Goal: Information Seeking & Learning: Learn about a topic

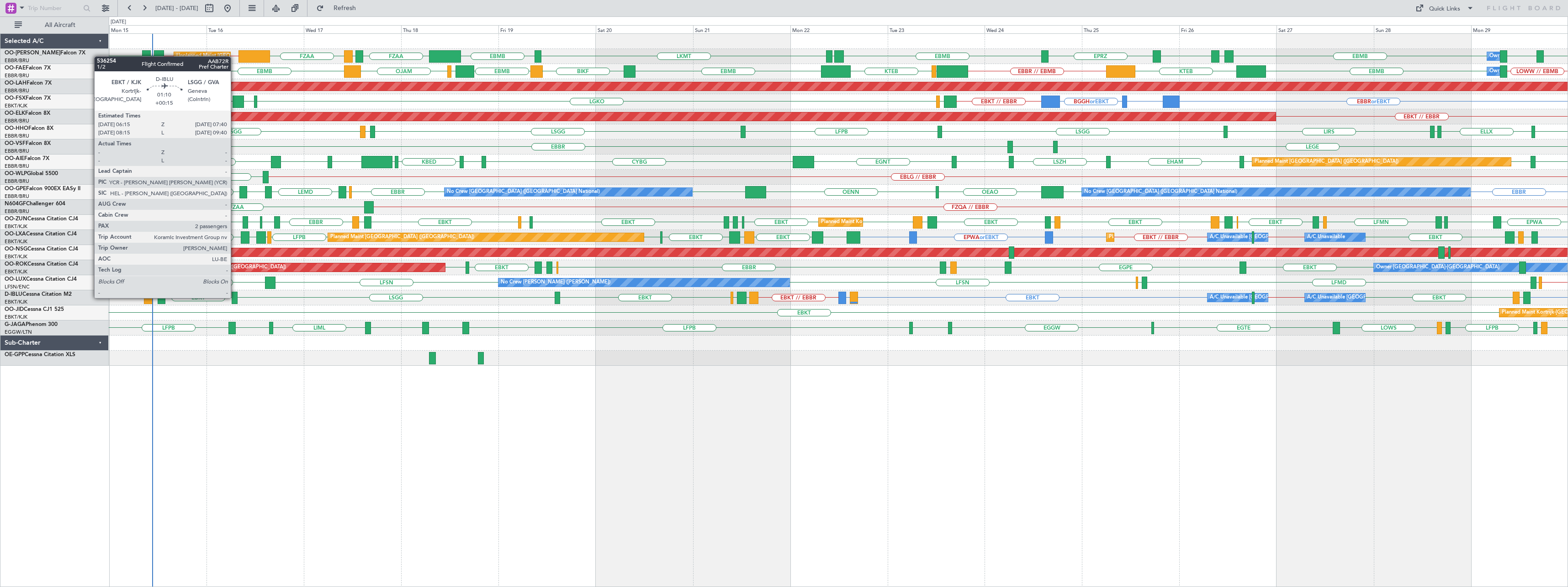
click at [235, 297] on div at bounding box center [235, 298] width 6 height 12
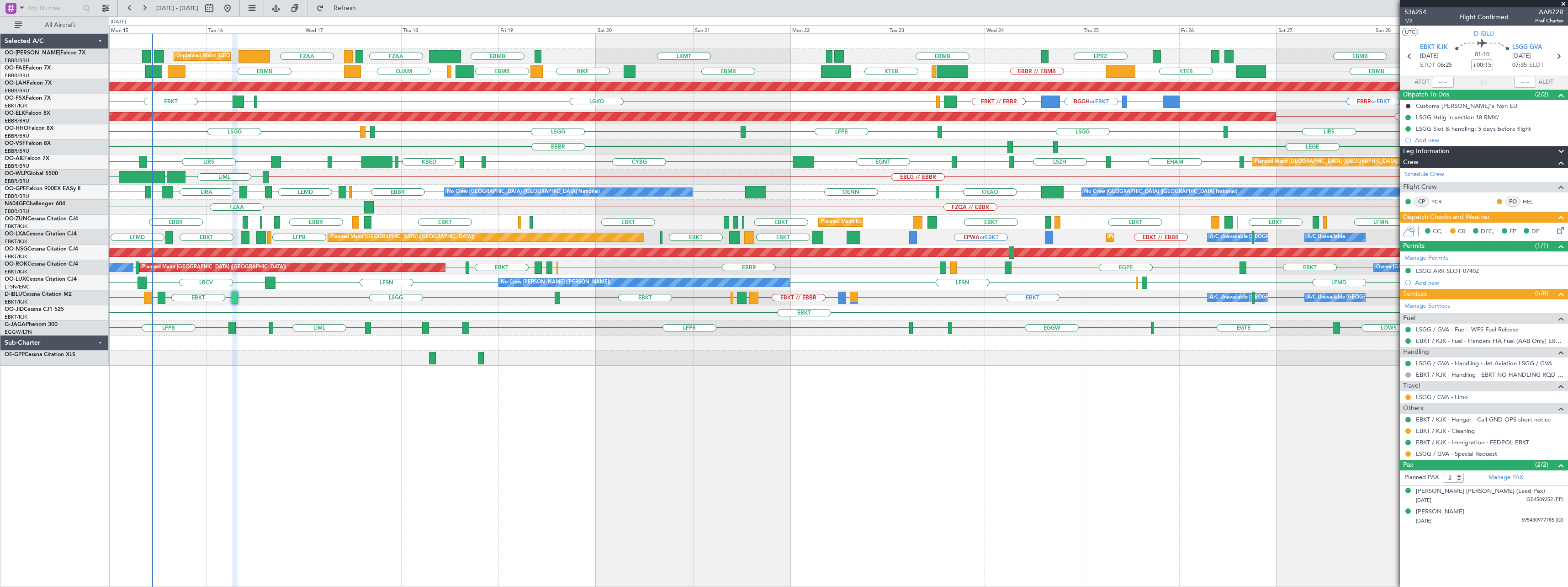
click at [1565, 5] on span at bounding box center [1564, 4] width 9 height 8
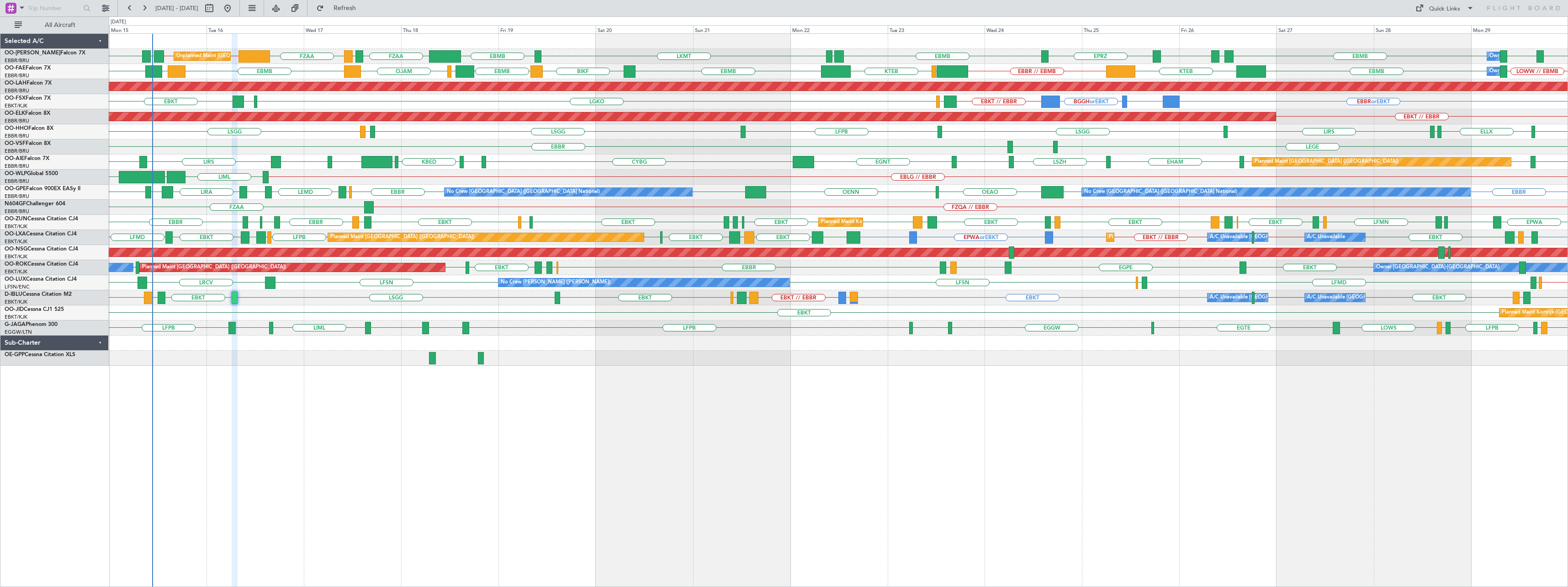
type input "0"
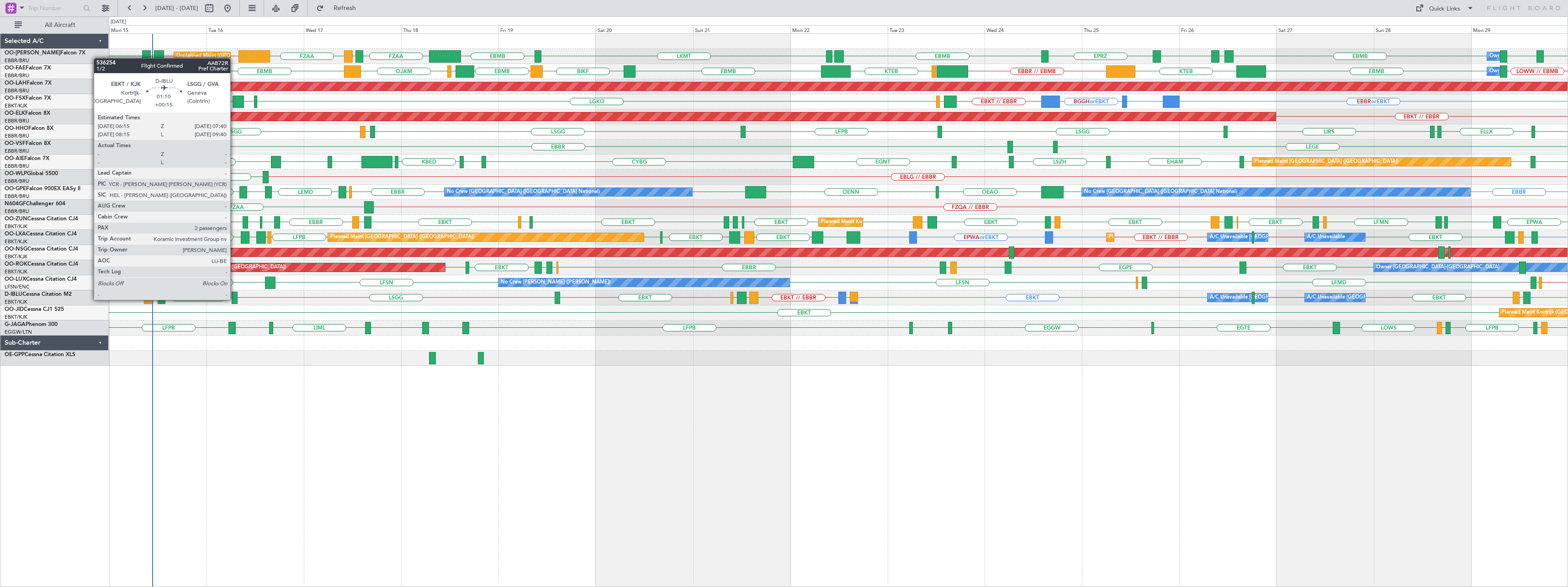
click at [235, 299] on div at bounding box center [235, 298] width 6 height 12
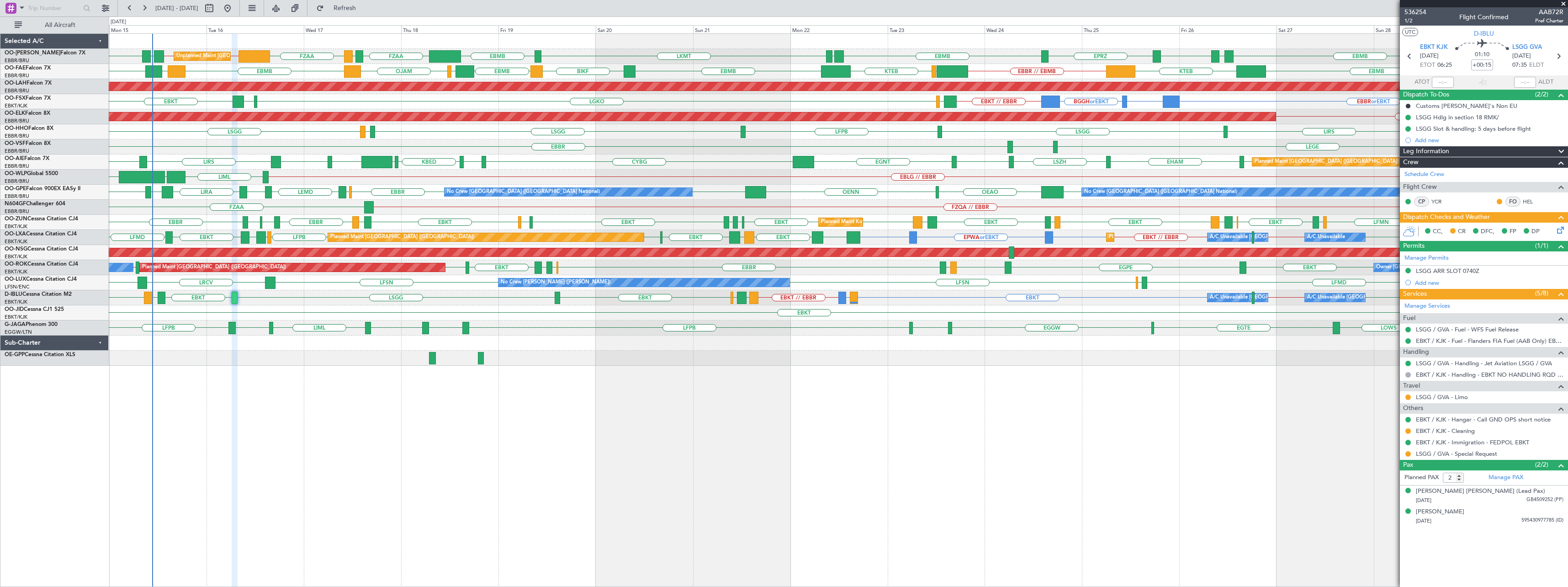
click at [1565, 2] on span at bounding box center [1564, 4] width 9 height 8
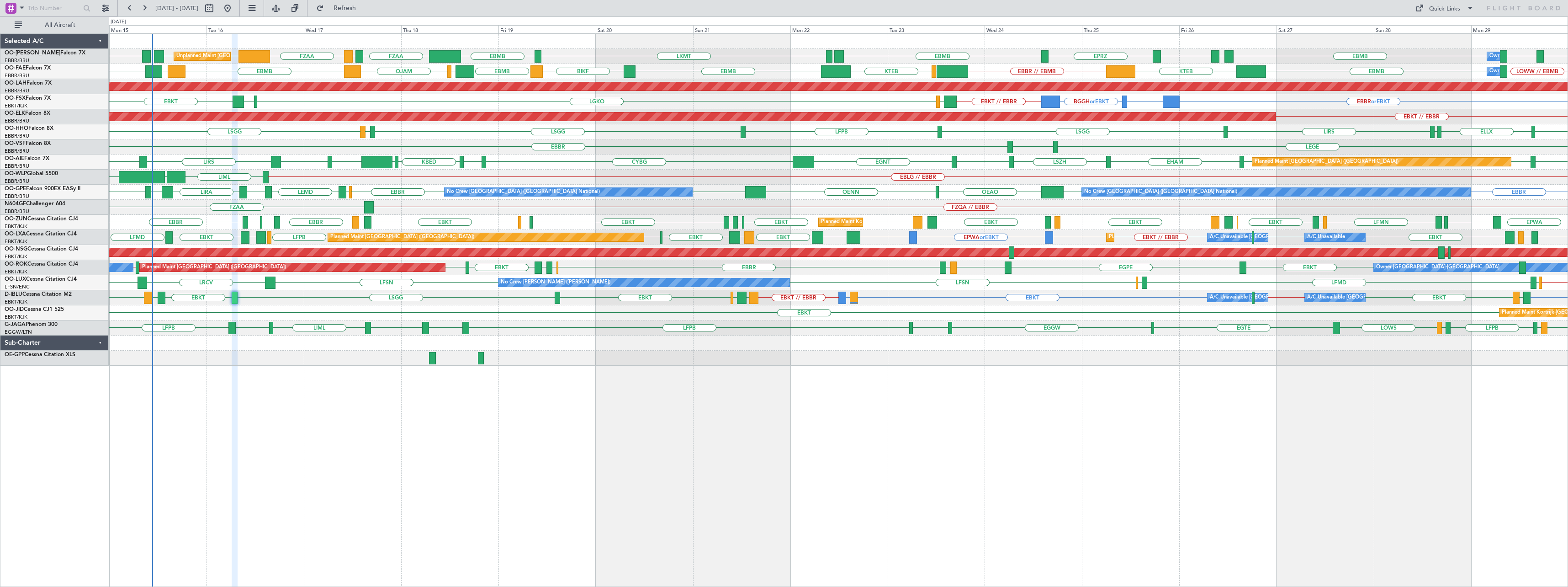
type input "0"
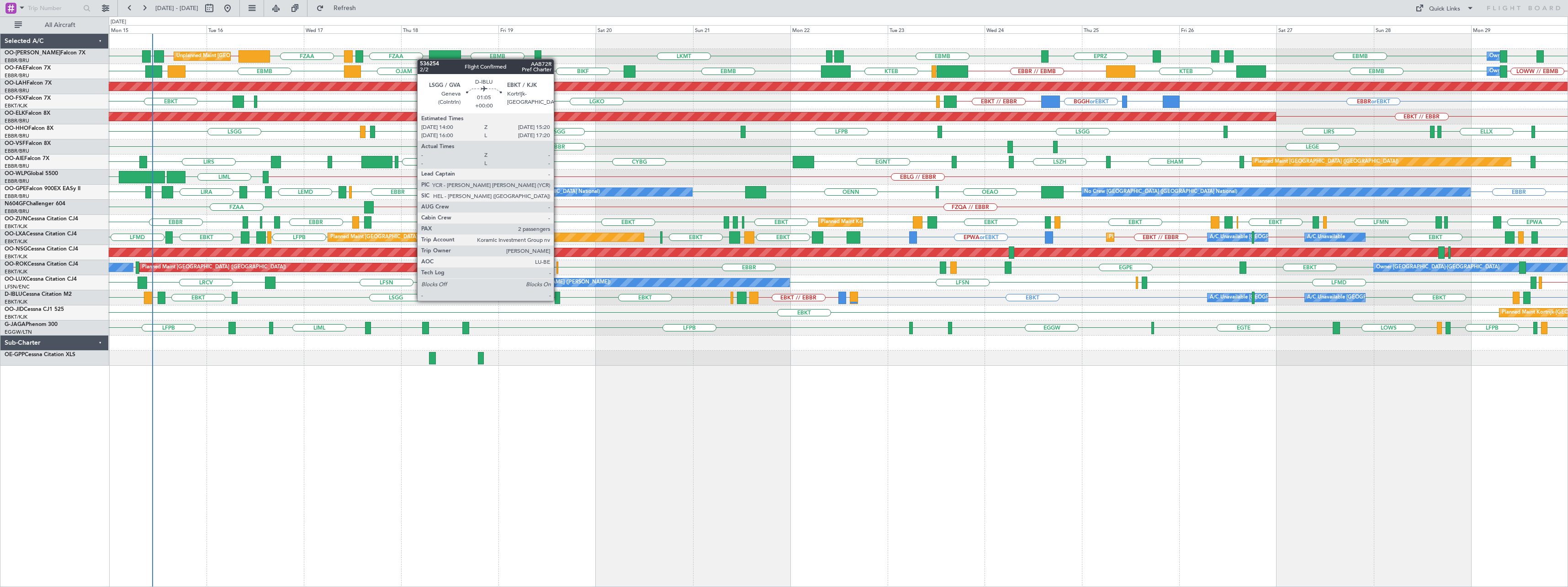
click at [558, 300] on div at bounding box center [557, 298] width 5 height 12
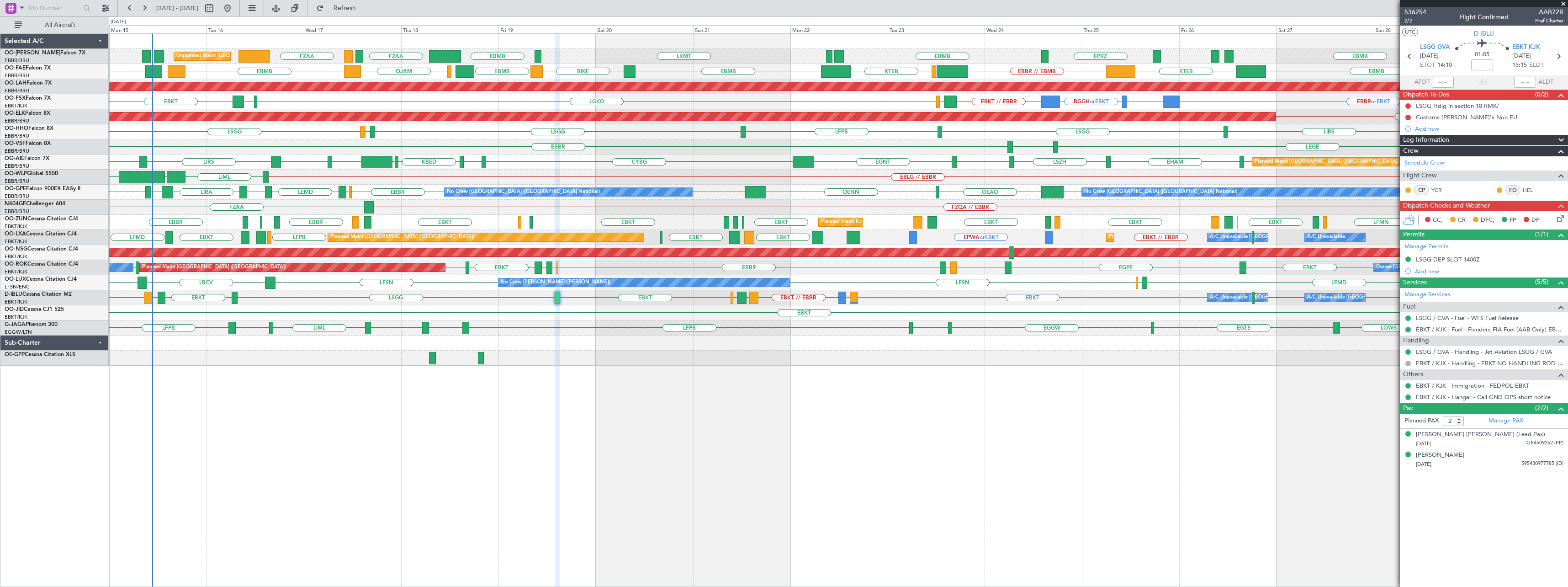
click at [1565, 2] on span at bounding box center [1564, 4] width 9 height 8
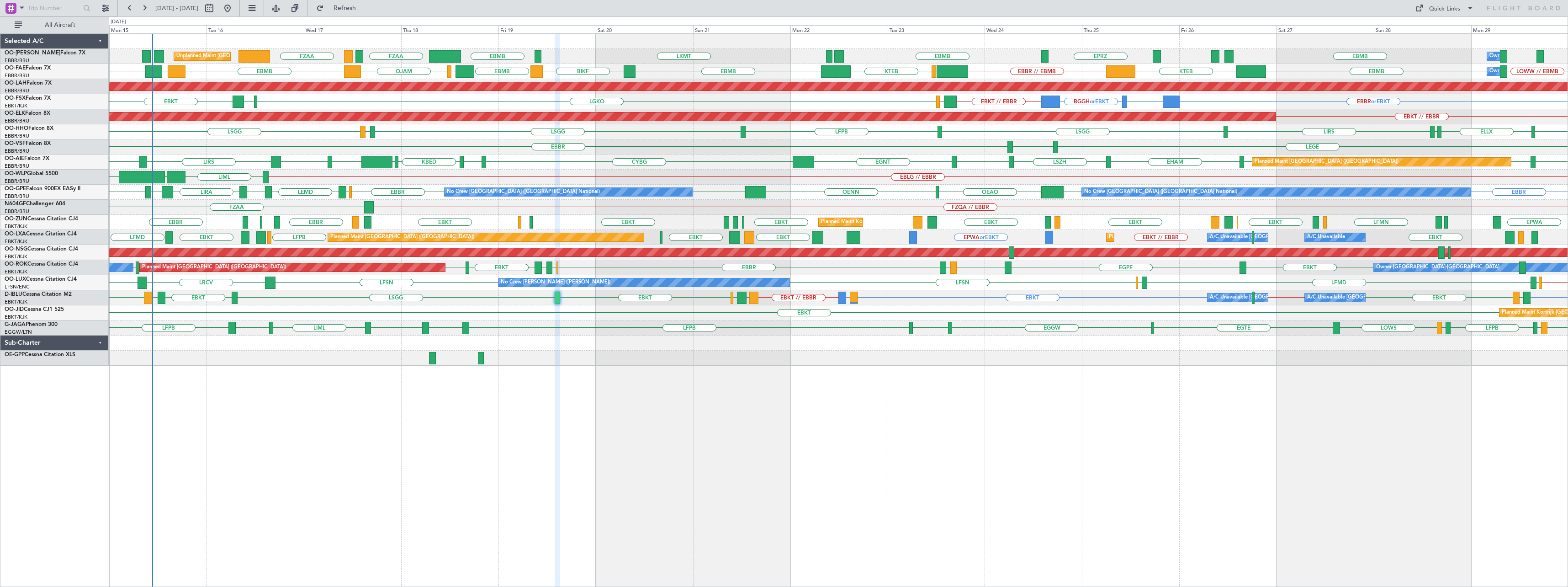
type input "0"
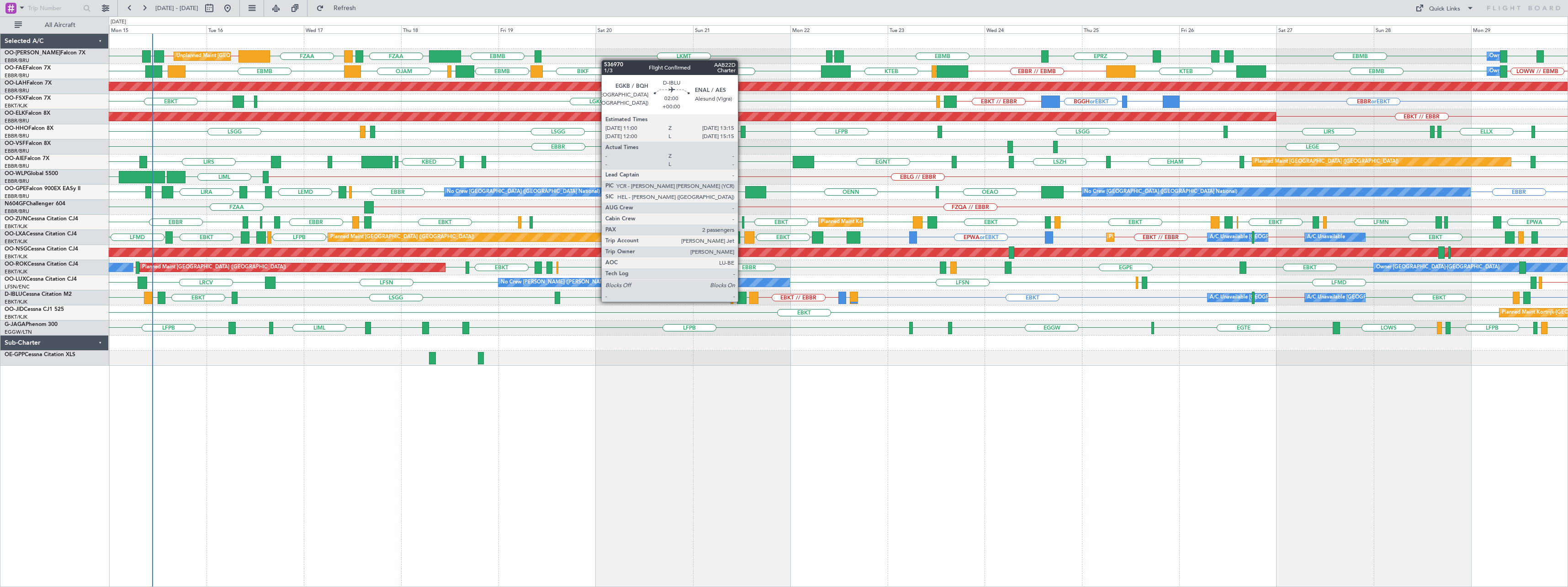
click at [742, 301] on div at bounding box center [742, 298] width 9 height 12
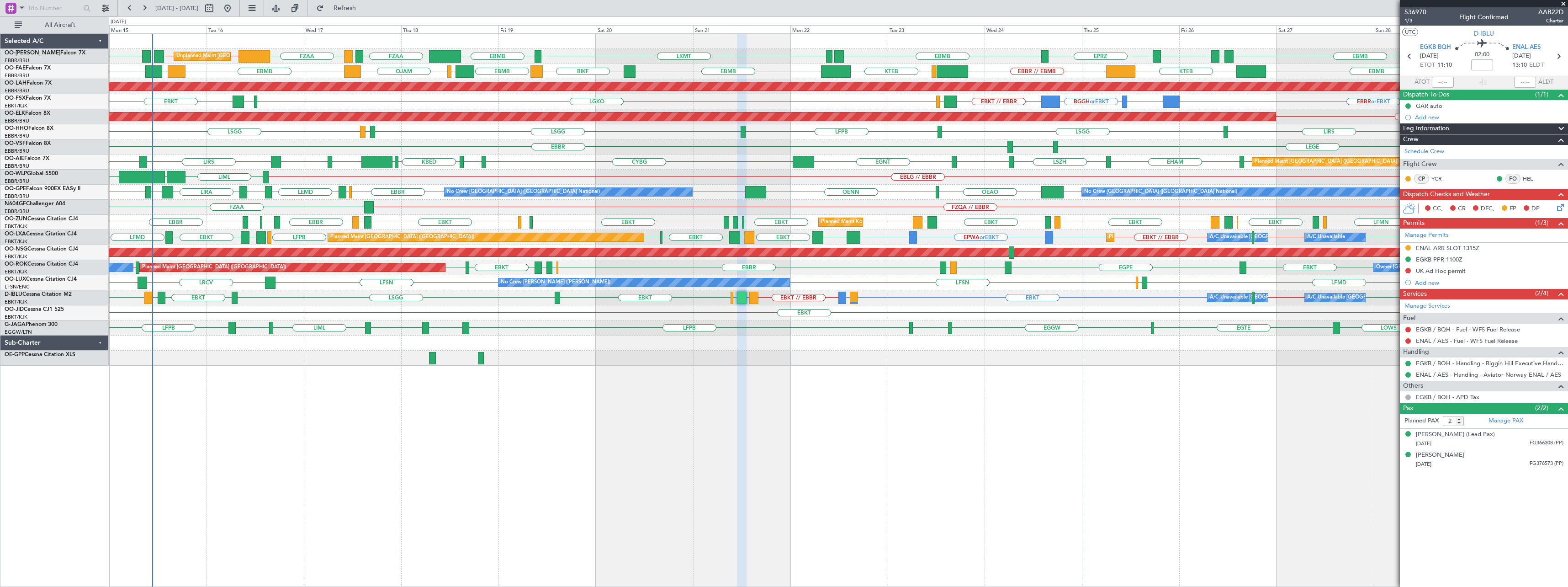
click at [1565, 1] on span at bounding box center [1564, 4] width 9 height 8
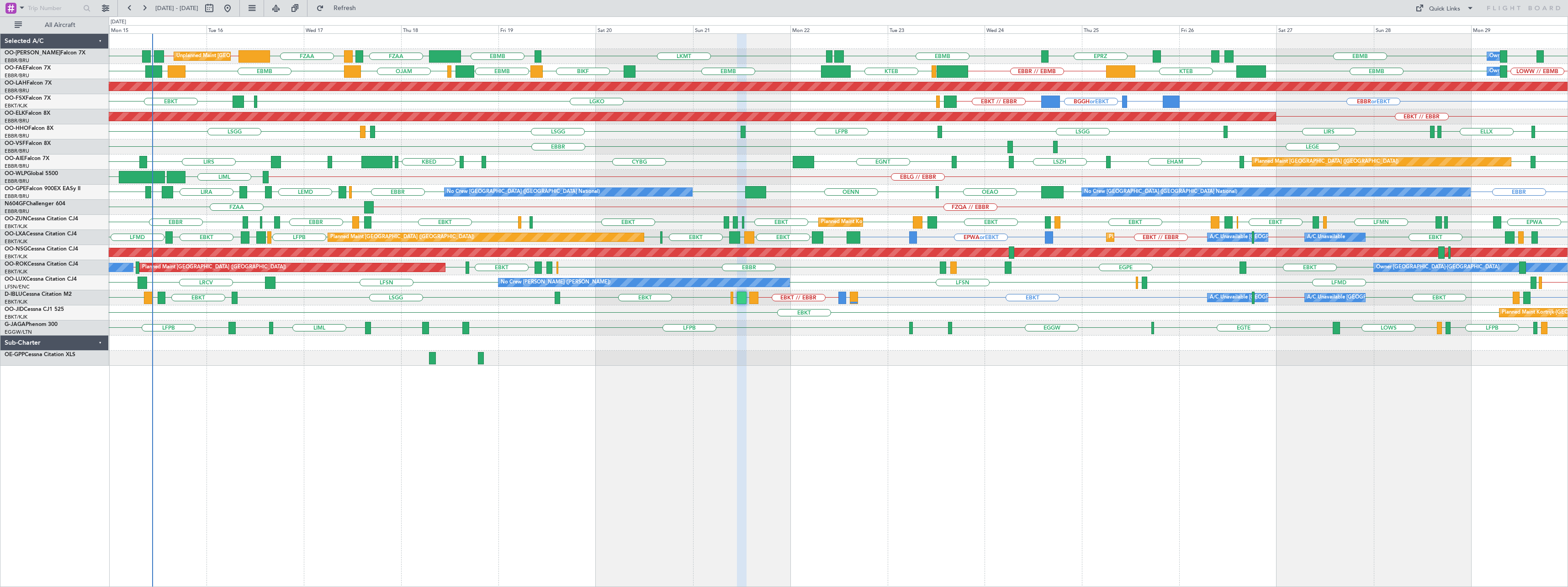
type input "0"
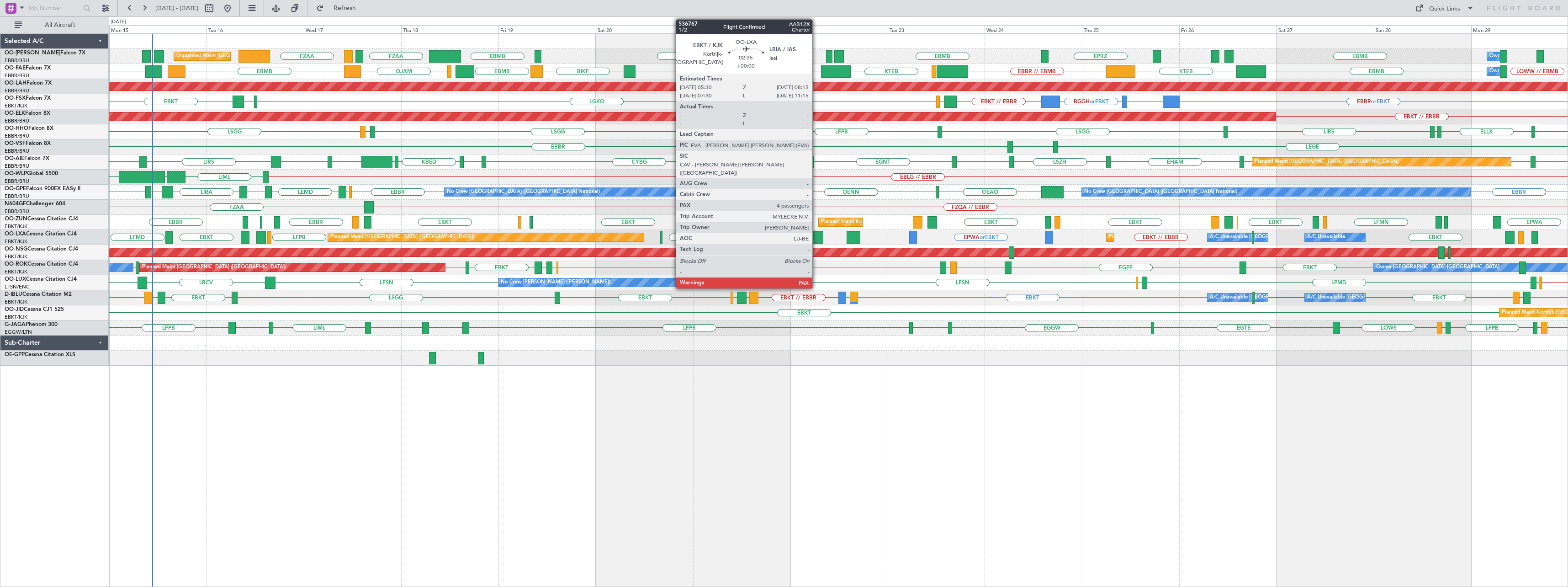
click at [816, 238] on div at bounding box center [818, 237] width 11 height 12
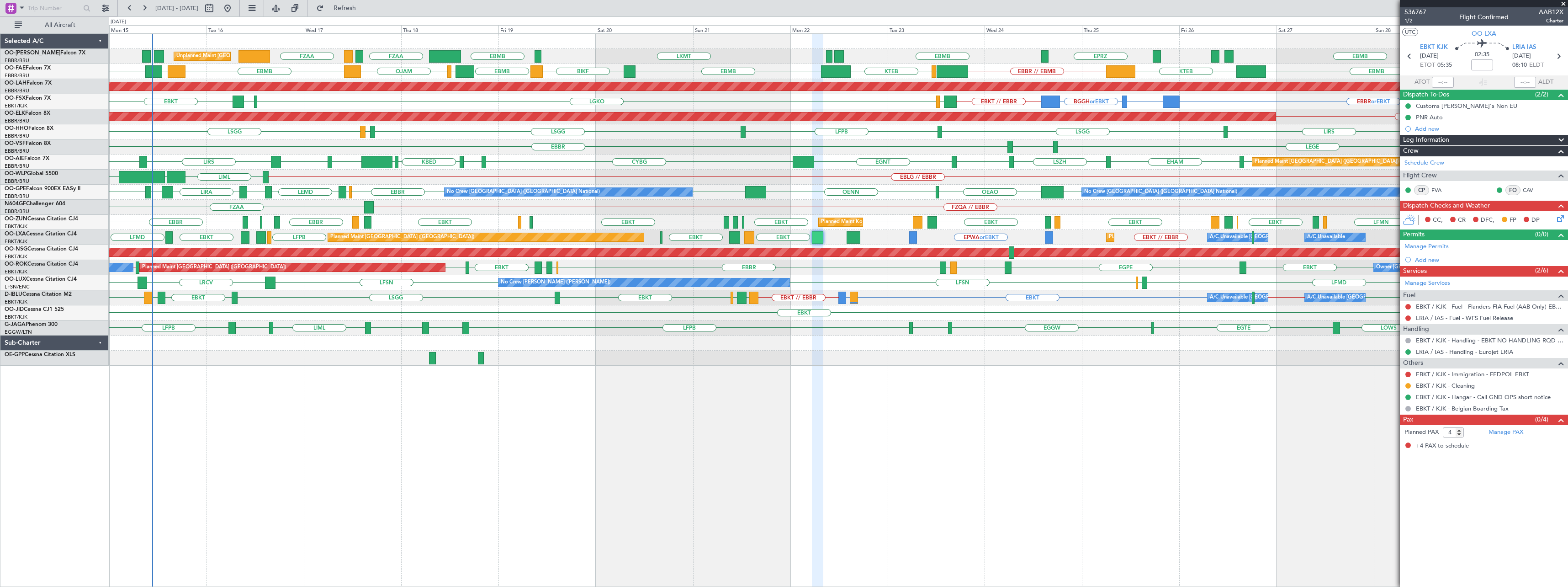
click at [1563, 3] on span at bounding box center [1564, 4] width 9 height 8
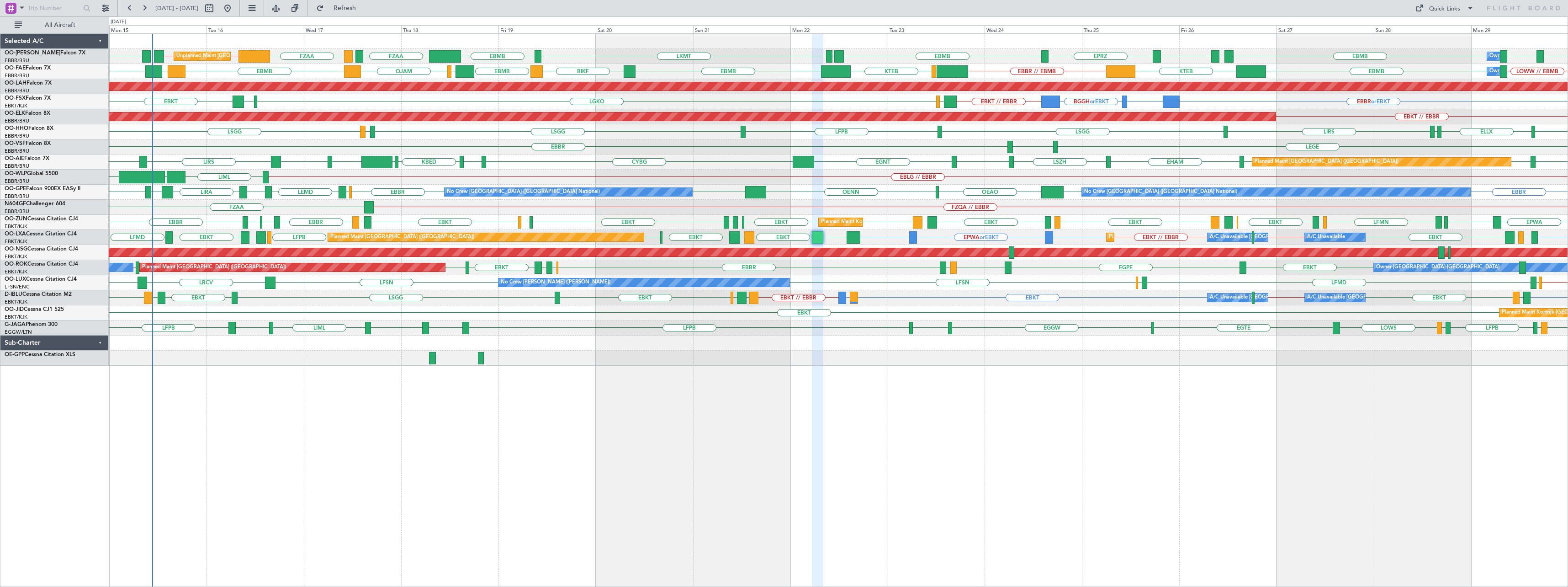
type input "0"
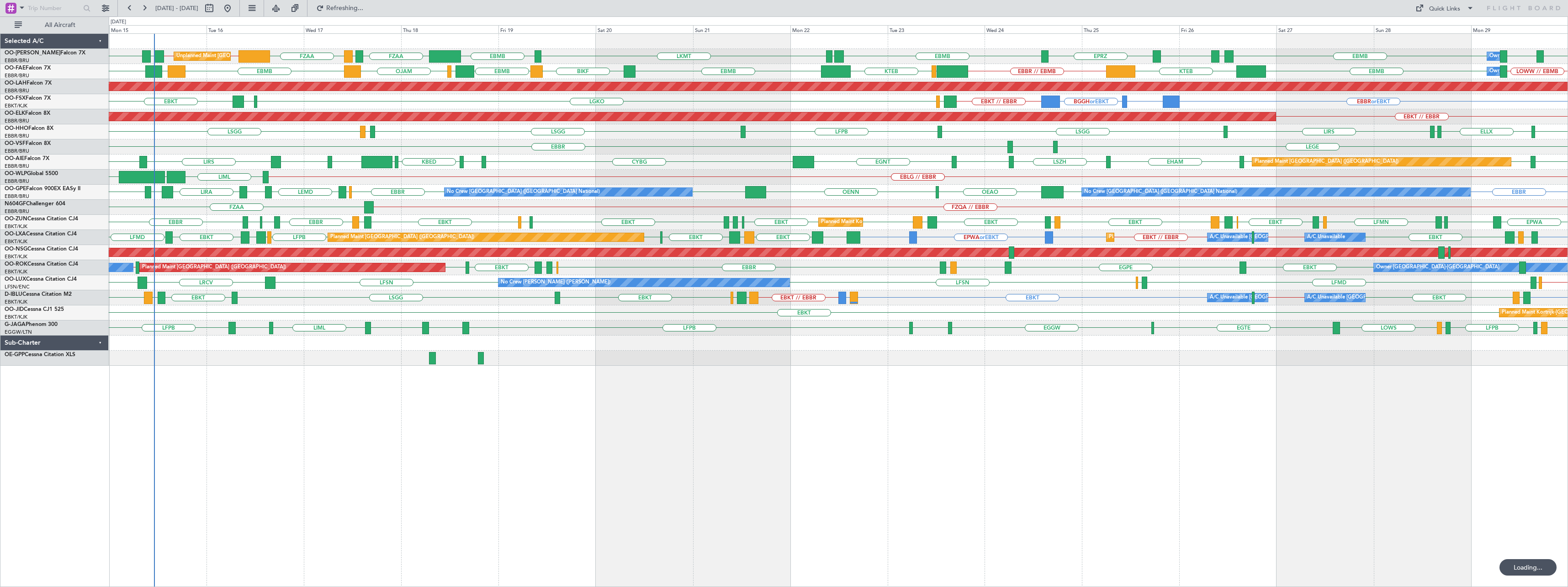
click at [584, 450] on div "EBMB EYKA EBMB EPRZ EBMB EYSA LKMT EBMB LOWW EBMB EBMB FZAA FZOA FZAA EBMB EBBR…" at bounding box center [838, 310] width 1459 height 553
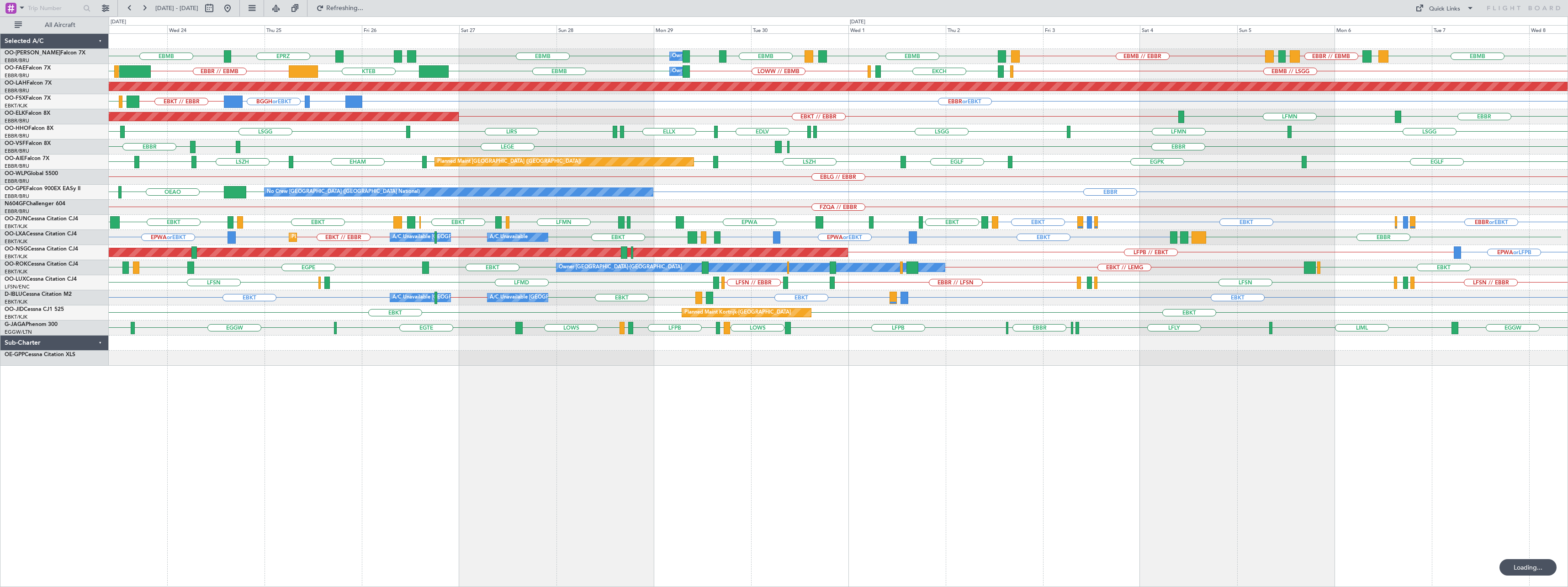
click at [602, 436] on div "Owner Melsbroek Air Base EBMB BKPR EBBR // EBMB LRSB EYKA EBMB // EBBR EYKA EBM…" at bounding box center [838, 310] width 1459 height 553
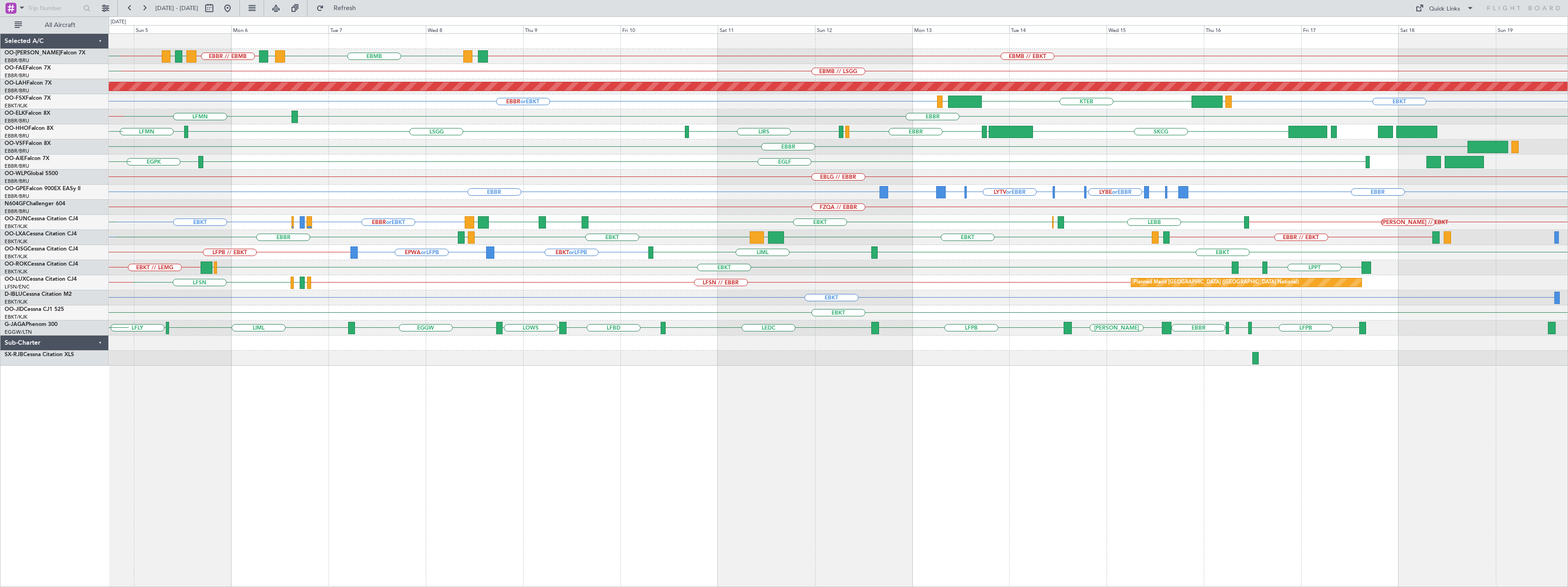
click at [1008, 438] on div "EBMB BKPR EBBR // EBMB LRSB EYKA EBMB // EBBR EBMB // EBKT LATI EYKA EBMB EBMB …" at bounding box center [838, 310] width 1459 height 553
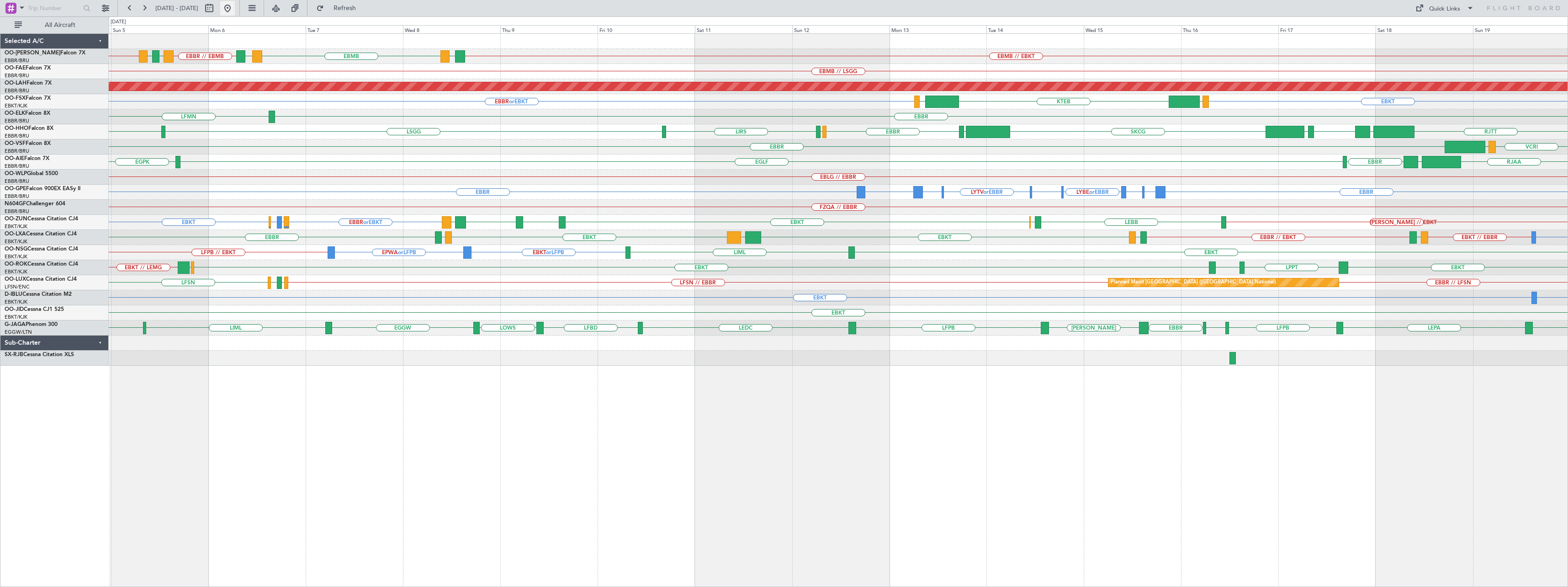
click at [235, 5] on button at bounding box center [228, 8] width 15 height 15
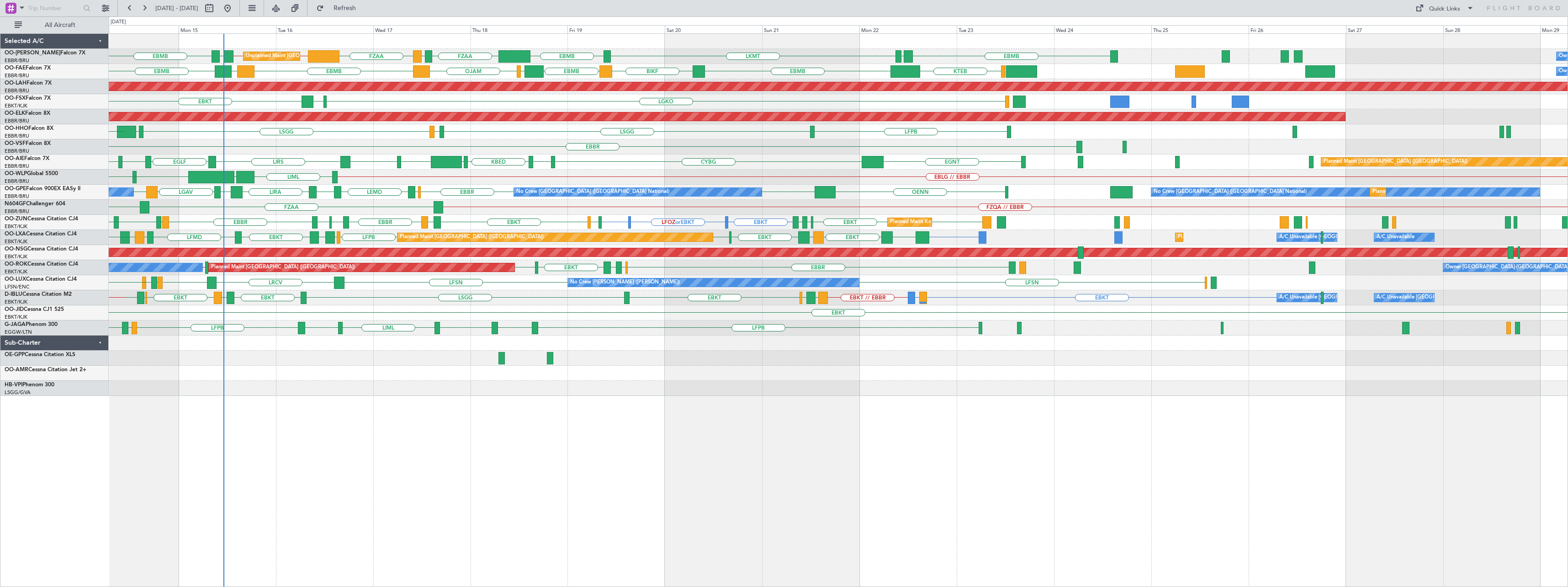
click at [645, 401] on div "EBMB FZAA EBBR // EBMB EBMB // EBBR EYKA LKMT EBMB FZAA FZOA EBMB EYSA Unplanne…" at bounding box center [838, 310] width 1459 height 553
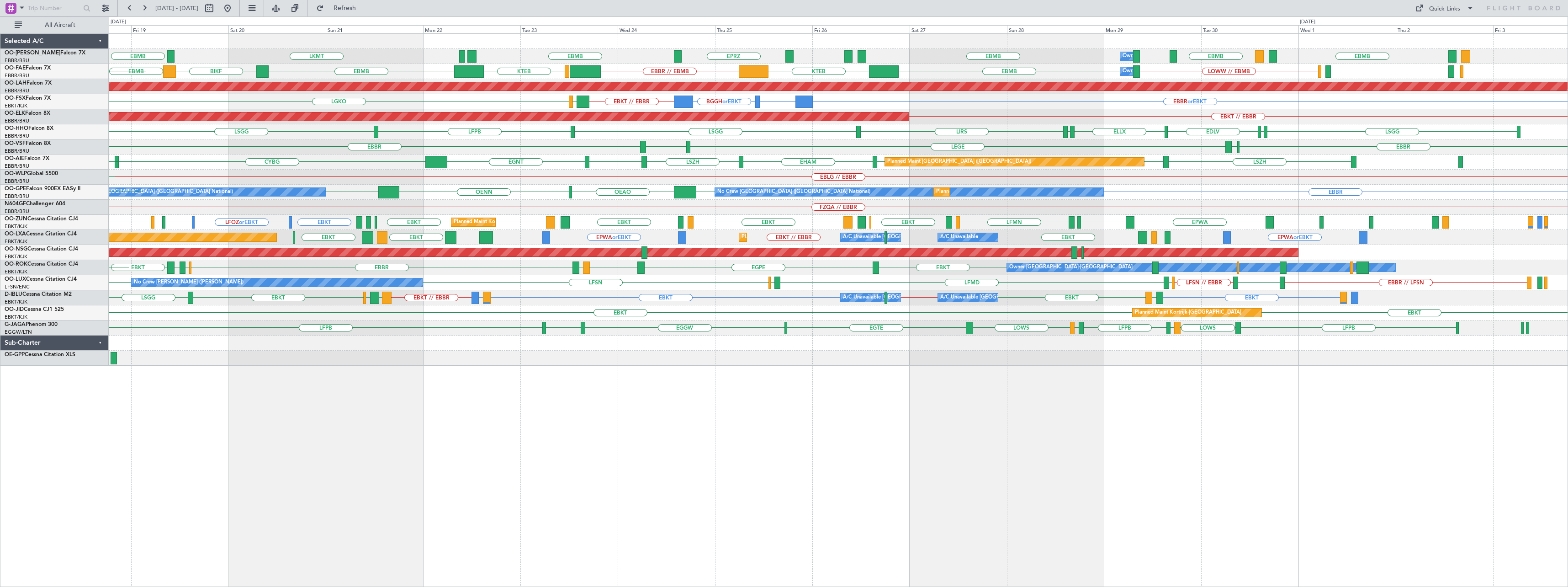
click at [802, 394] on div "Owner Melsbroek Air Base LKMT EBMB EBMB EBMB EYKA EBMB EPRZ EBMB EYSA LEMD EBMB…" at bounding box center [838, 310] width 1459 height 553
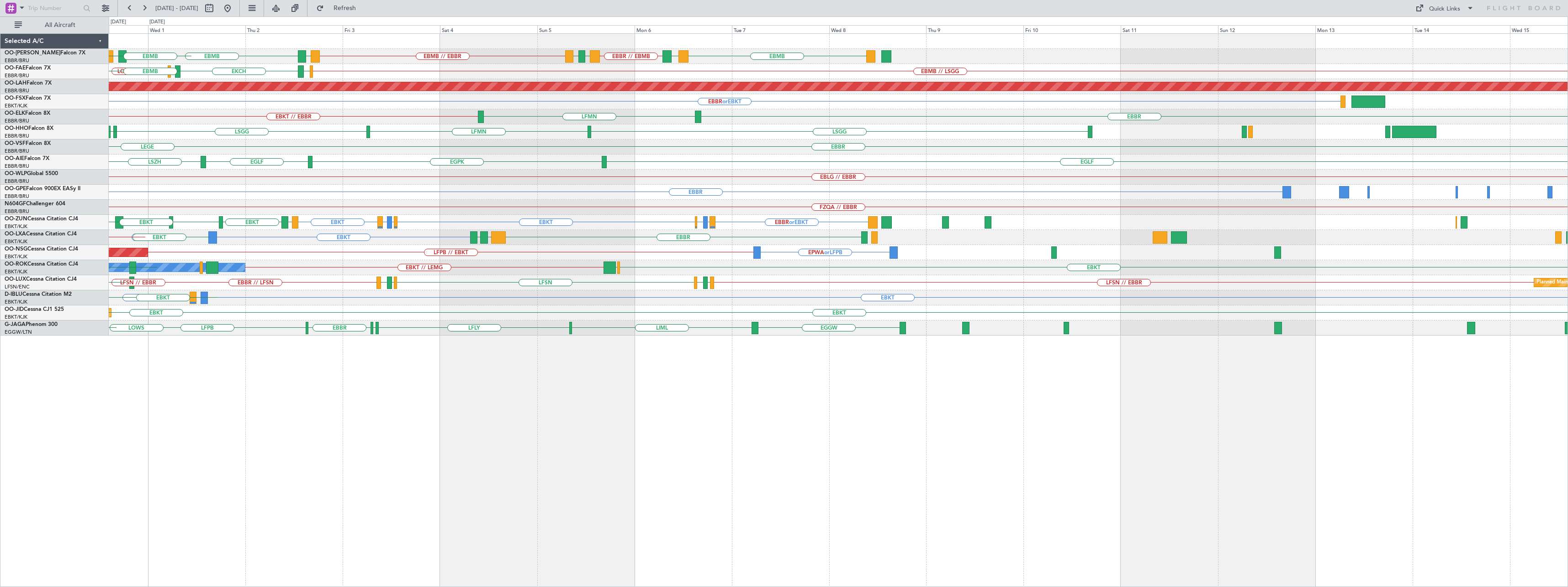
click at [504, 395] on div "EBMB BKPR EBBR // EBMB LRSB EYKA EBMB // EBBR EYKA EBMB LEMD EBMB LOWW EBMB Own…" at bounding box center [838, 310] width 1459 height 553
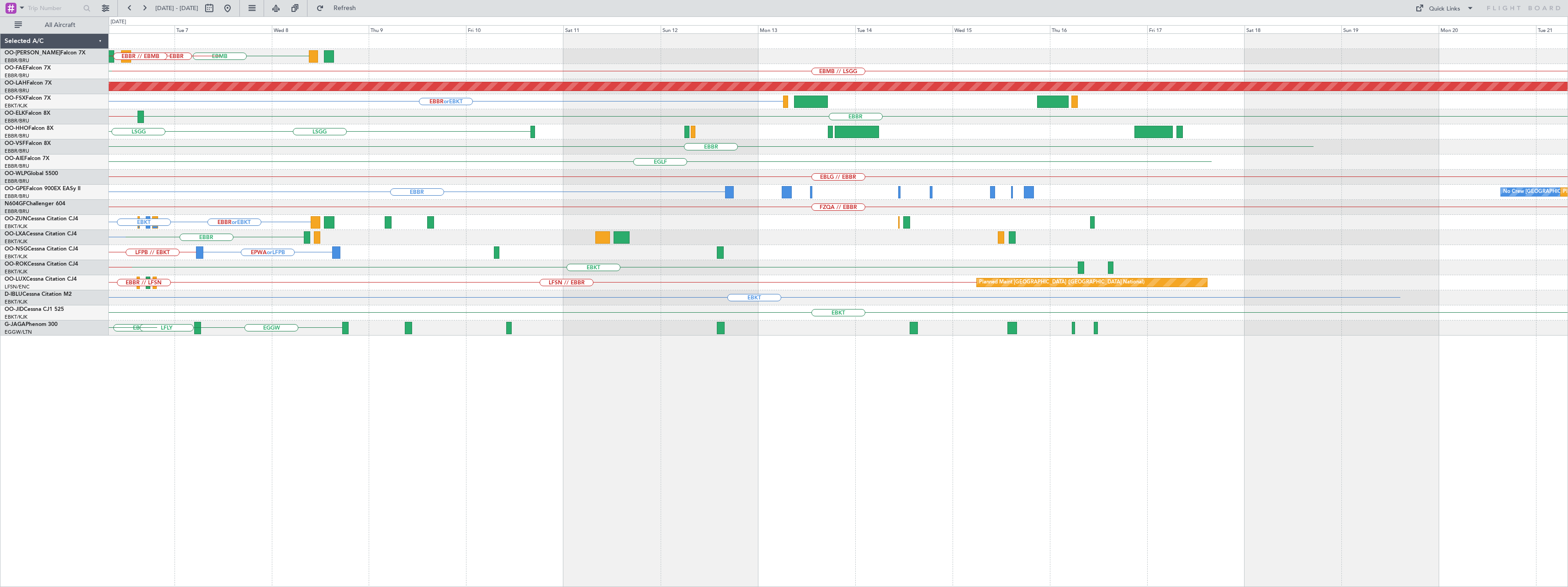
click at [662, 367] on div "EBMB BKPR EYKA EBMB // EBBR EYKA LRSB EBBR // EBMB EBMB // LSGG ELLX Planned Ma…" at bounding box center [838, 310] width 1459 height 553
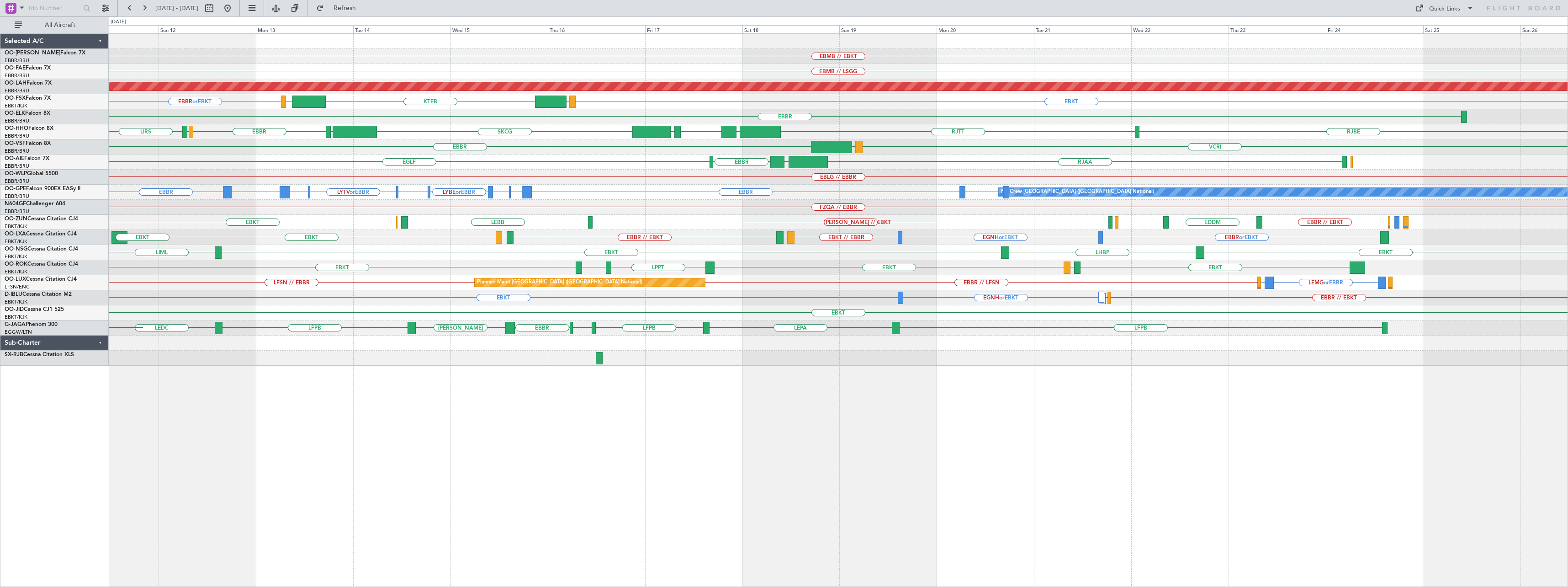
click at [674, 429] on div "EBMB // EBKT Planned Maint Kortrijk-Wevelgem EBMB // LSGG Planned Maint Alton-s…" at bounding box center [838, 310] width 1459 height 553
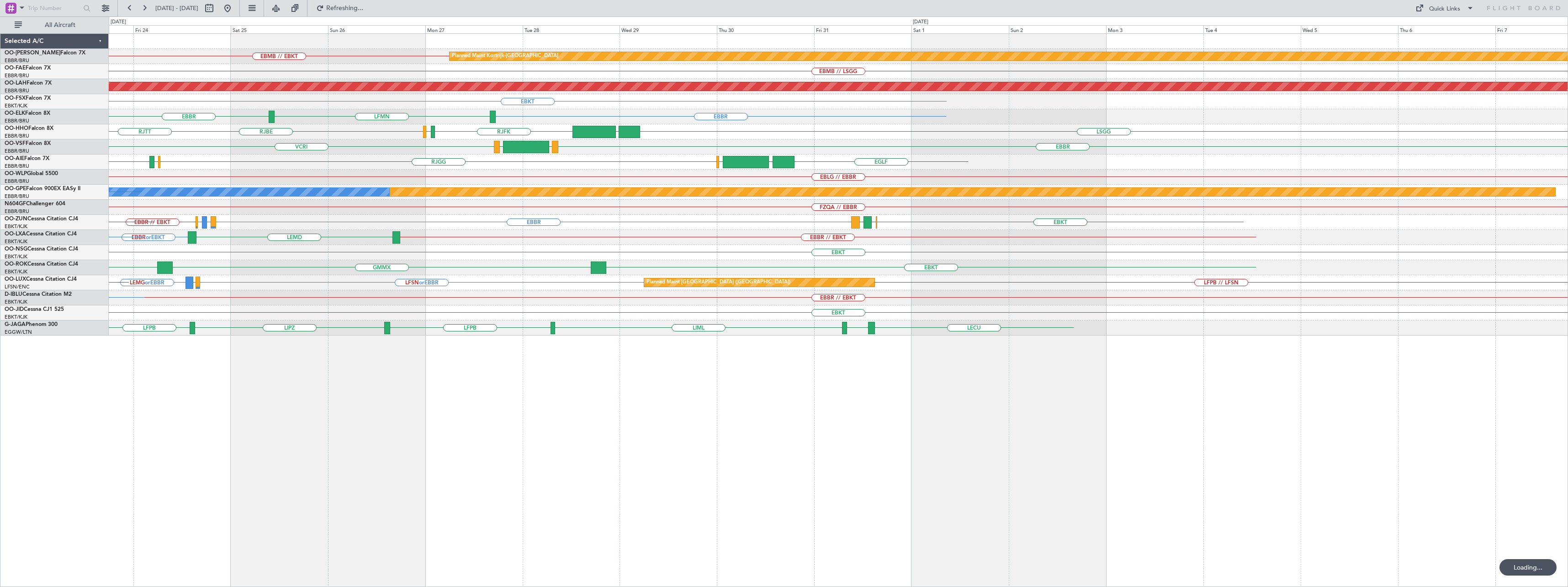
click at [726, 370] on div "Planned Maint Kortrijk-Wevelgem EBMB // EBKT EBMB // LSGG Planned Maint Alton-s…" at bounding box center [838, 310] width 1459 height 553
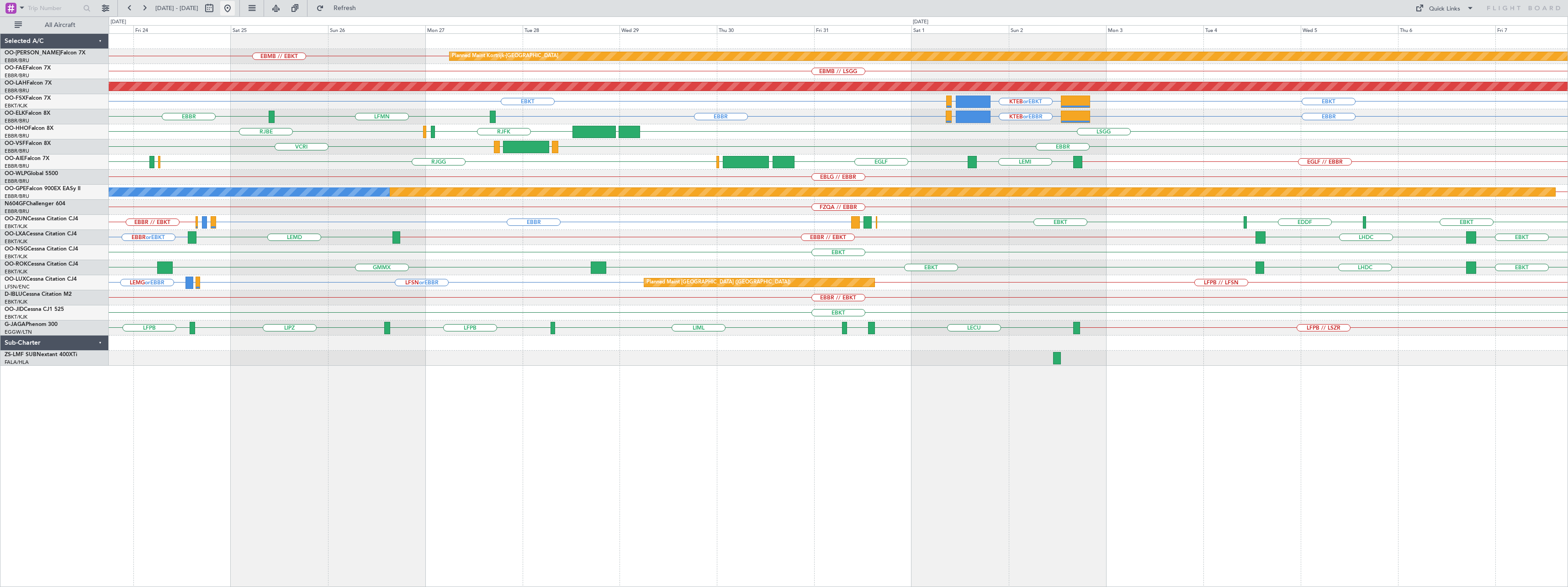
click at [235, 8] on button at bounding box center [228, 8] width 15 height 15
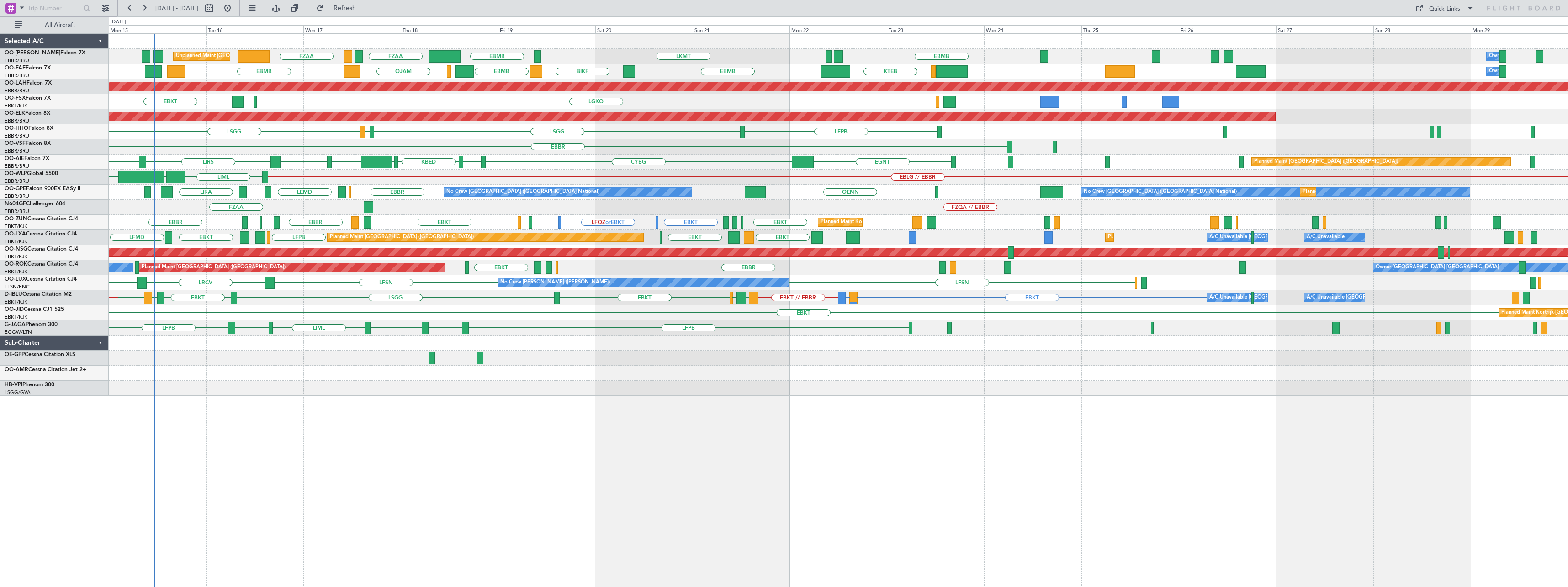
click at [432, 436] on div "EBMB FZAA LKMT EBBR // EBMB EBMB // EBBR EYKA EBMB EYSA EBMB FZAA FZOA Unplanne…" at bounding box center [838, 310] width 1459 height 553
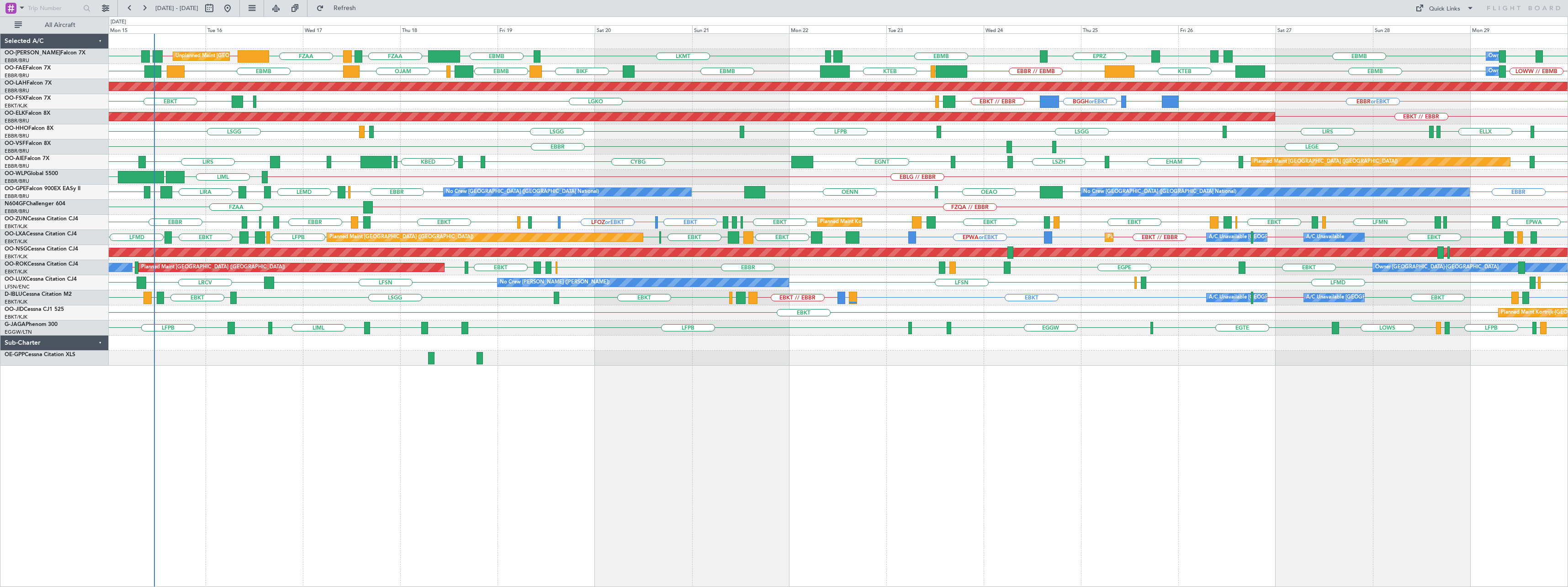
click at [1182, 413] on div "LKMT EBMB FZAA FZOA FZAA EBMB EBBR // EBMB EBMB // EBBR EYKA EBMB EYKA EBMB EPR…" at bounding box center [838, 310] width 1459 height 553
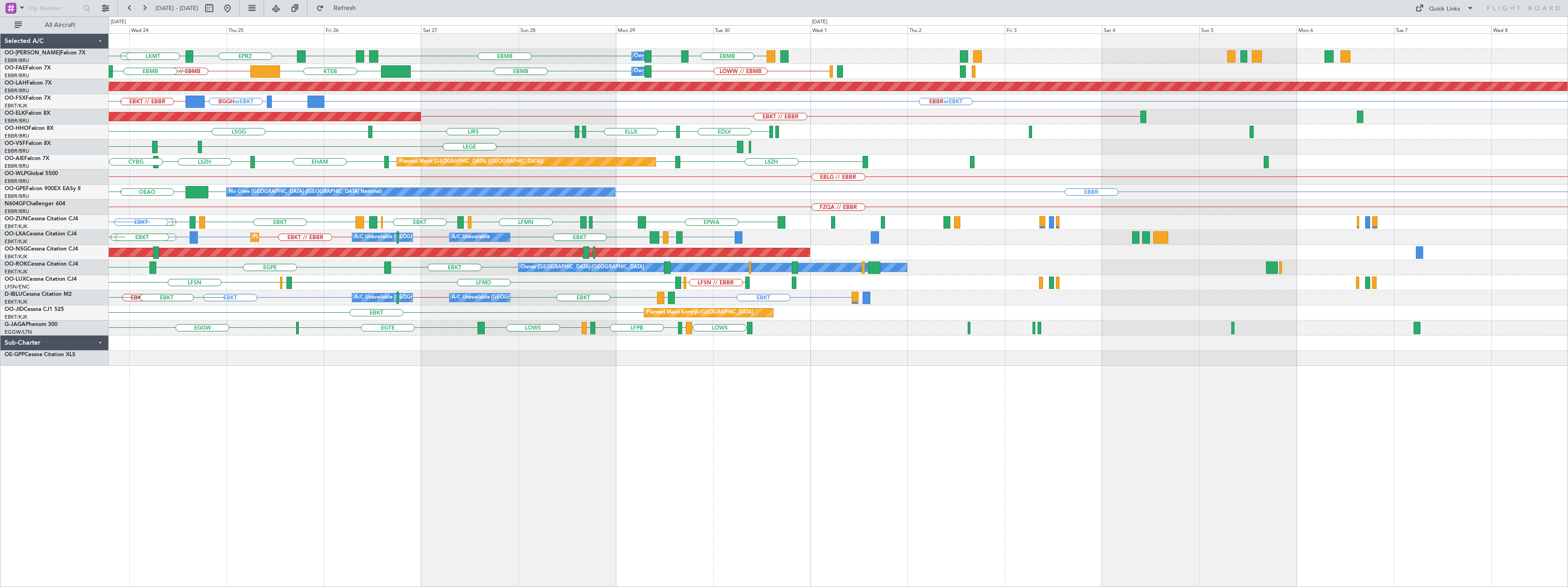
click at [641, 414] on div "EBMB EYKA EBMB EPRZ EBMB EBMB LOWW EBMB Owner Melsbroek Air Base EYSA LKMT EBMB…" at bounding box center [838, 310] width 1459 height 553
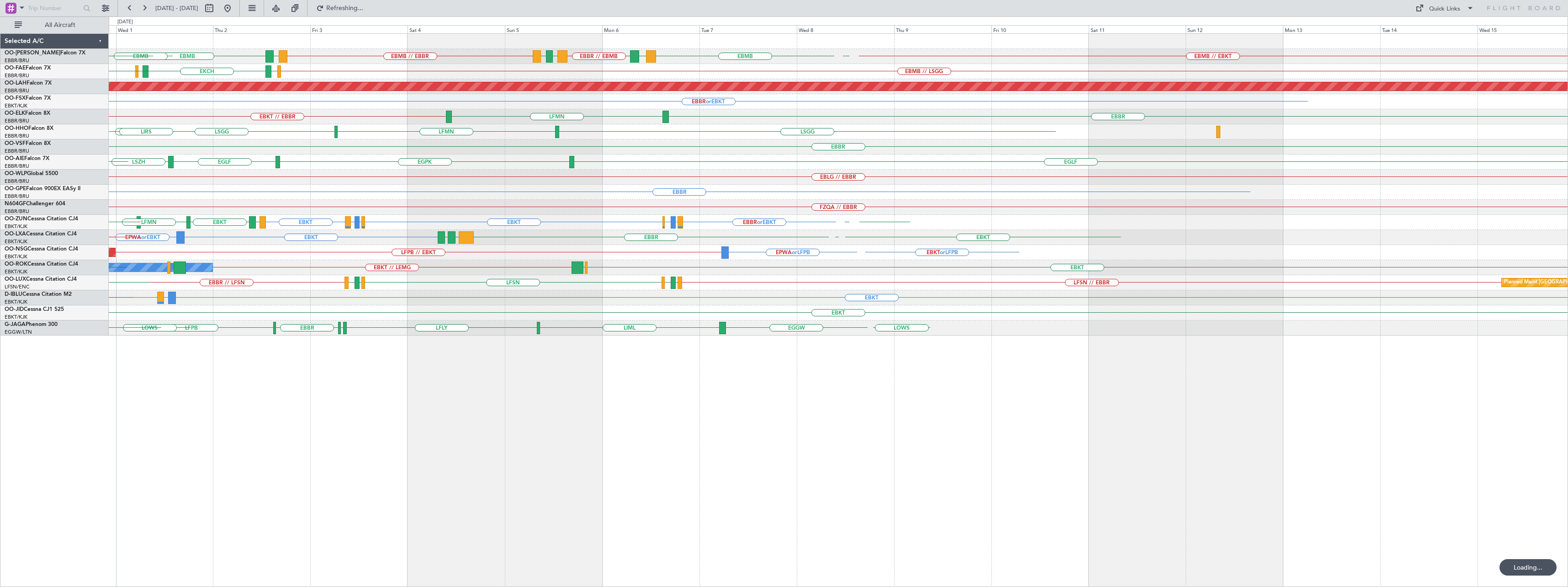
click at [642, 395] on div "EBMB BKPR EBBR // EBMB LRSB EYKA EBMB // EBBR EYKA EBMB EBMB // EBKT LATI LEMD …" at bounding box center [838, 310] width 1459 height 553
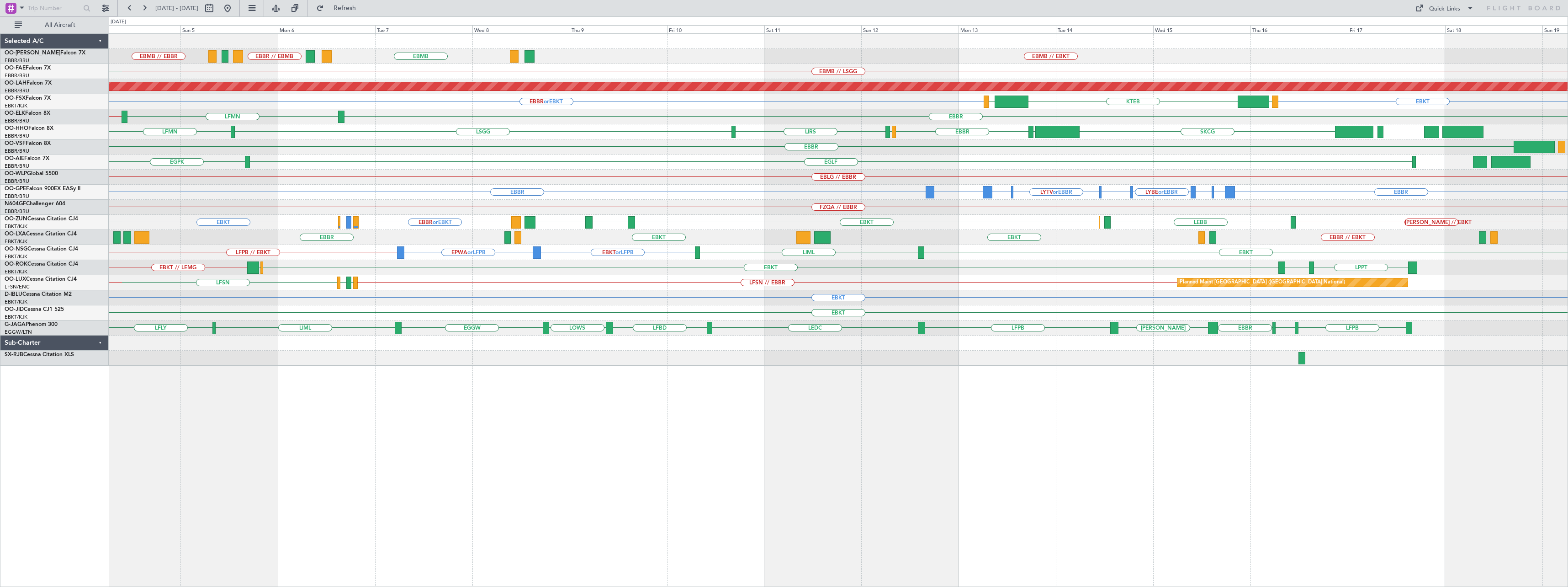
click at [849, 430] on div "EBMB BKPR EBBR // EBMB LRSB EYKA EBMB // EBBR EBMB // EBKT LATI EYKA EBMB EBMB …" at bounding box center [838, 310] width 1459 height 553
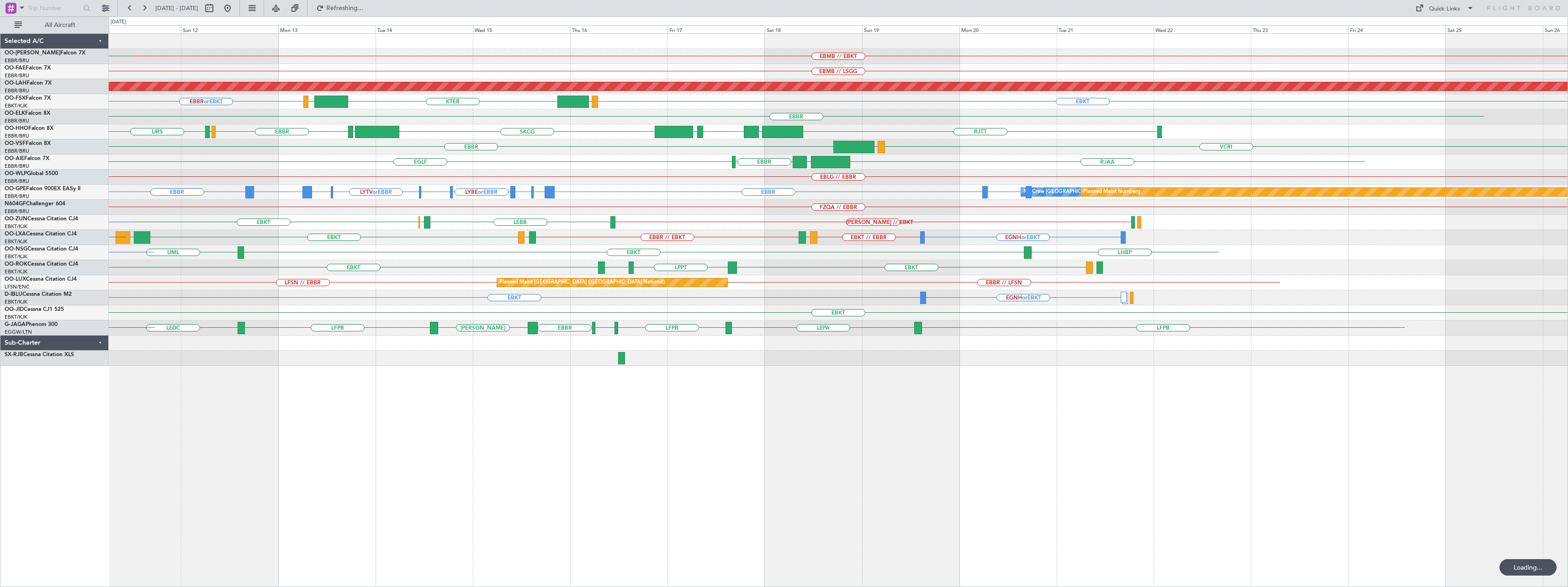
click at [754, 404] on div "EBMB // EBKT LATI Planned Maint Kortrijk-Wevelgem EBMB EBMB // LSGG Planned Mai…" at bounding box center [838, 310] width 1459 height 553
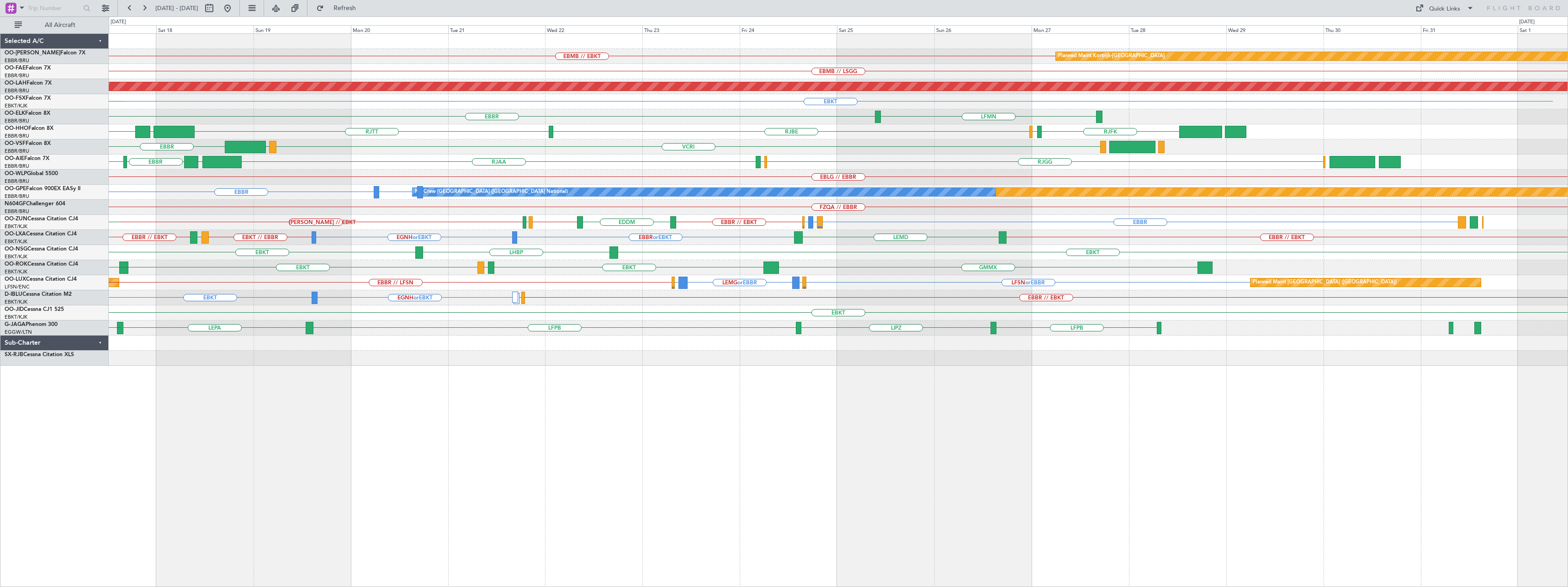
click at [872, 447] on div "EBMB // EBKT Planned Maint Kortrijk-Wevelgem EBMB // LSGG Planned Maint Alton-s…" at bounding box center [838, 310] width 1459 height 553
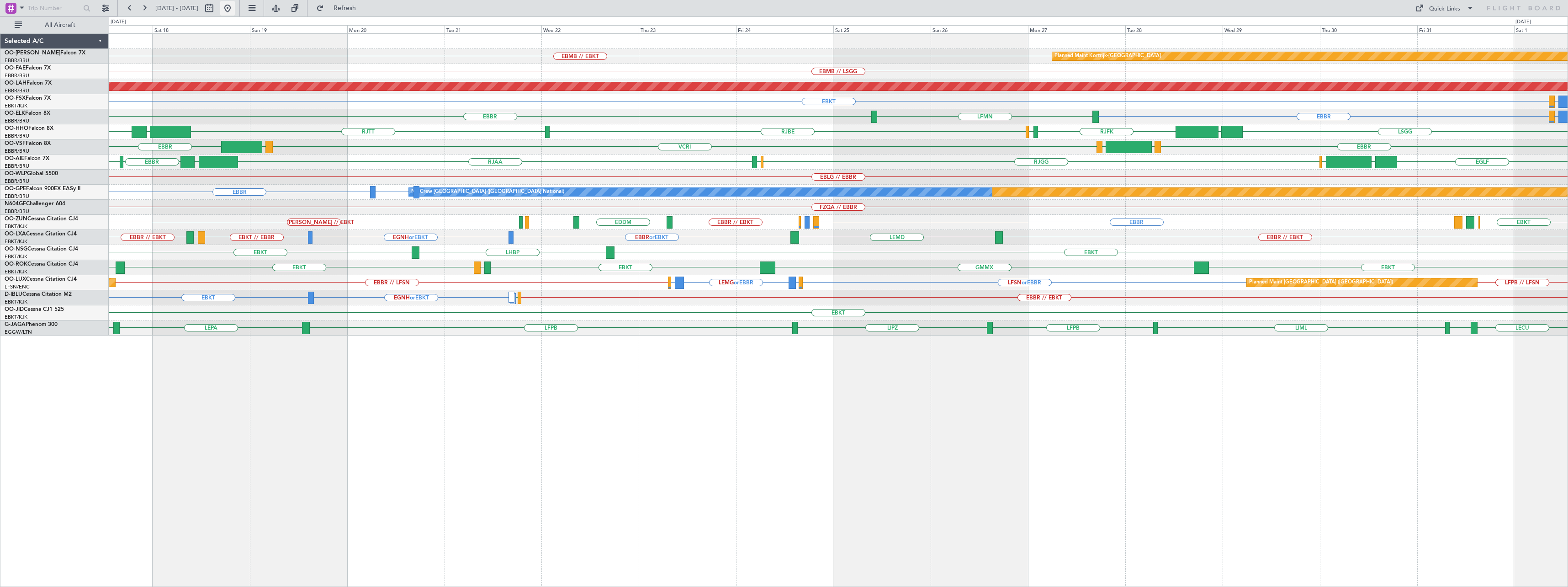
click at [235, 7] on button at bounding box center [228, 8] width 15 height 15
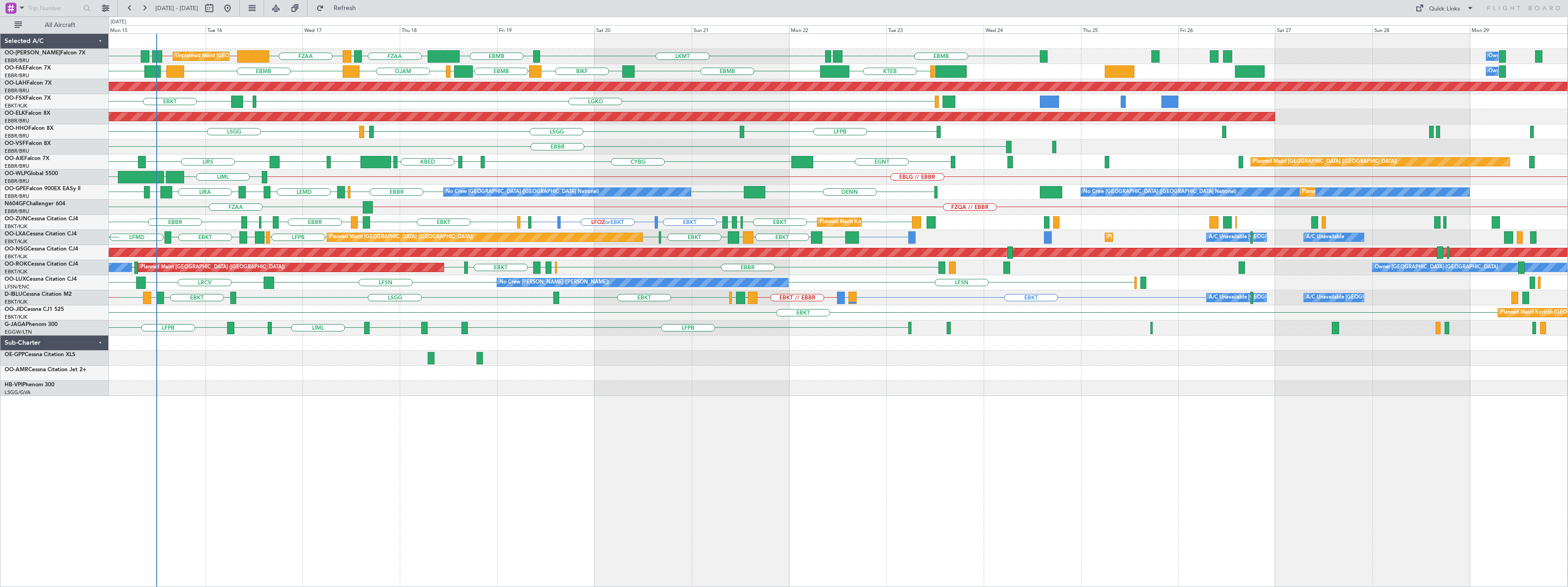
click at [352, 352] on div at bounding box center [838, 358] width 1459 height 15
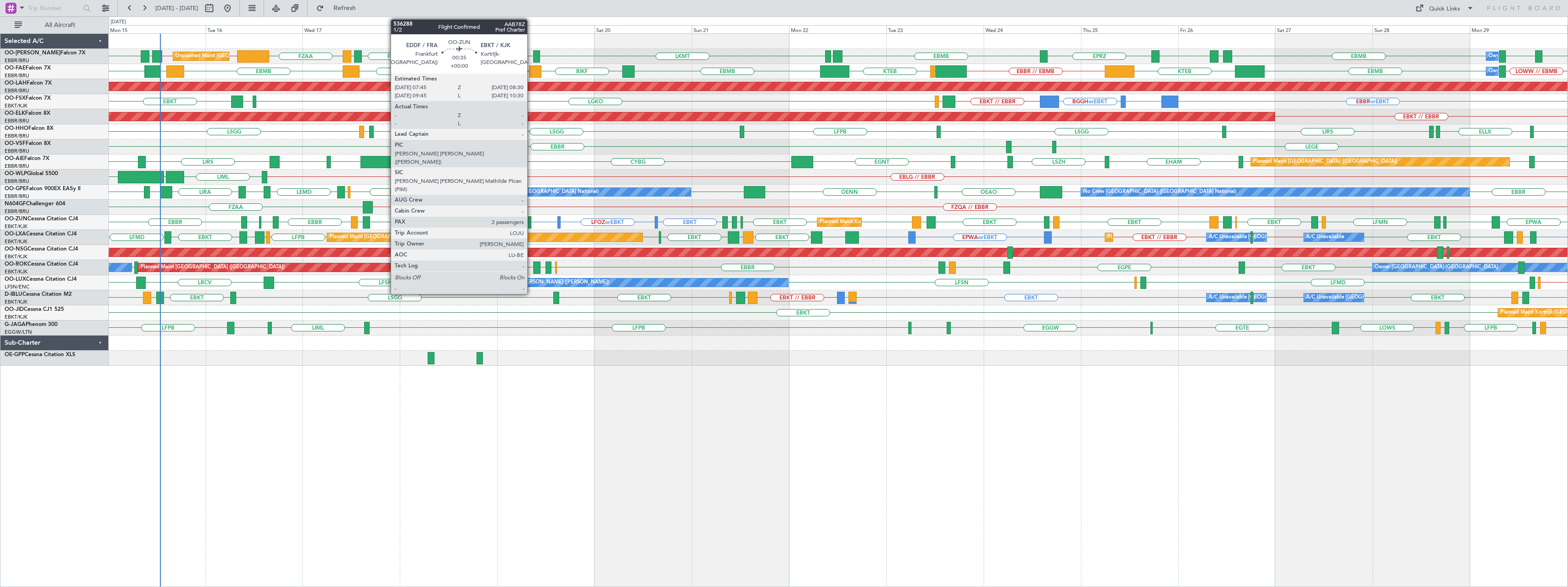
click at [532, 222] on div "EBKT LFOZ or EBKT EBKT EBKT LFPG LFMN EDDF EBKT LFMD [GEOGRAPHIC_DATA] EBKT EBO…" at bounding box center [838, 222] width 1459 height 15
click at [531, 221] on div at bounding box center [530, 222] width 3 height 12
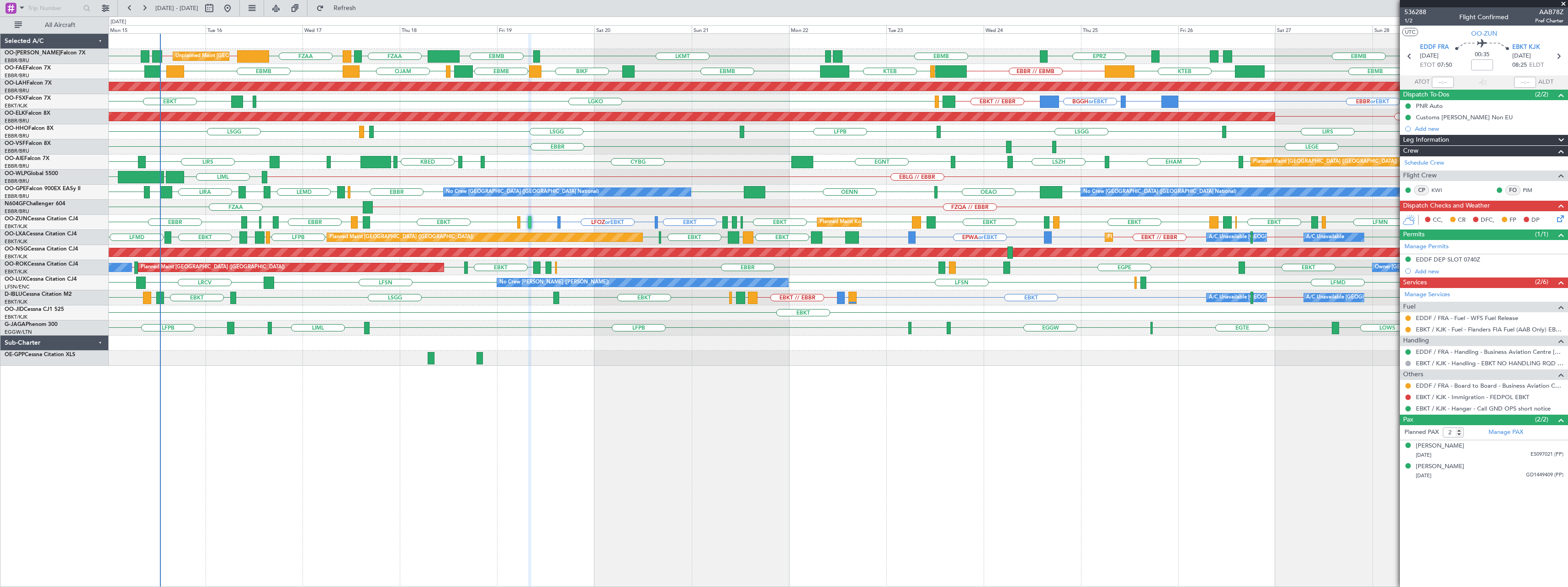
click at [873, 2] on span at bounding box center [1564, 4] width 9 height 8
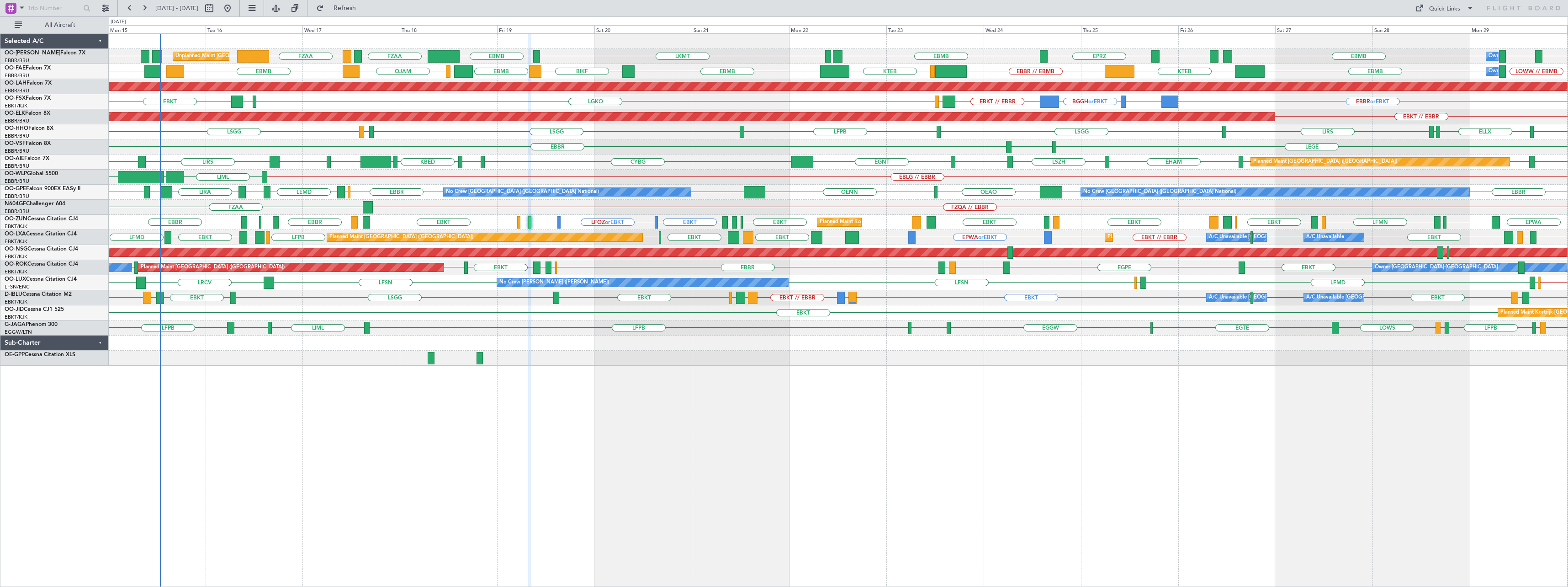
type input "0"
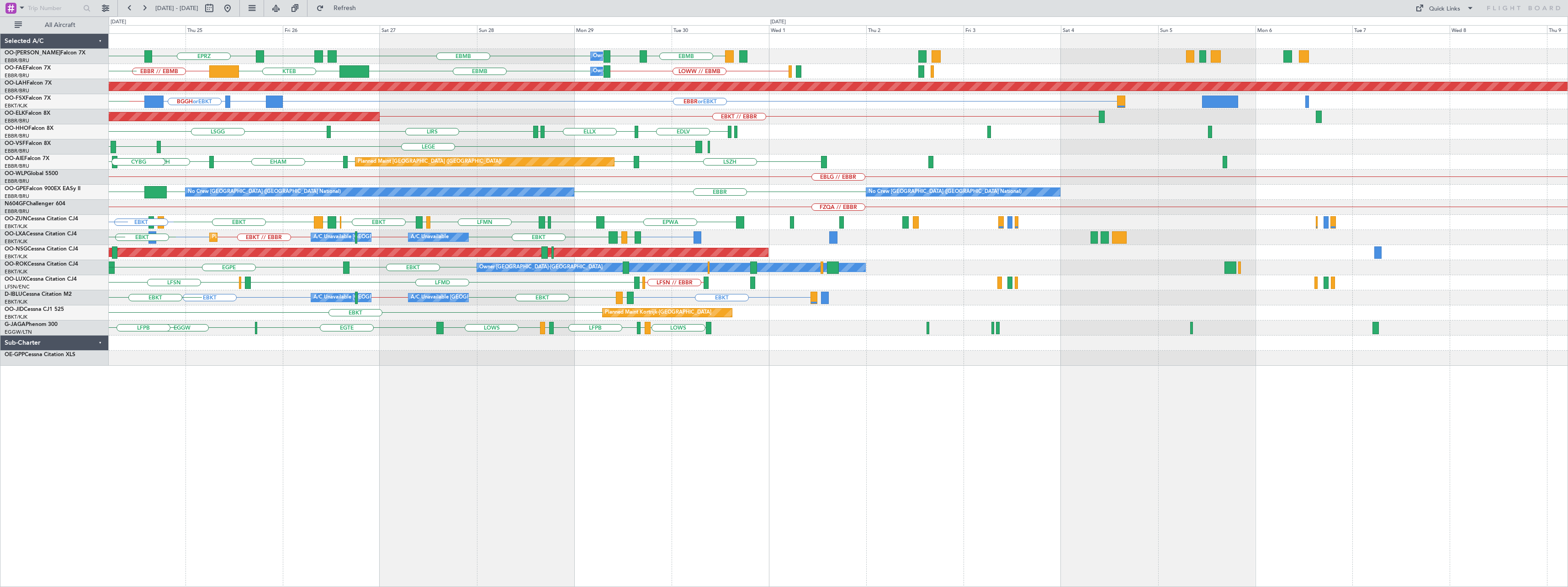
click at [379, 373] on div "EBMB [GEOGRAPHIC_DATA] EBMB EPRZ EBMB EBMB LOWW EBMB Owner [GEOGRAPHIC_DATA] EY…" at bounding box center [838, 310] width 1459 height 553
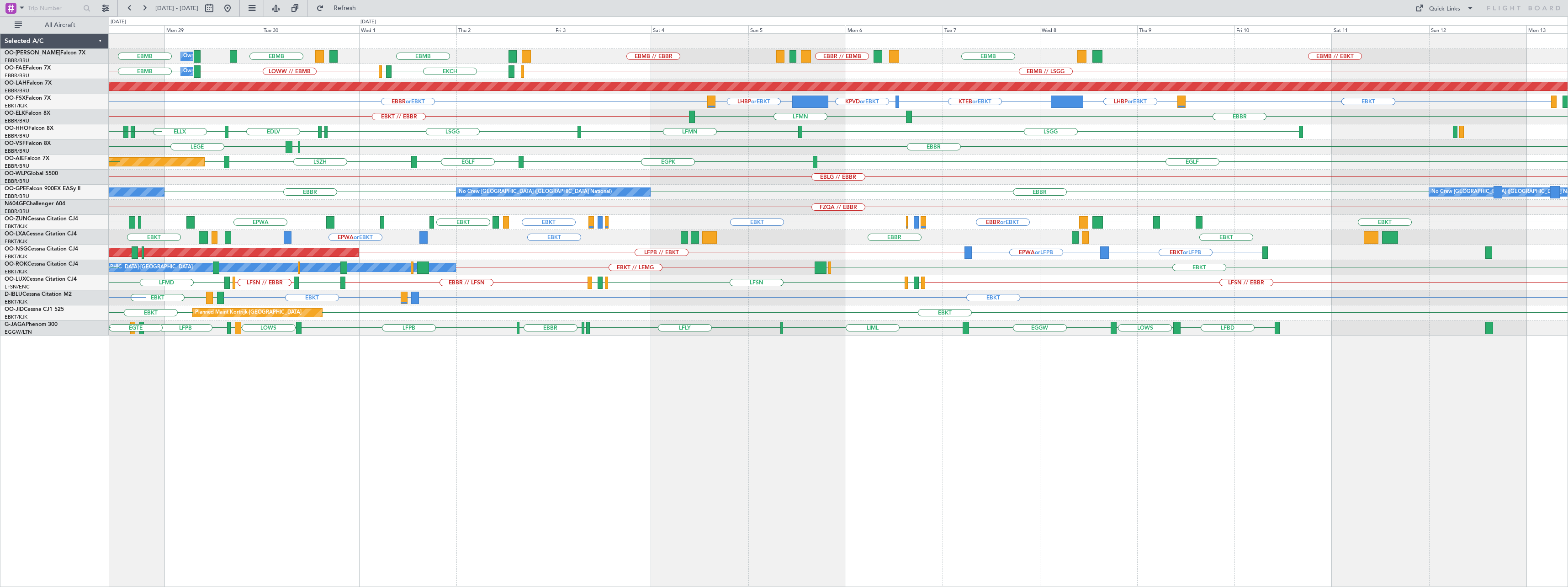
click at [861, 397] on div "EBMB EBMB BKPR EBBR // EBMB LRSB [GEOGRAPHIC_DATA] EBMB // EBBR [GEOGRAPHIC_DAT…" at bounding box center [838, 310] width 1459 height 553
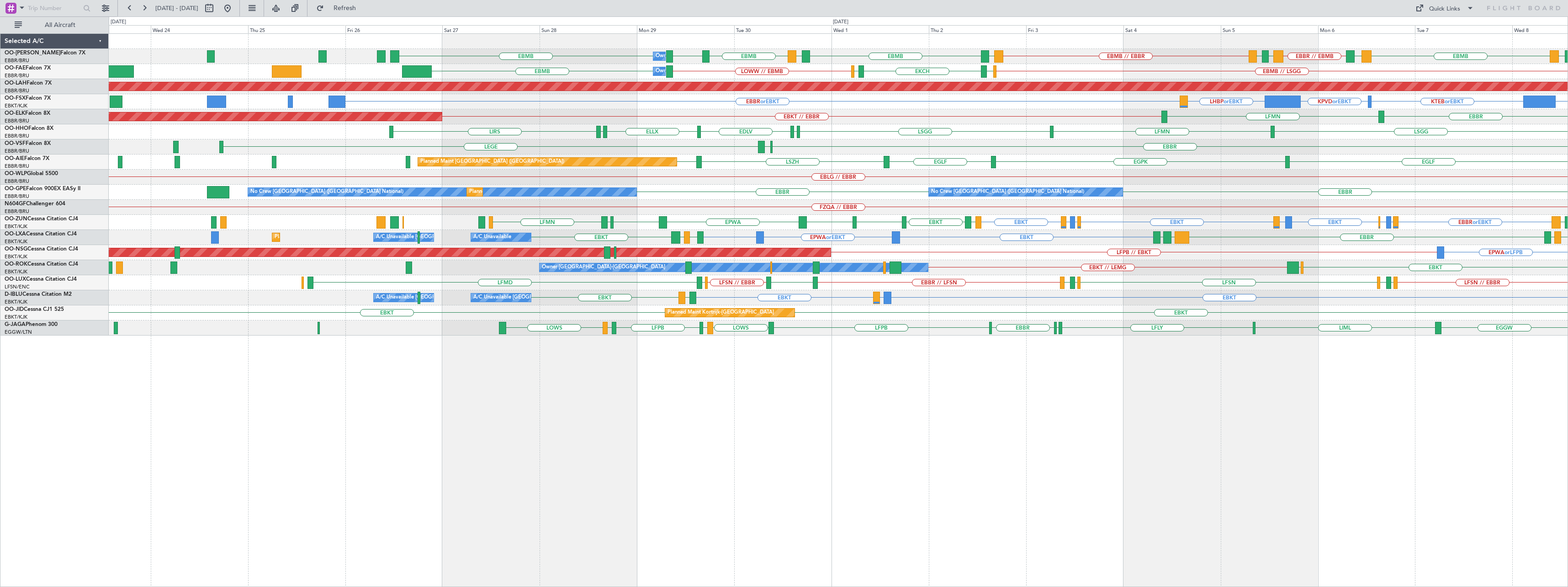
click at [840, 414] on div "EBMB BKPR EBBR // EBMB LRSB [GEOGRAPHIC_DATA] EBMB // EBBR [GEOGRAPHIC_DATA] EB…" at bounding box center [838, 310] width 1459 height 553
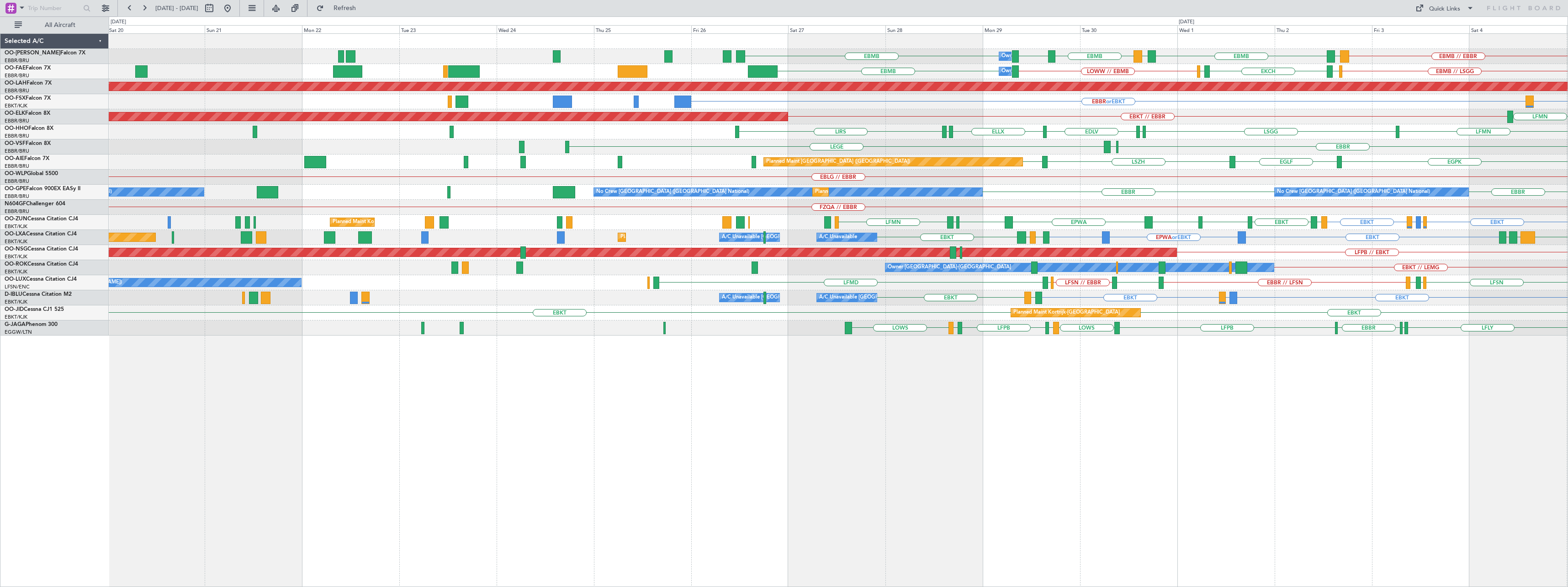
click at [873, 426] on div "EBMB // EBBR [GEOGRAPHIC_DATA] EBMB LEMD EBMB LOWW EBMB EBMB Owner [GEOGRAPHIC_…" at bounding box center [838, 310] width 1459 height 553
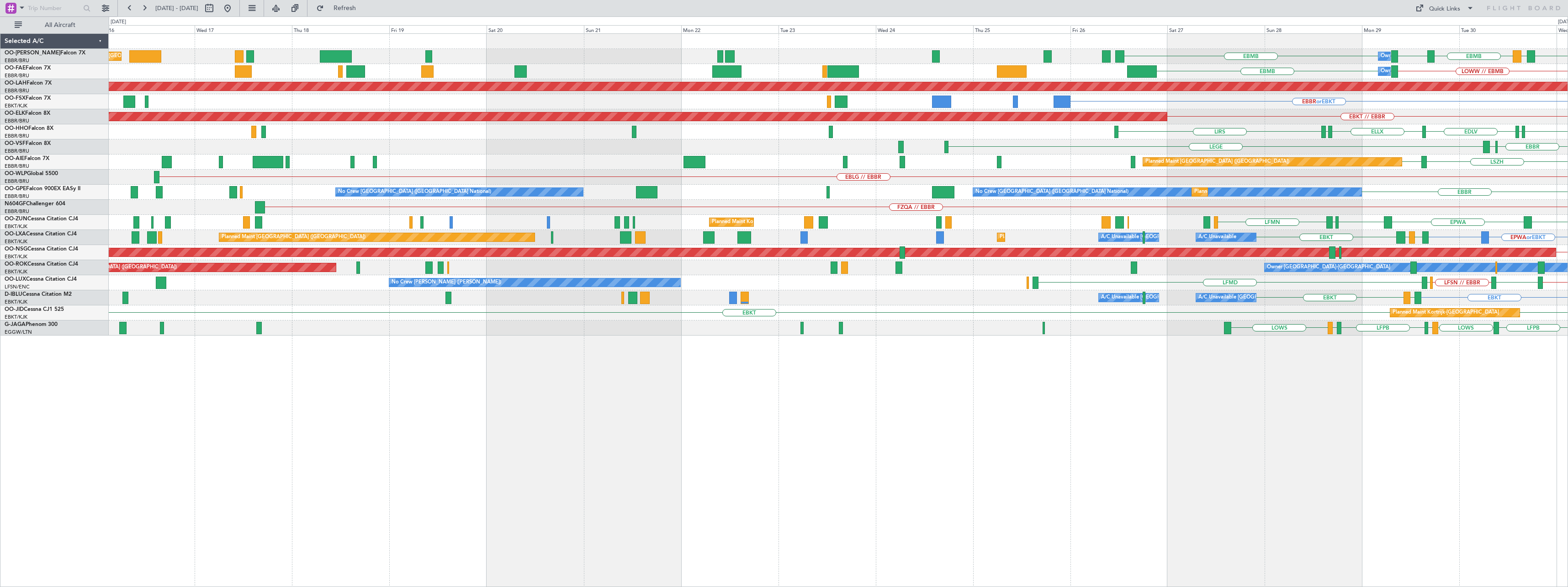
click at [873, 429] on div "EBMB LEMD EBMB LOWW EBMB EBMB Owner [GEOGRAPHIC_DATA] Unplanned Maint [GEOGRAPH…" at bounding box center [838, 310] width 1459 height 553
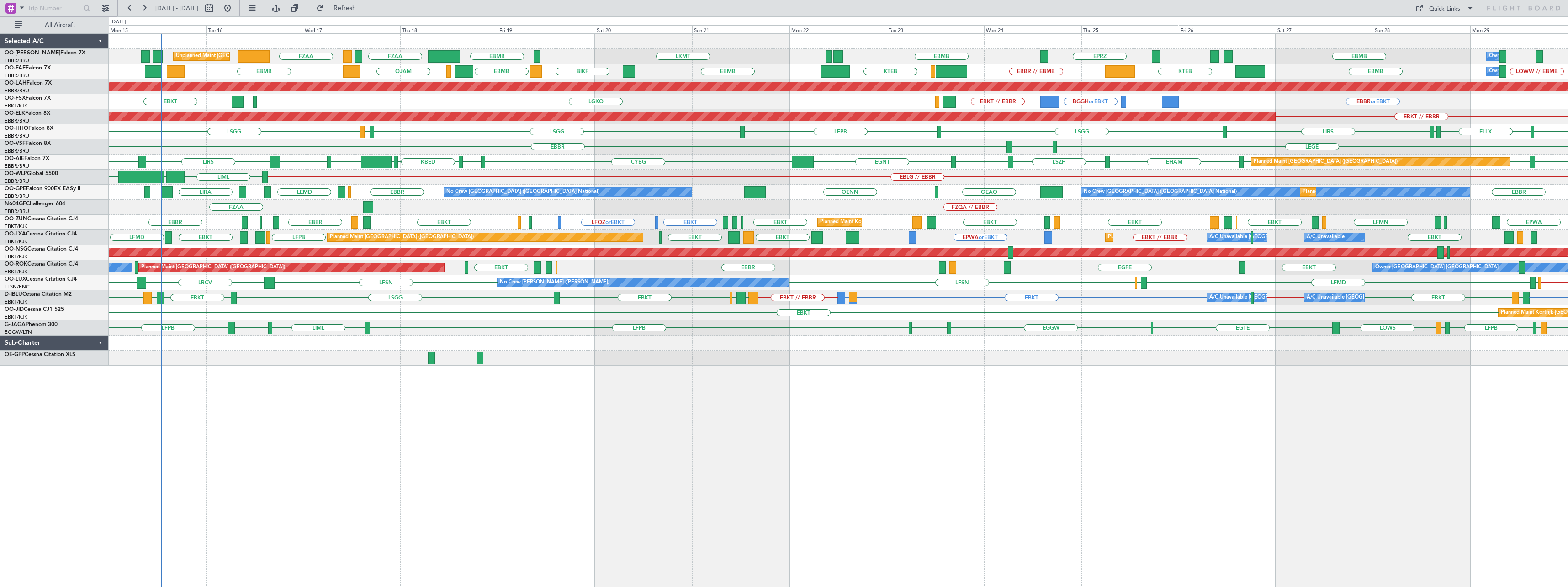
click at [742, 420] on div "Owner Melsbroek Air Base Unplanned Maint [GEOGRAPHIC_DATA] ([GEOGRAPHIC_DATA] N…" at bounding box center [838, 310] width 1459 height 553
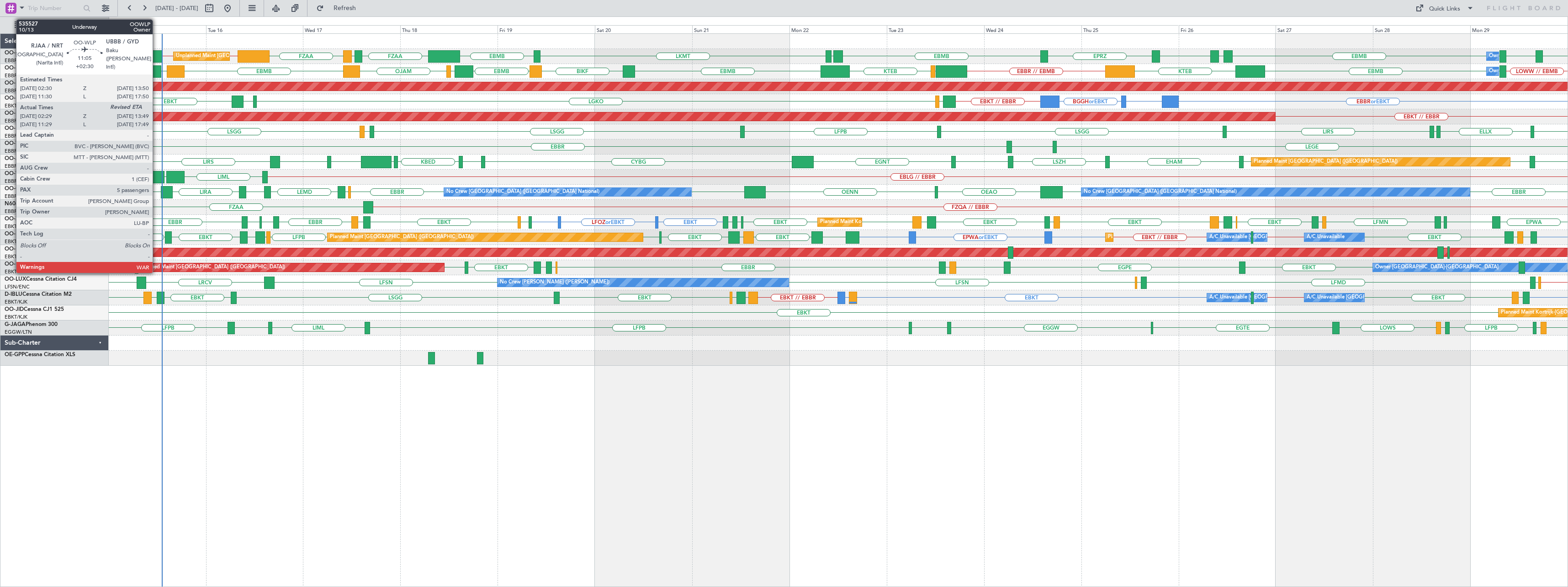
click at [157, 172] on div at bounding box center [141, 177] width 46 height 12
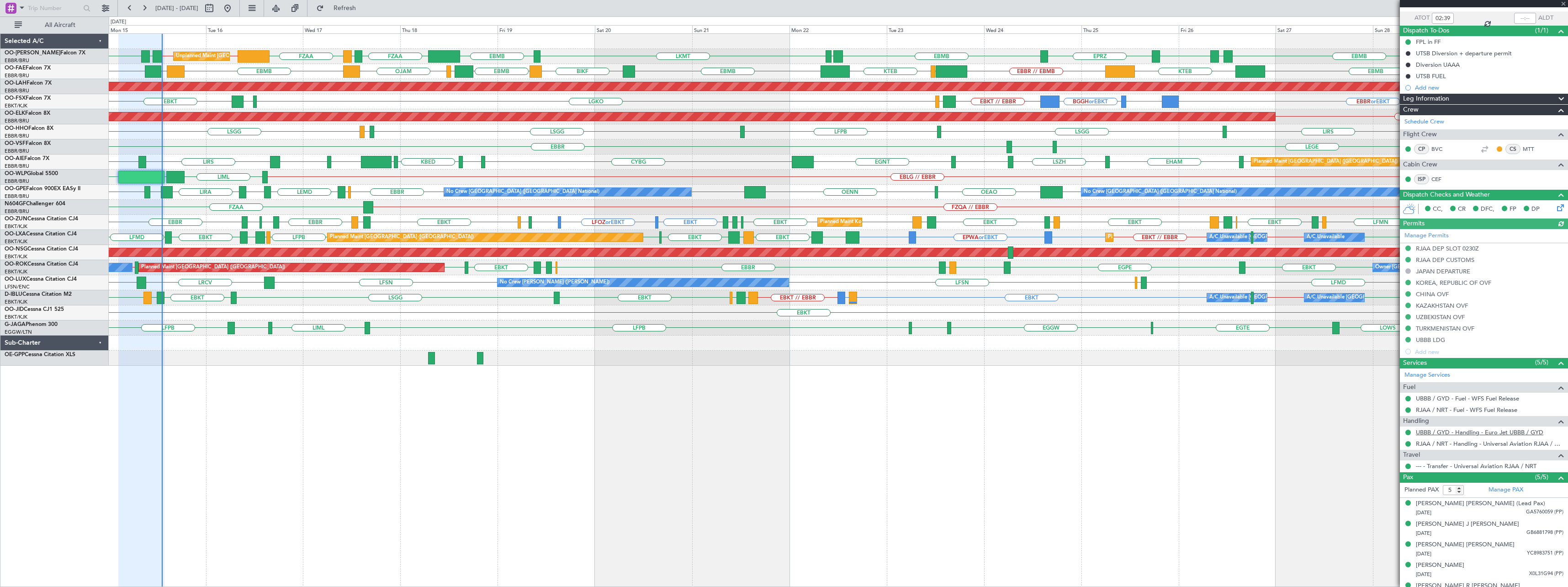
scroll to position [77, 0]
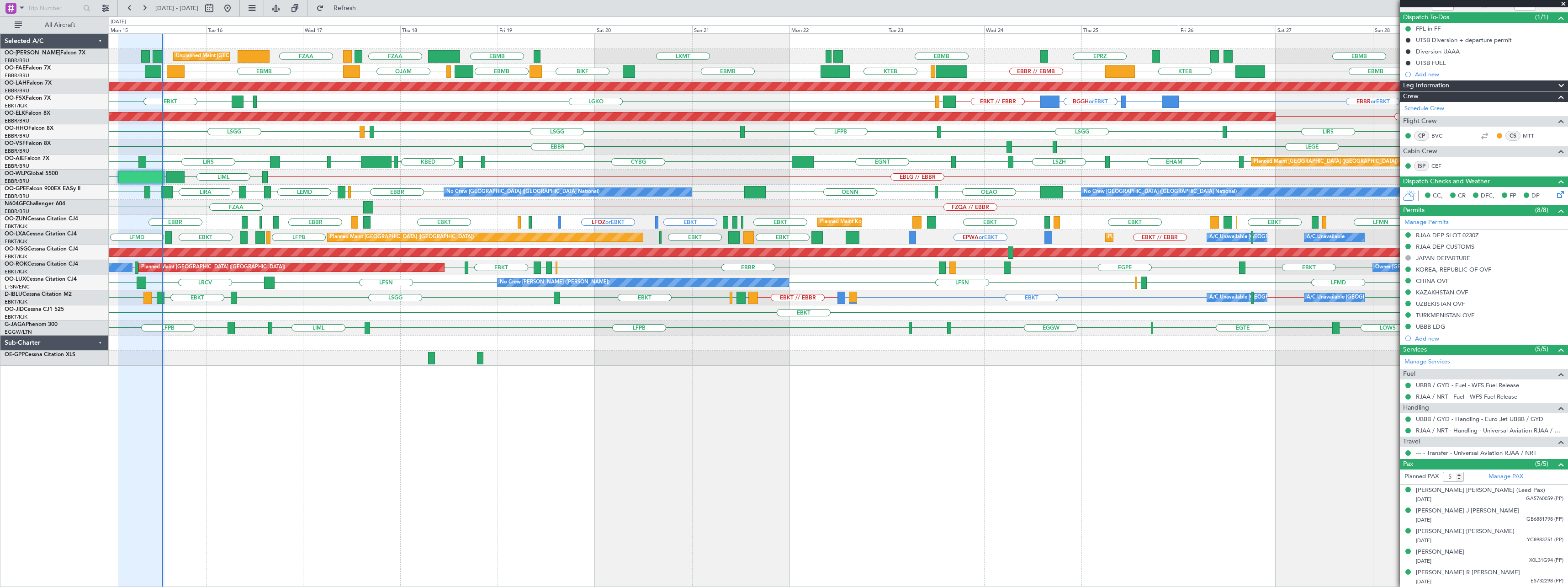
click at [873, 2] on span at bounding box center [1564, 4] width 9 height 8
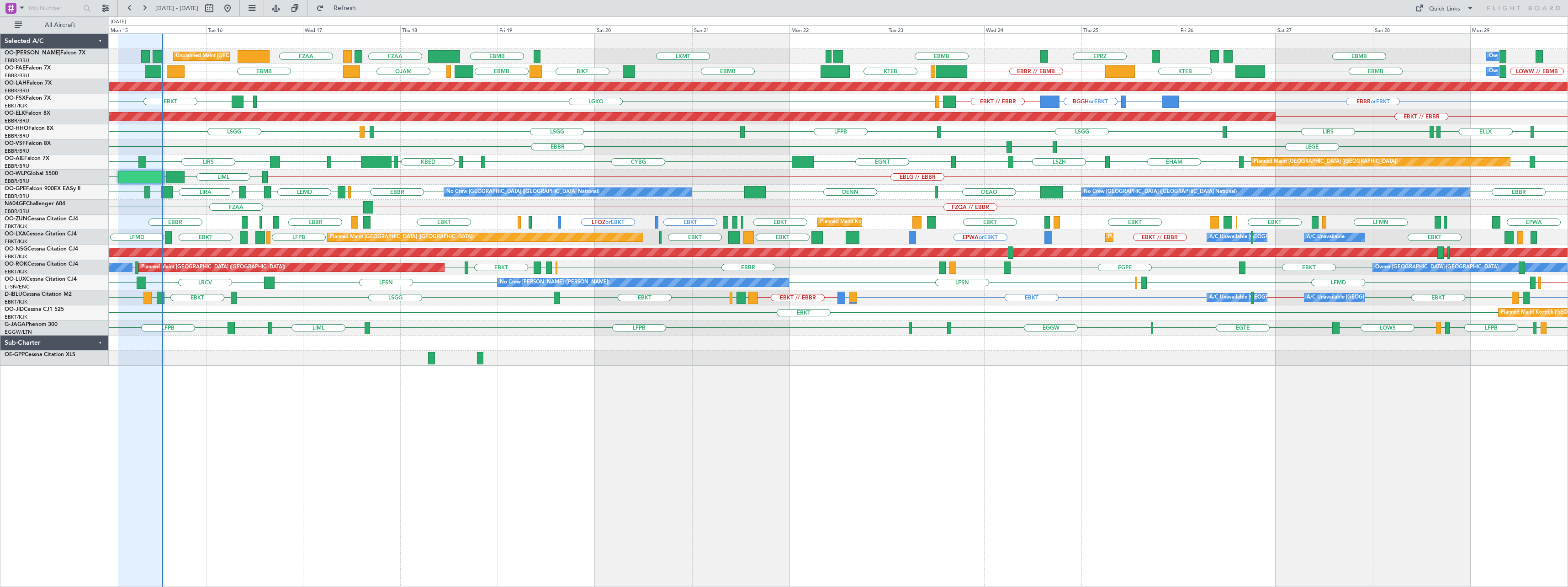
type input "0"
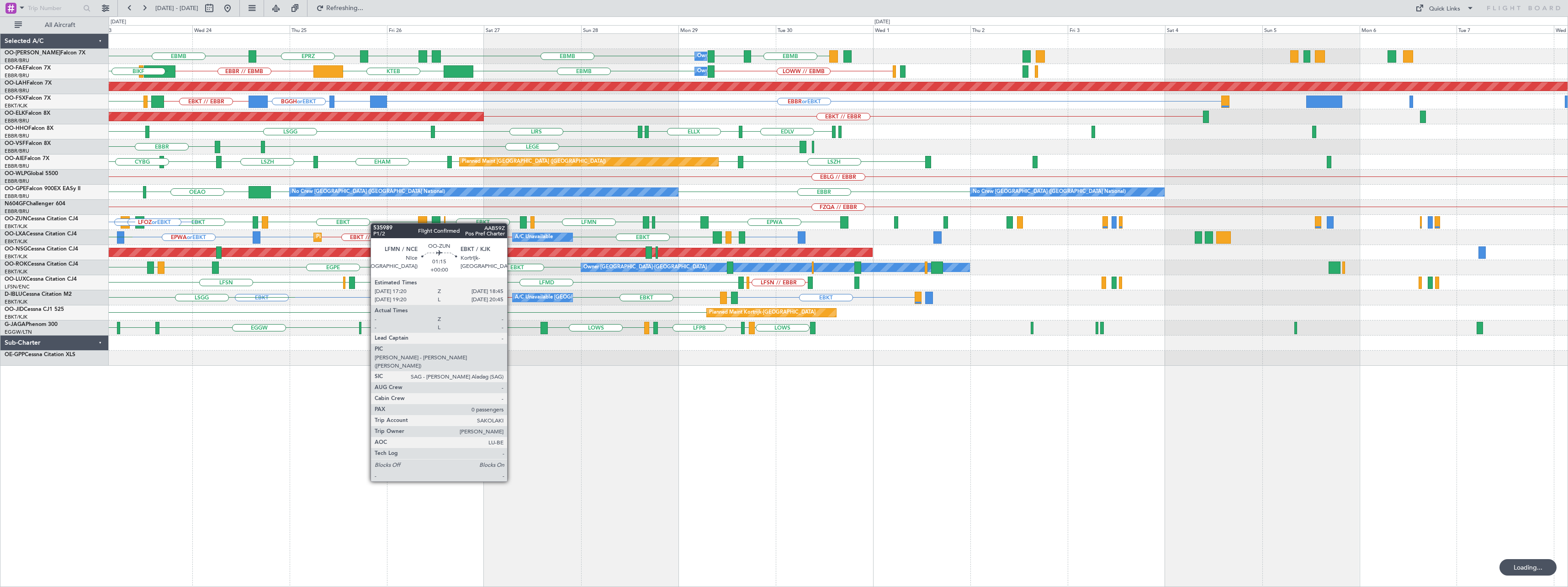
click at [212, 235] on div "EBMB LOWW EBMB EBMB [GEOGRAPHIC_DATA] EBMB EPRZ EBMB Owner [GEOGRAPHIC_DATA] LK…" at bounding box center [838, 199] width 1459 height 331
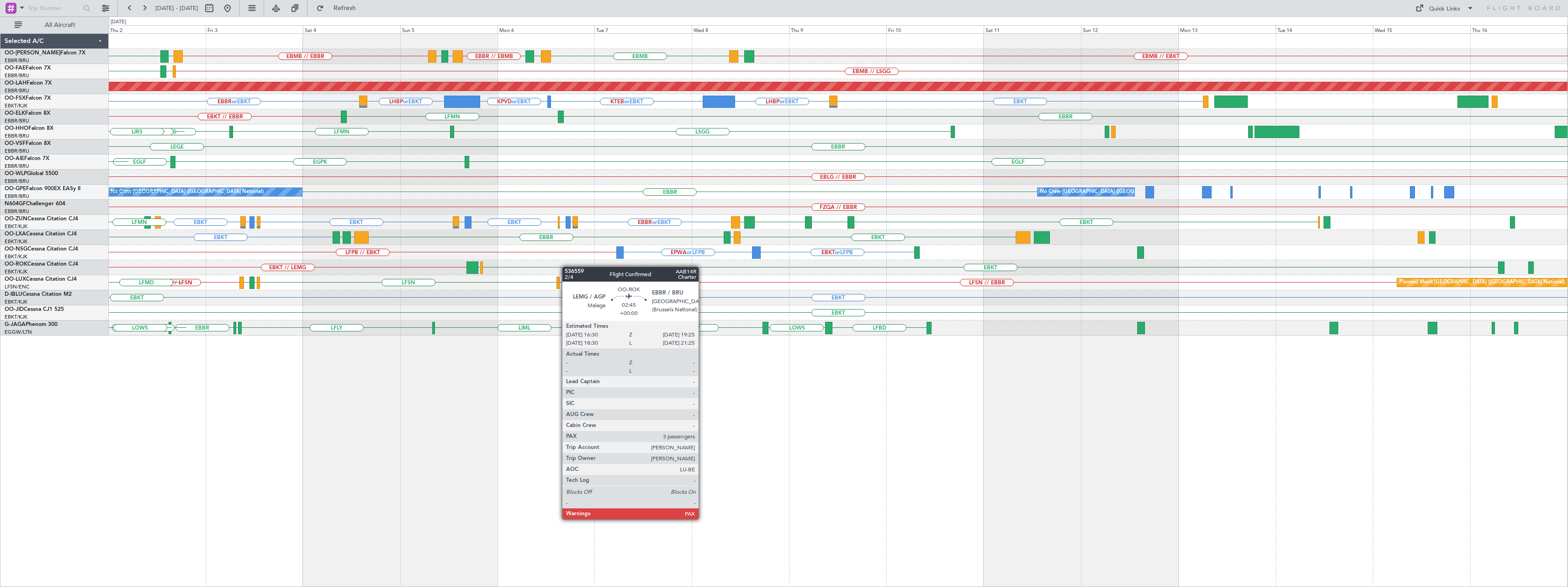
click at [453, 279] on div "EBMB // EBKT LATI EBMB EBMB BKPR EBBR // EBMB LRSB [GEOGRAPHIC_DATA] EBMB // EB…" at bounding box center [838, 184] width 1459 height 302
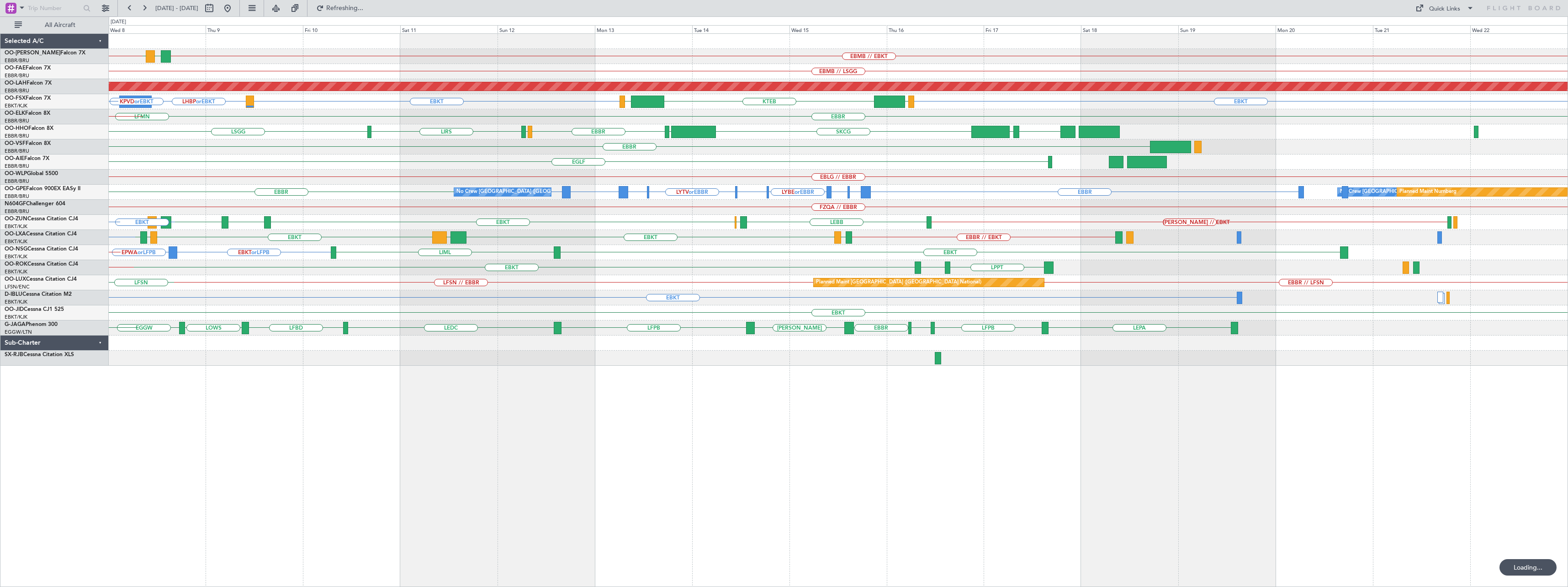
click at [662, 273] on div "EBMB // EBKT LATI EBMB [GEOGRAPHIC_DATA] LRSB EBBR // EBMB BKPR EBMB // EBBR EB…" at bounding box center [838, 199] width 1459 height 331
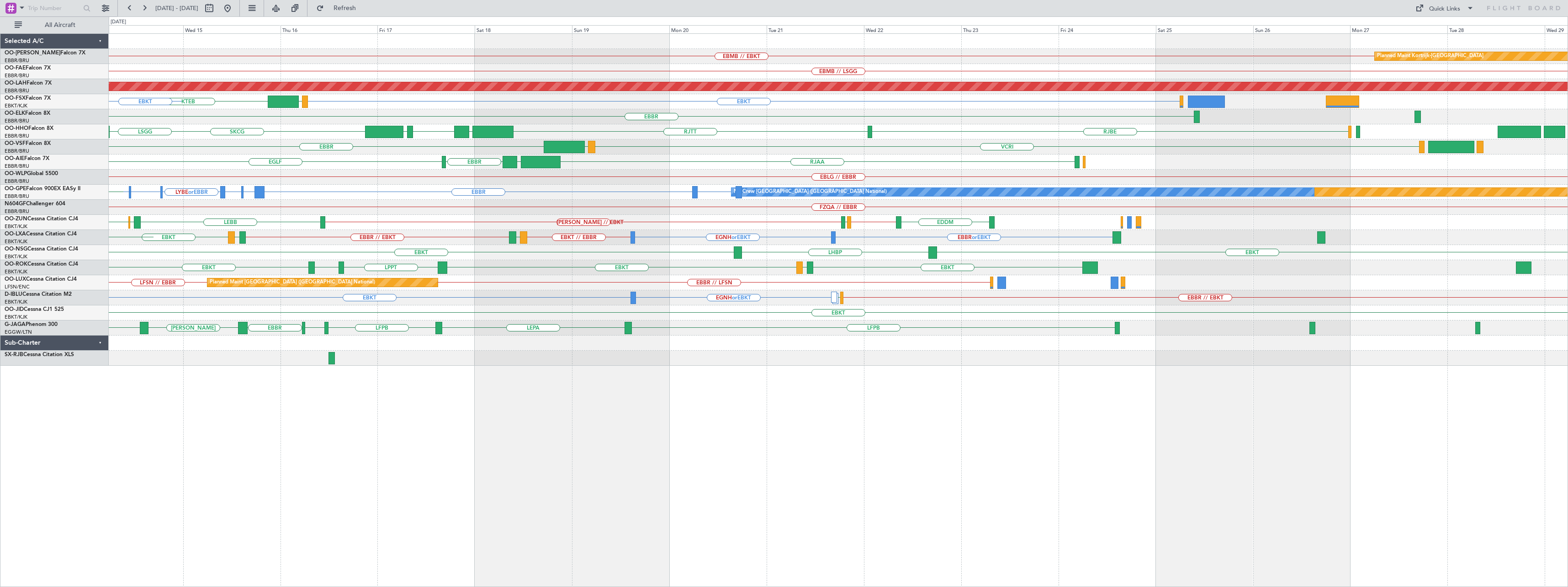
click at [526, 279] on div "EBMB // EBKT Planned Maint [GEOGRAPHIC_DATA]-[GEOGRAPHIC_DATA] EBMB // LSGG Pla…" at bounding box center [838, 199] width 1459 height 331
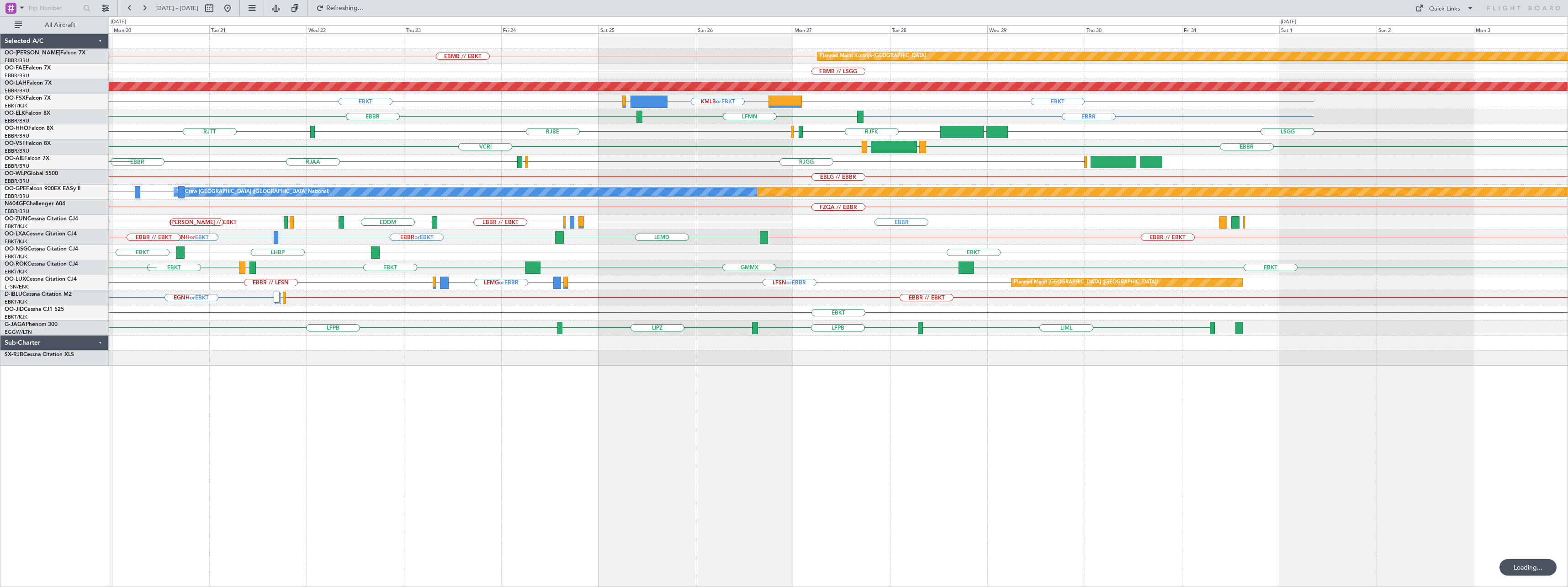
click at [791, 263] on div "Planned Maint Kortrijk-[GEOGRAPHIC_DATA] EBMB // EBKT EBMB // LSGG Planned [GEO…" at bounding box center [838, 199] width 1459 height 331
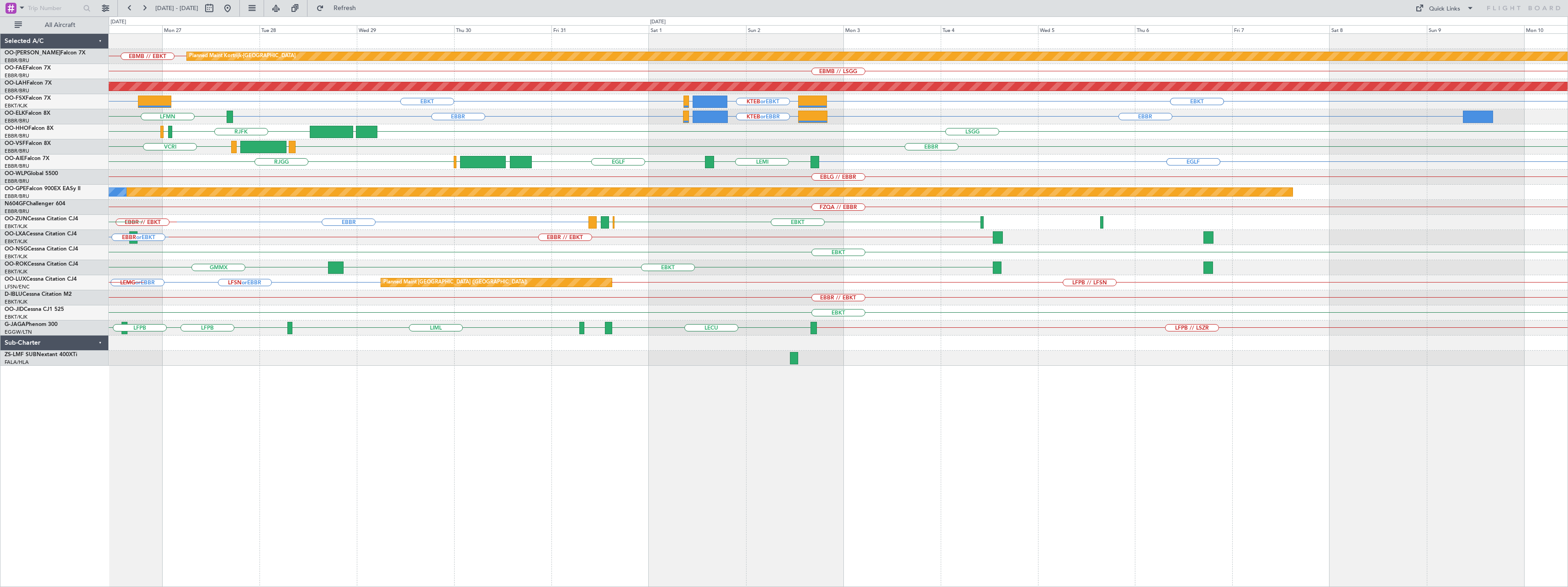
click at [689, 274] on div "EBKT GMMX EBKT" at bounding box center [838, 268] width 1459 height 15
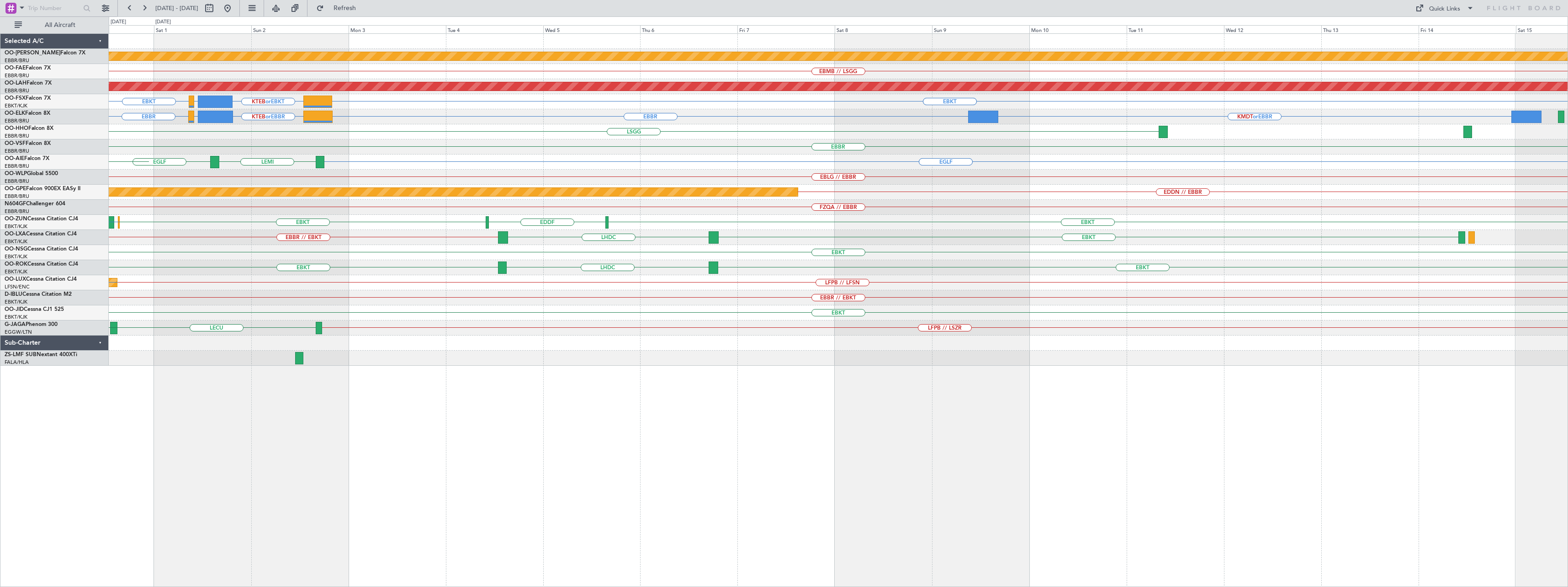
click at [444, 280] on div "LFPB // LFSN Planned Maint [GEOGRAPHIC_DATA] ([GEOGRAPHIC_DATA]) LFSN or EBBR" at bounding box center [838, 282] width 1459 height 15
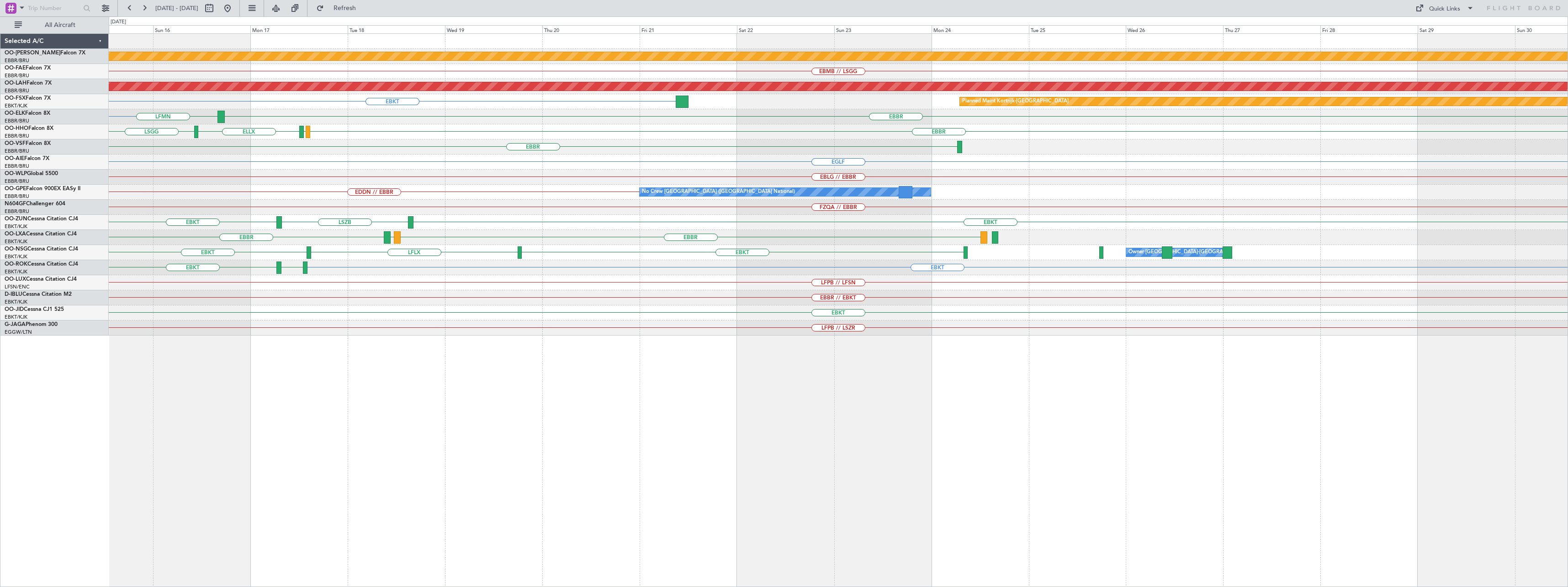
click at [334, 235] on div "Planned Maint Kortrijk-[GEOGRAPHIC_DATA] EBMB // LSGG Planned [GEOGRAPHIC_DATA]…" at bounding box center [838, 184] width 1459 height 302
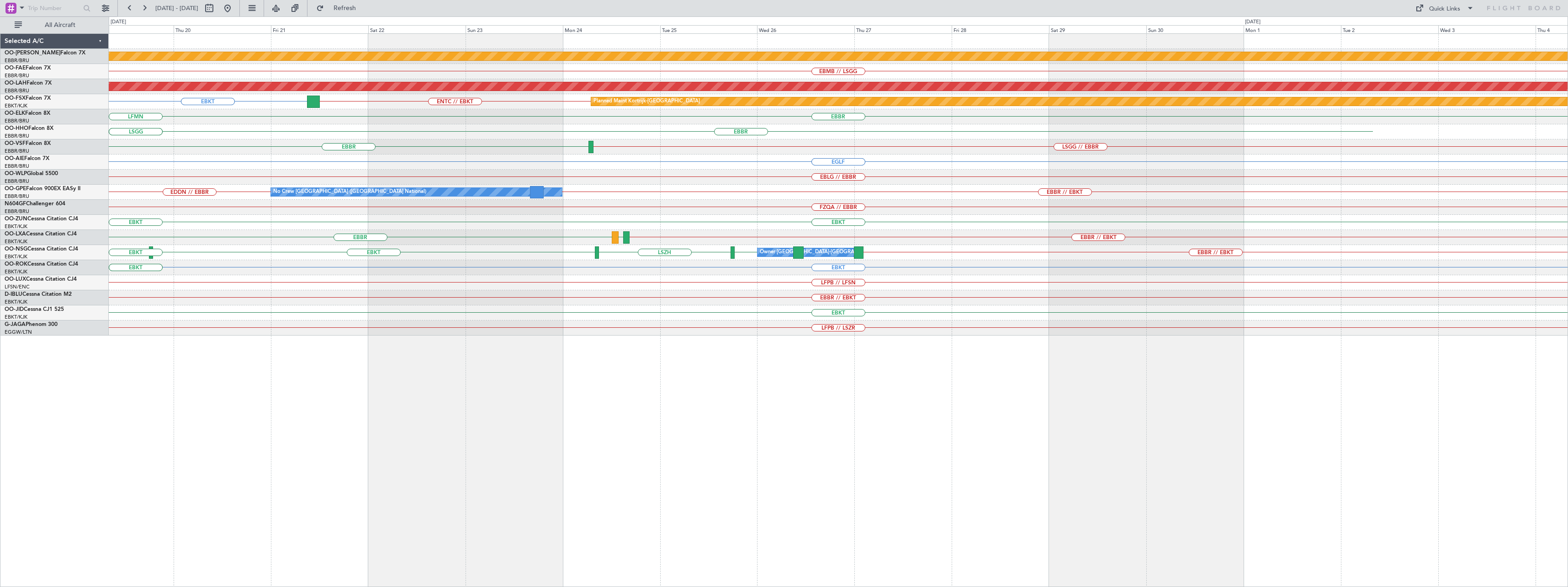
click at [528, 230] on div "Planned Maint Kortrijk-[GEOGRAPHIC_DATA] EBMB // LSGG Planned [GEOGRAPHIC_DATA]…" at bounding box center [838, 184] width 1459 height 302
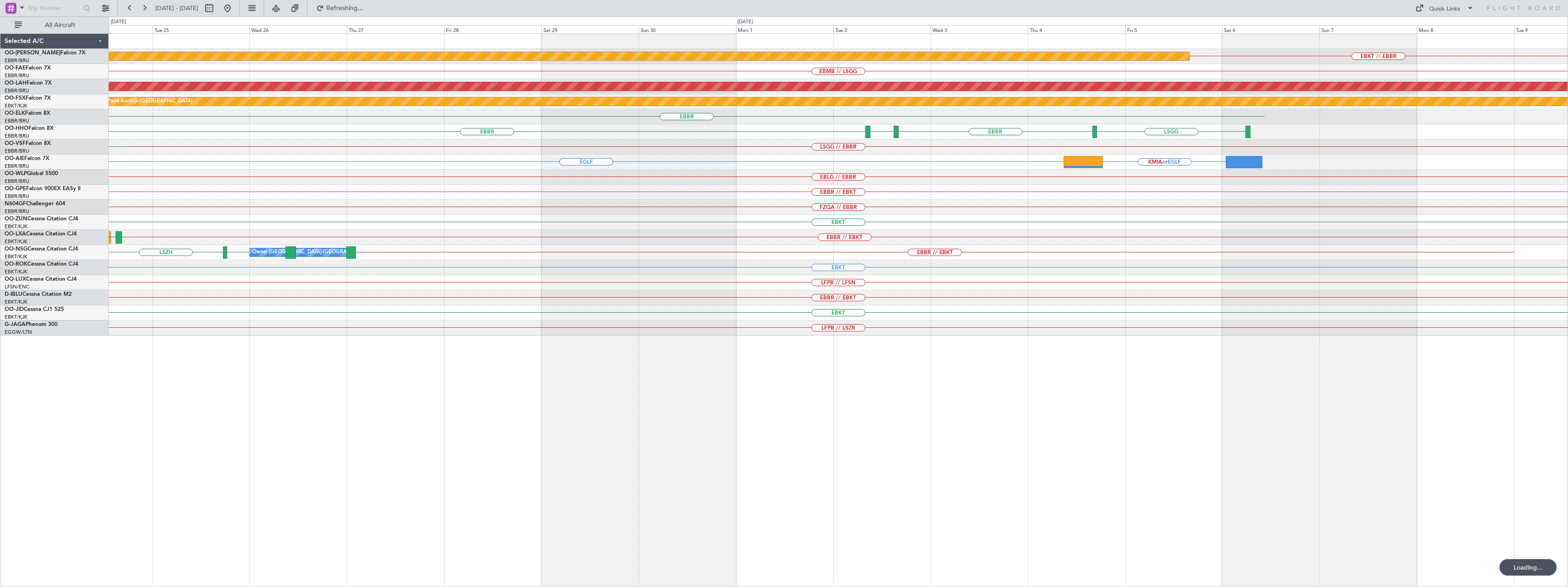
click at [557, 231] on div "EBKT // EBBR Planned Maint [GEOGRAPHIC_DATA]-[GEOGRAPHIC_DATA] EBMB // LSGG Pla…" at bounding box center [838, 184] width 1459 height 302
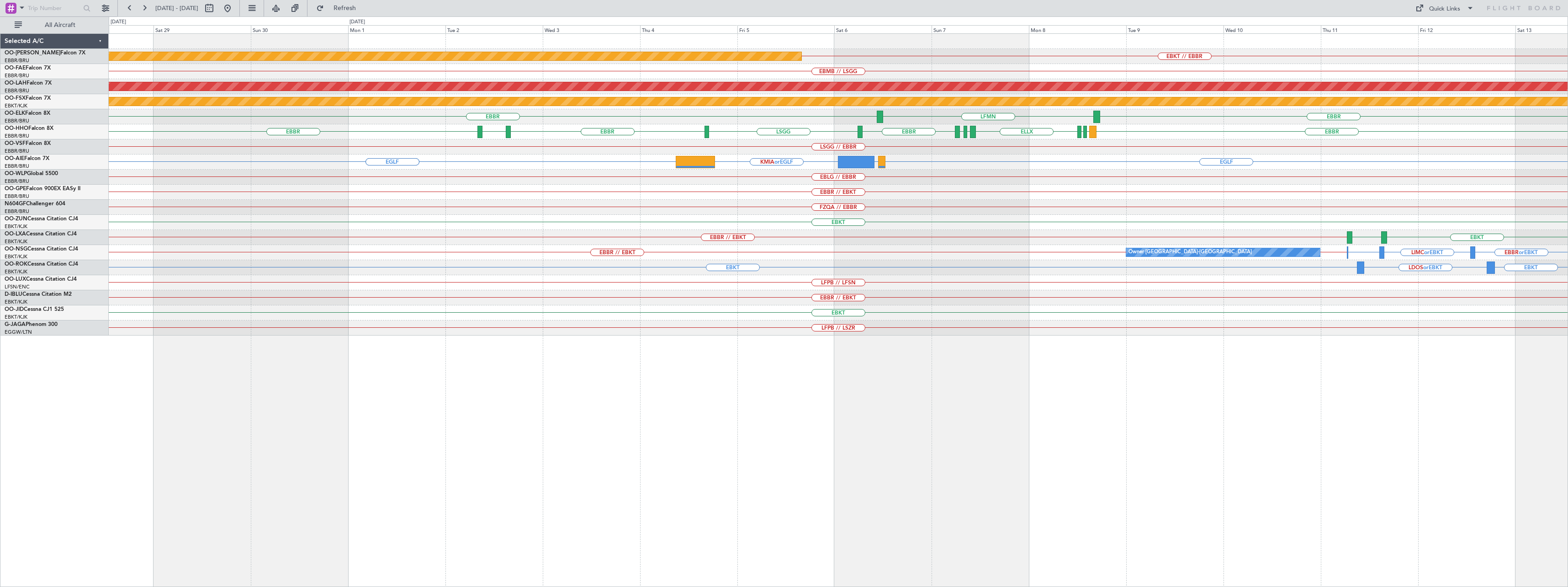
click at [508, 221] on div "EBKT" at bounding box center [838, 222] width 1459 height 15
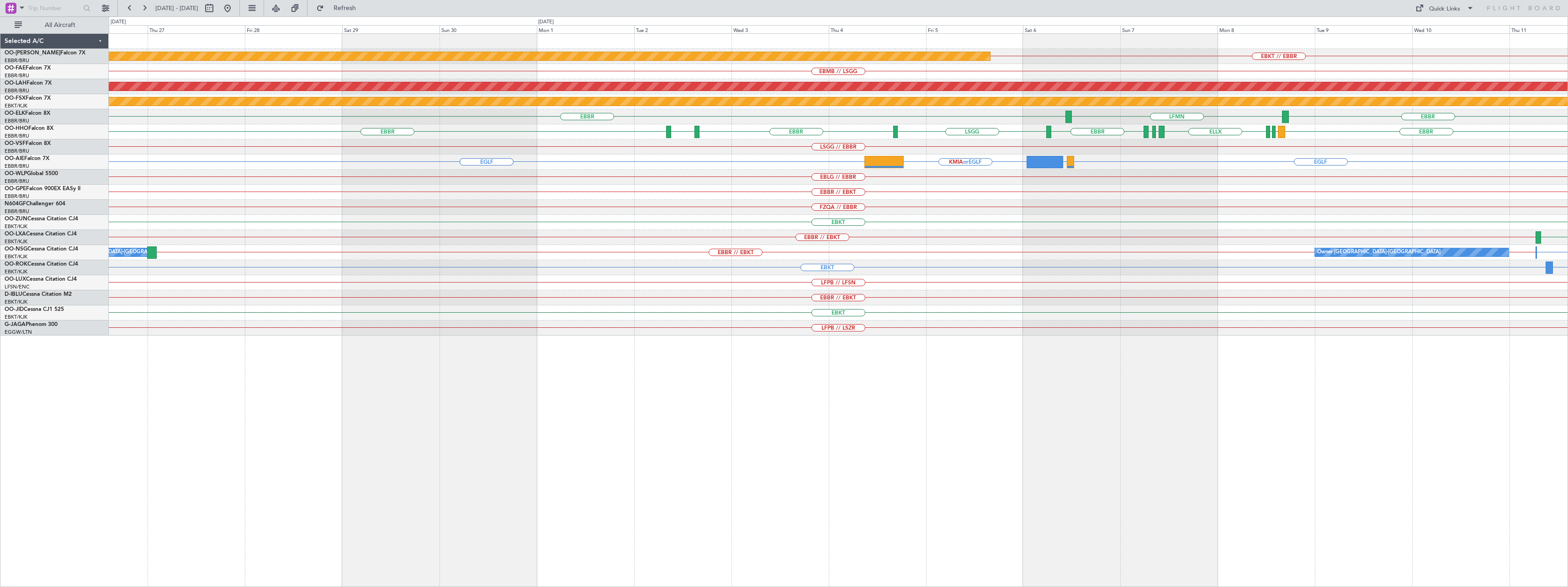
click at [805, 220] on div "EBKT" at bounding box center [838, 222] width 1459 height 15
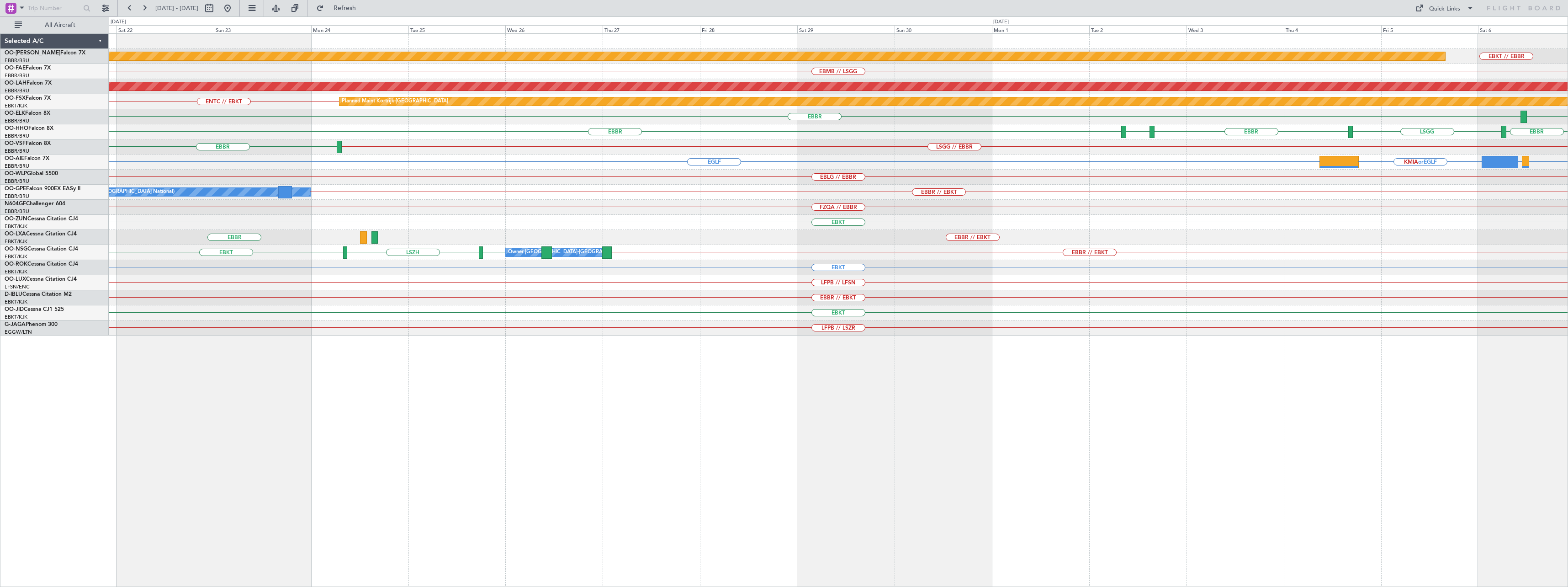
click at [873, 188] on div "EBBR // EBKT No Crew [GEOGRAPHIC_DATA] (Brussels National)" at bounding box center [838, 192] width 1459 height 15
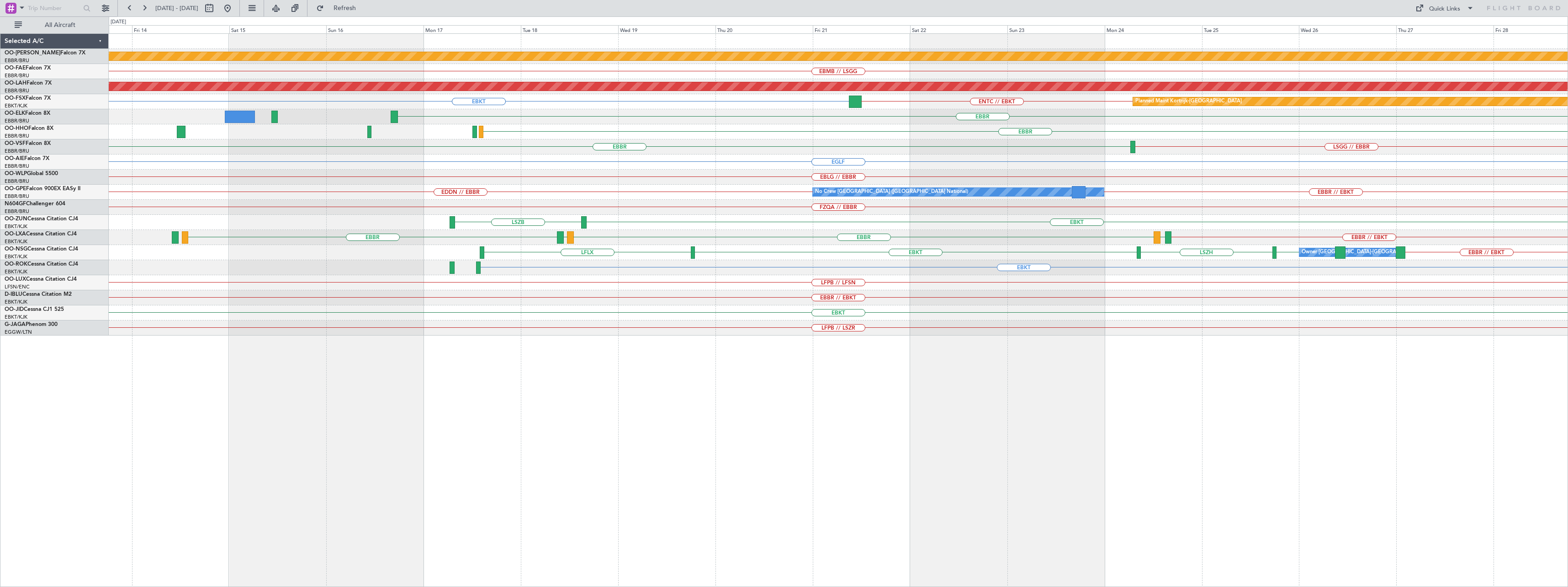
click at [873, 167] on div "Planned Maint Kortrijk-[GEOGRAPHIC_DATA] EBMB // LSGG Planned [GEOGRAPHIC_DATA]…" at bounding box center [838, 184] width 1459 height 302
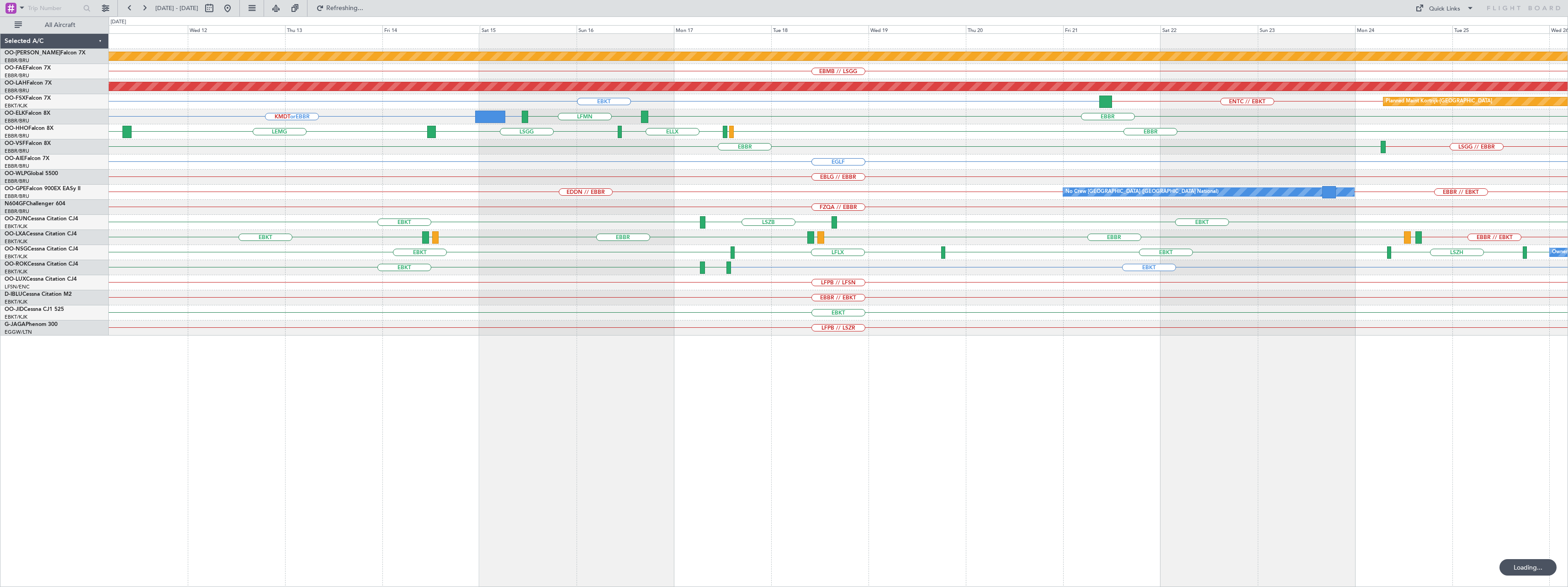
click at [808, 153] on div "Planned Maint Kortrijk-[GEOGRAPHIC_DATA] EBMB // LSGG Planned [GEOGRAPHIC_DATA]…" at bounding box center [838, 184] width 1459 height 302
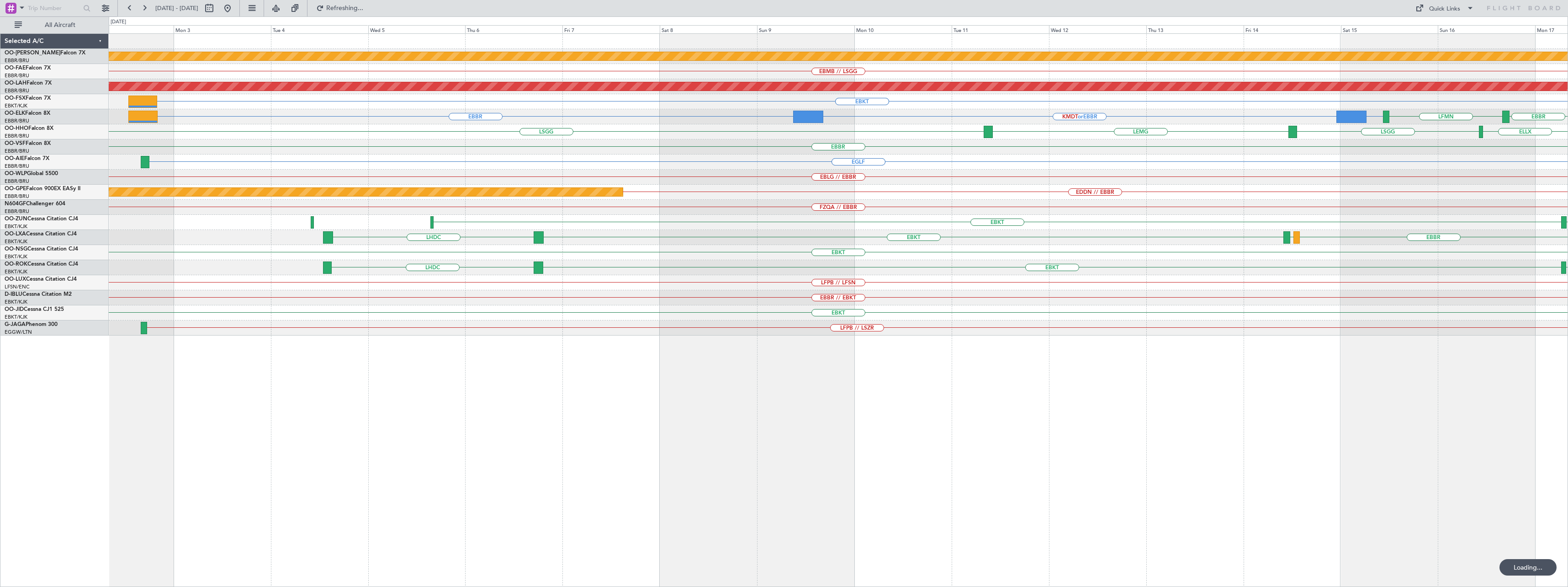
click at [873, 168] on div "EGLF [GEOGRAPHIC_DATA]" at bounding box center [838, 162] width 1459 height 15
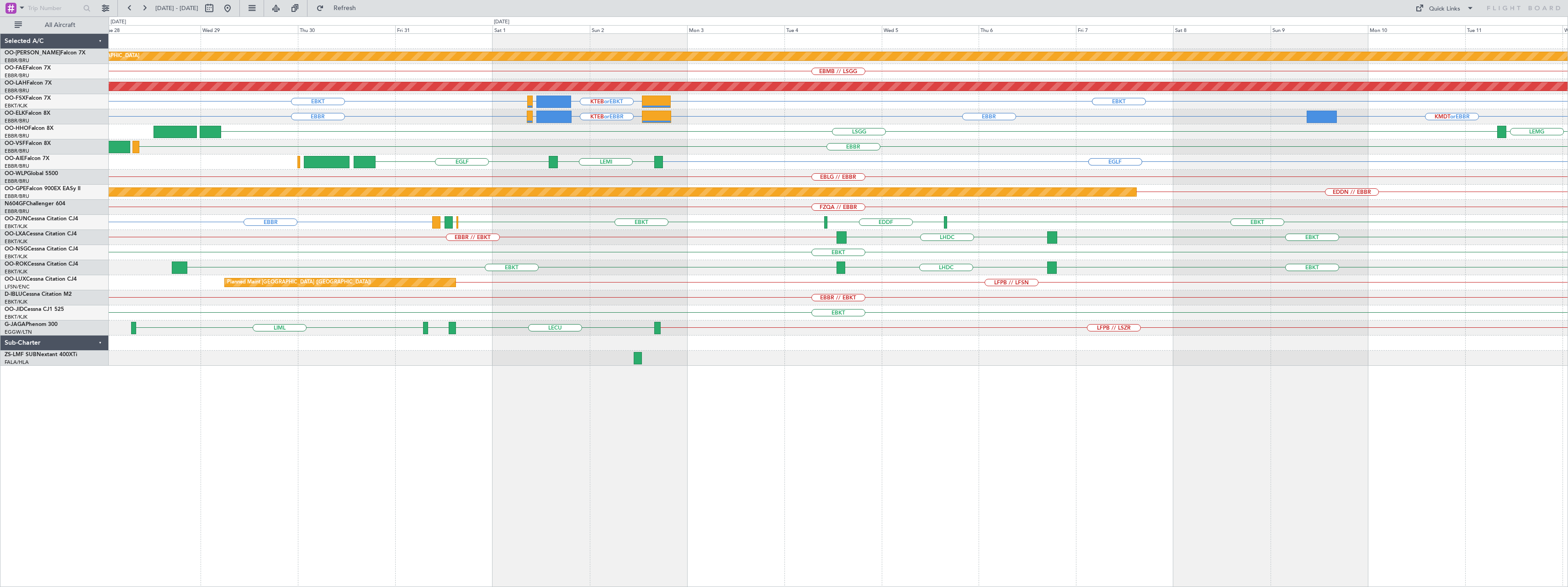
click at [873, 141] on div "EBBR" at bounding box center [838, 147] width 1459 height 15
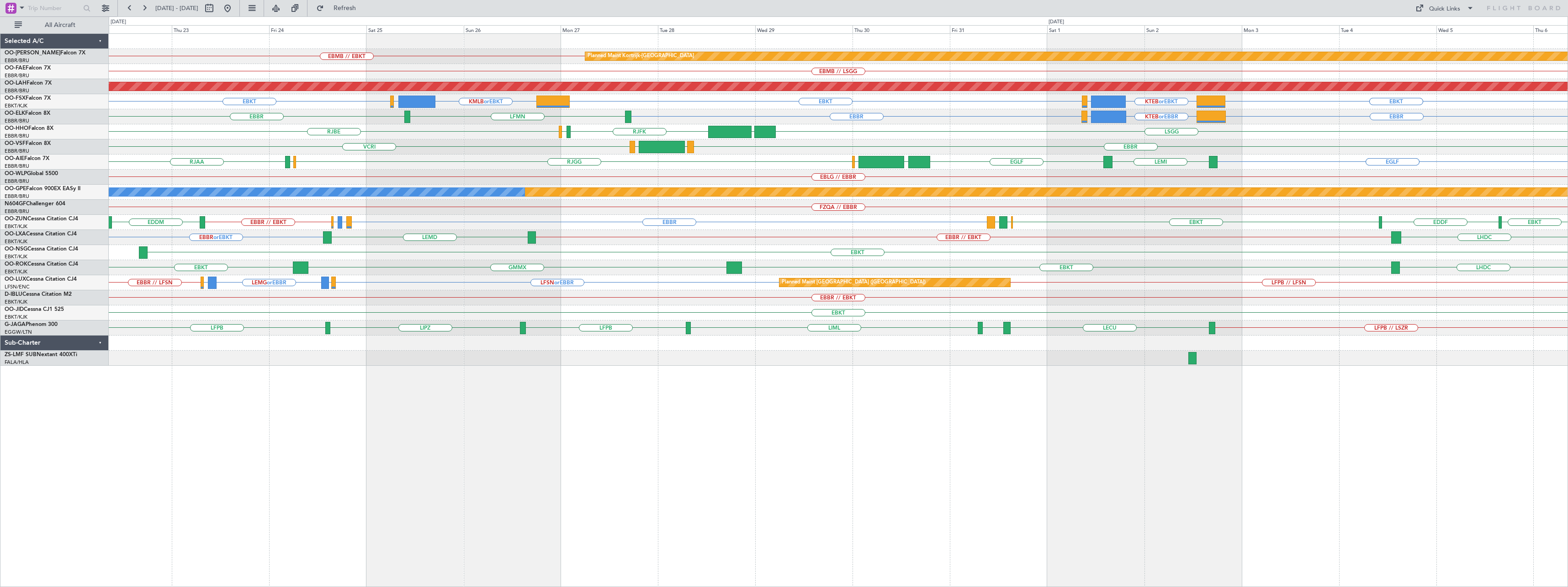
click at [599, 157] on div "EGLF [GEOGRAPHIC_DATA] RJAA [GEOGRAPHIC_DATA] [GEOGRAPHIC_DATA] LEMI UBBB RJBB …" at bounding box center [838, 162] width 1459 height 15
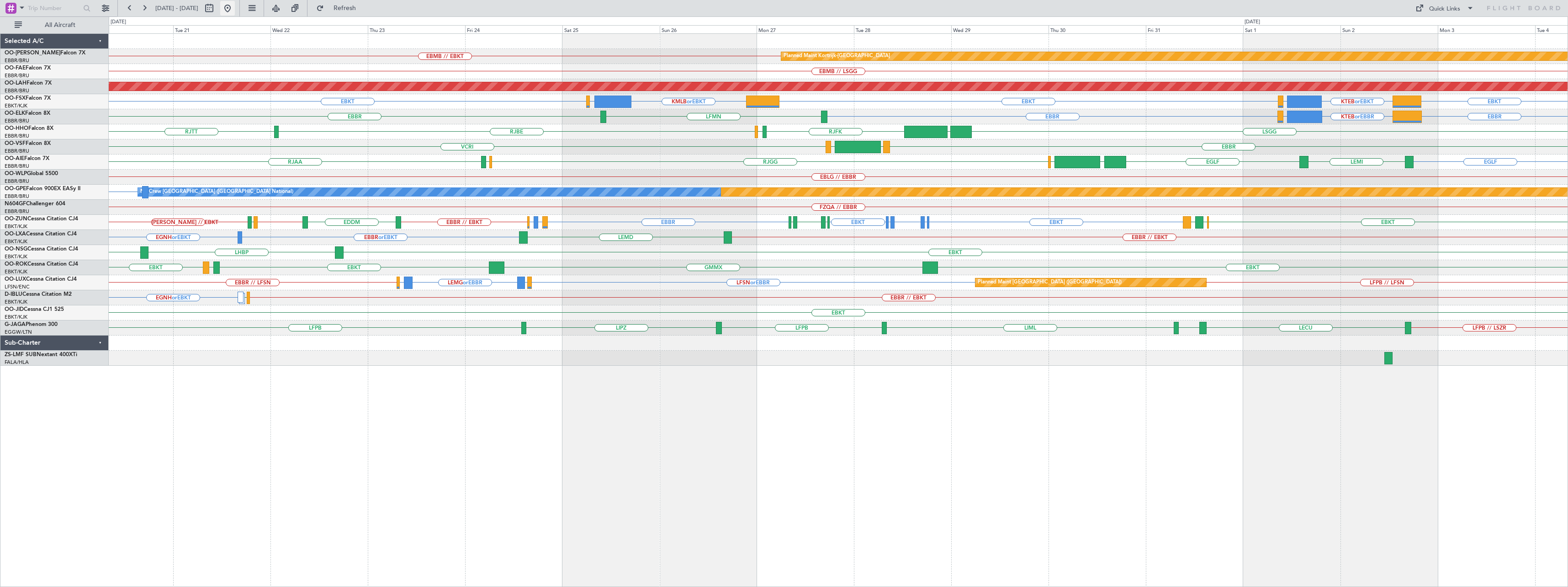
click at [235, 7] on button at bounding box center [228, 8] width 15 height 15
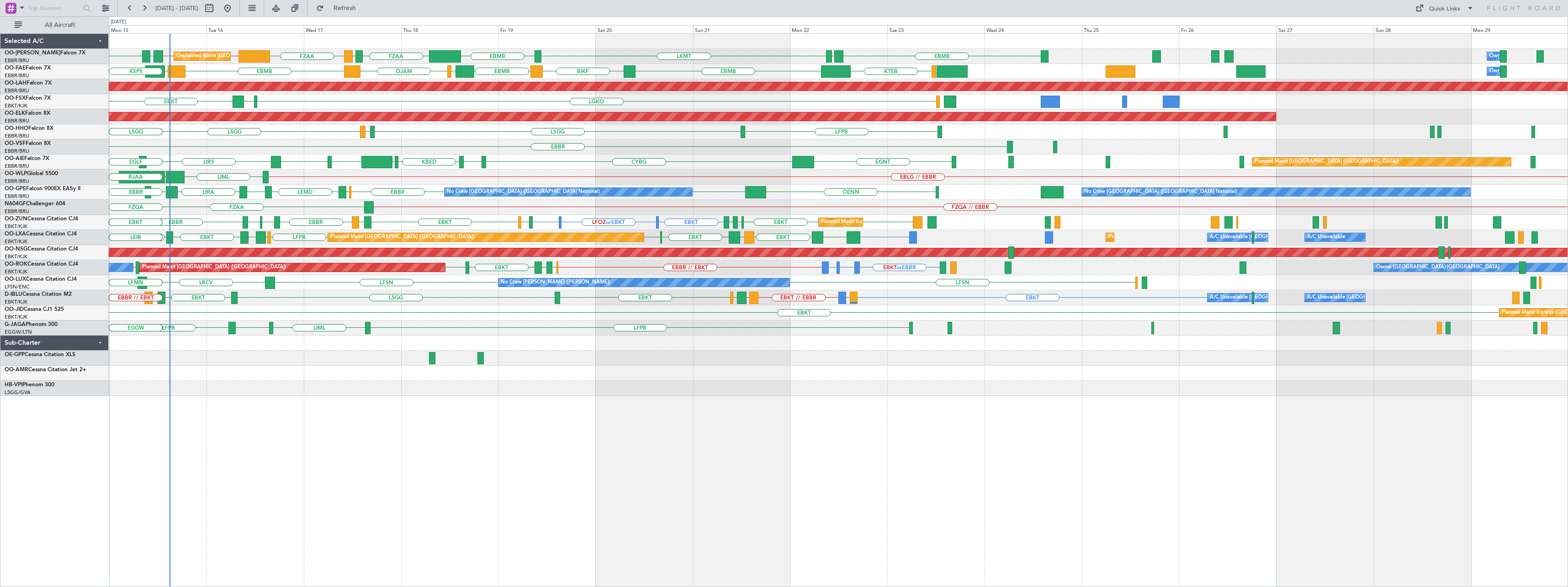
click at [510, 338] on div "EBMB LKMT FZAA EBMB EYSA EBBR // EBMB EBMB // EBBR EYKA EBMB FZAA FZOA Owner Me…" at bounding box center [838, 310] width 1459 height 553
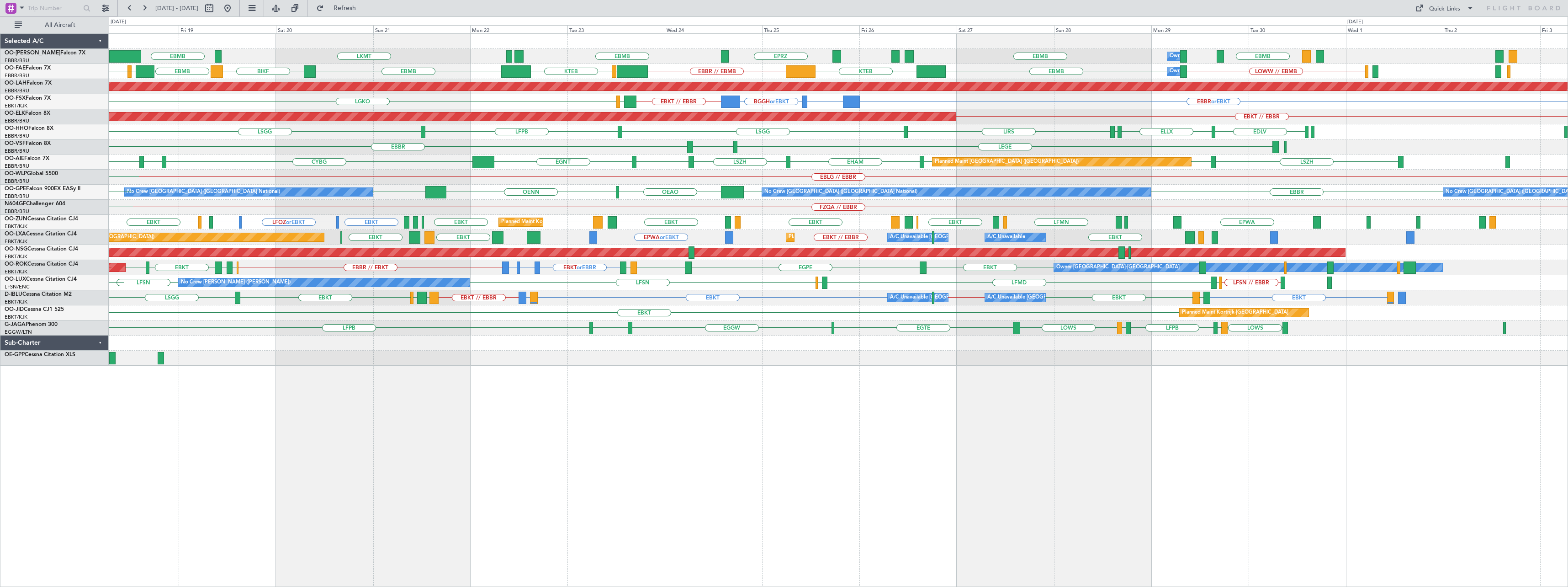
click at [913, 361] on div "LKMT EBMB EYKA EBMB EPRZ EBMB EYSA EBMB LOWW EBMB Owner Melsbroek Air Base EBMB…" at bounding box center [838, 199] width 1459 height 331
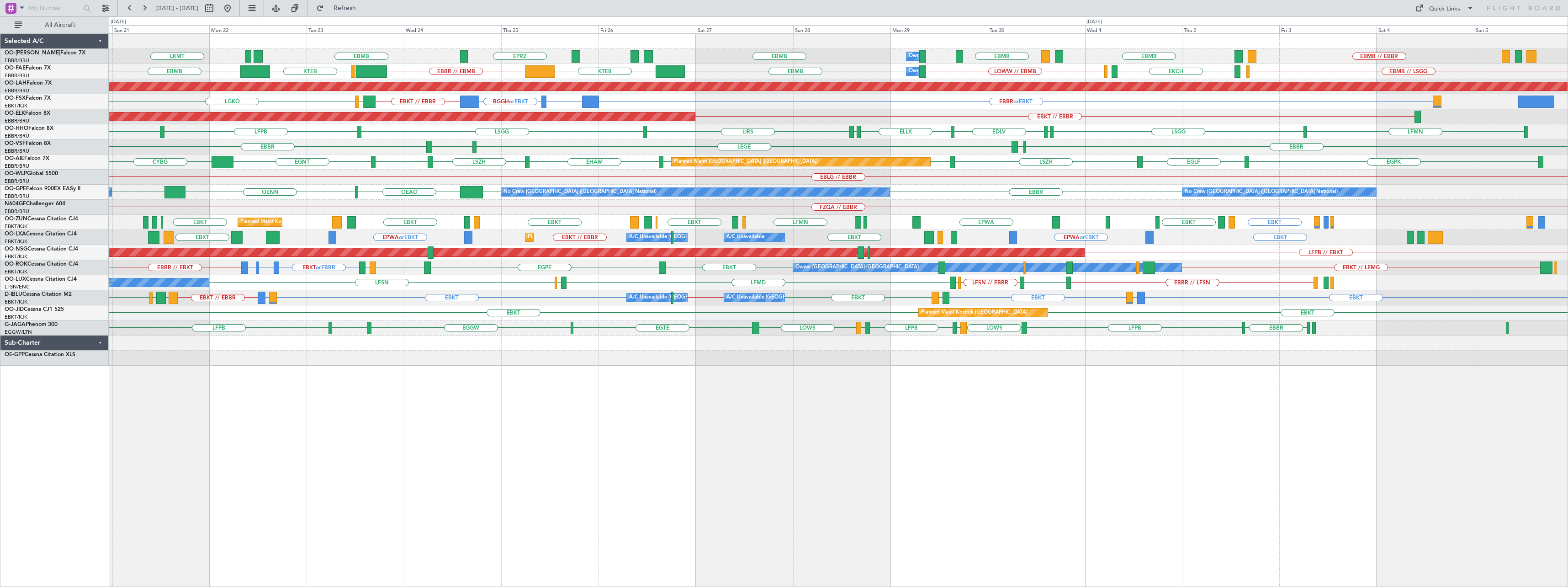
click at [867, 208] on div "FZQA // EBBR" at bounding box center [838, 207] width 1459 height 15
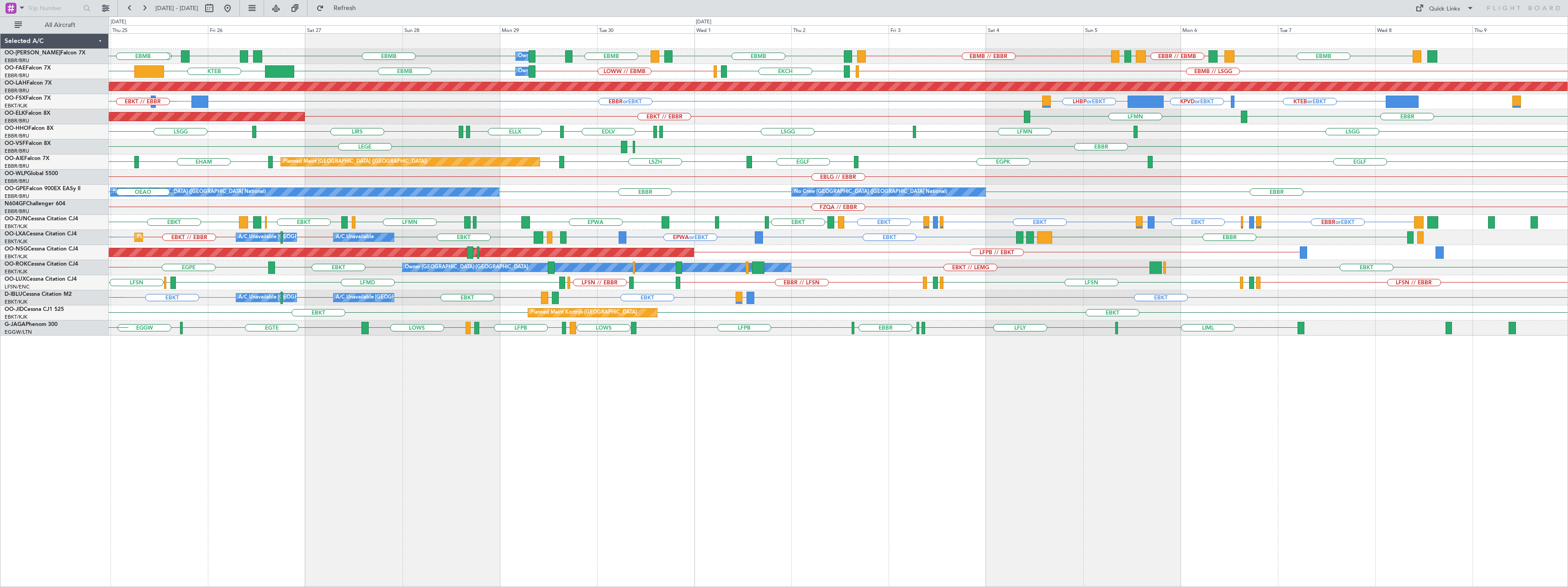
click at [1106, 223] on div "EBMB EYKA EBMB EPRZ EBMB BKPR EBBR // EBMB LRSB EYKA EBMB // EBBR EYKA EBMB LEM…" at bounding box center [838, 184] width 1459 height 302
click at [659, 190] on div "EBBR EBBR EBBR Planned Maint Brussels (Brussels National) No Crew Brussels (Bru…" at bounding box center [838, 192] width 1459 height 15
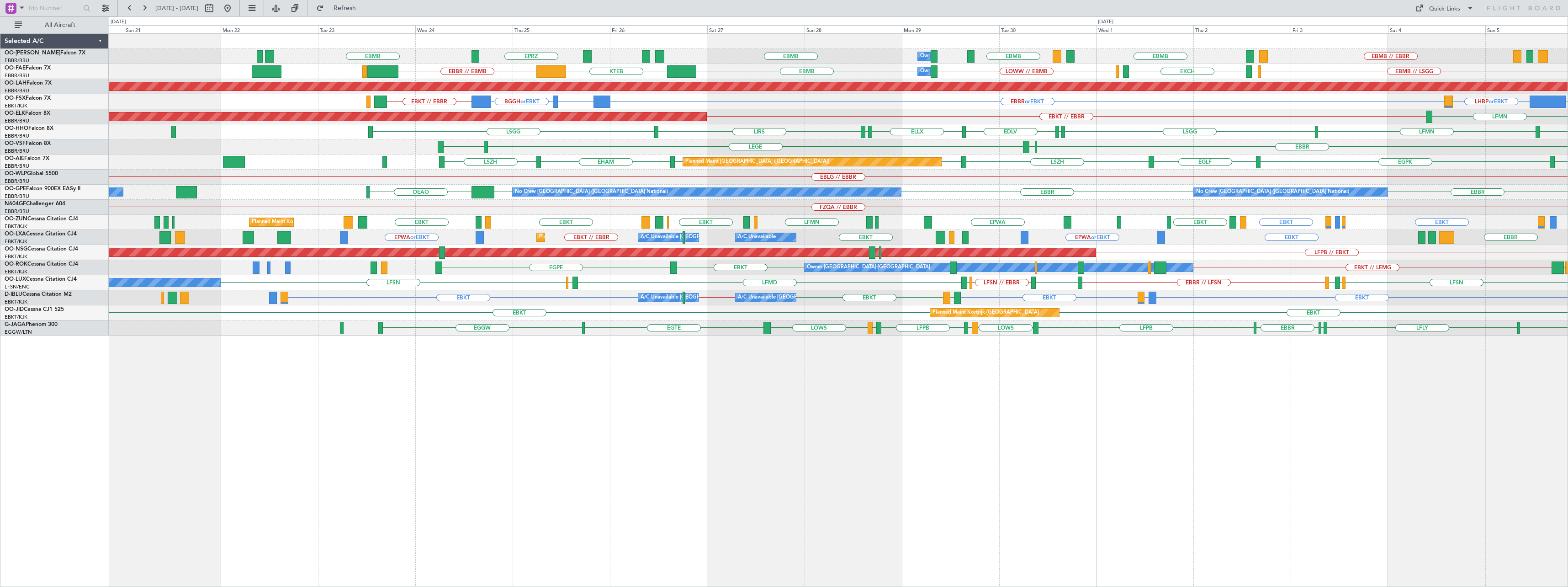
click at [826, 411] on div "EBBR // EBMB LRSB EYKA EBMB // EBBR EYKA EBMB LEMD EBMB LOWW EBMB EBMB EYKA EBM…" at bounding box center [838, 310] width 1459 height 553
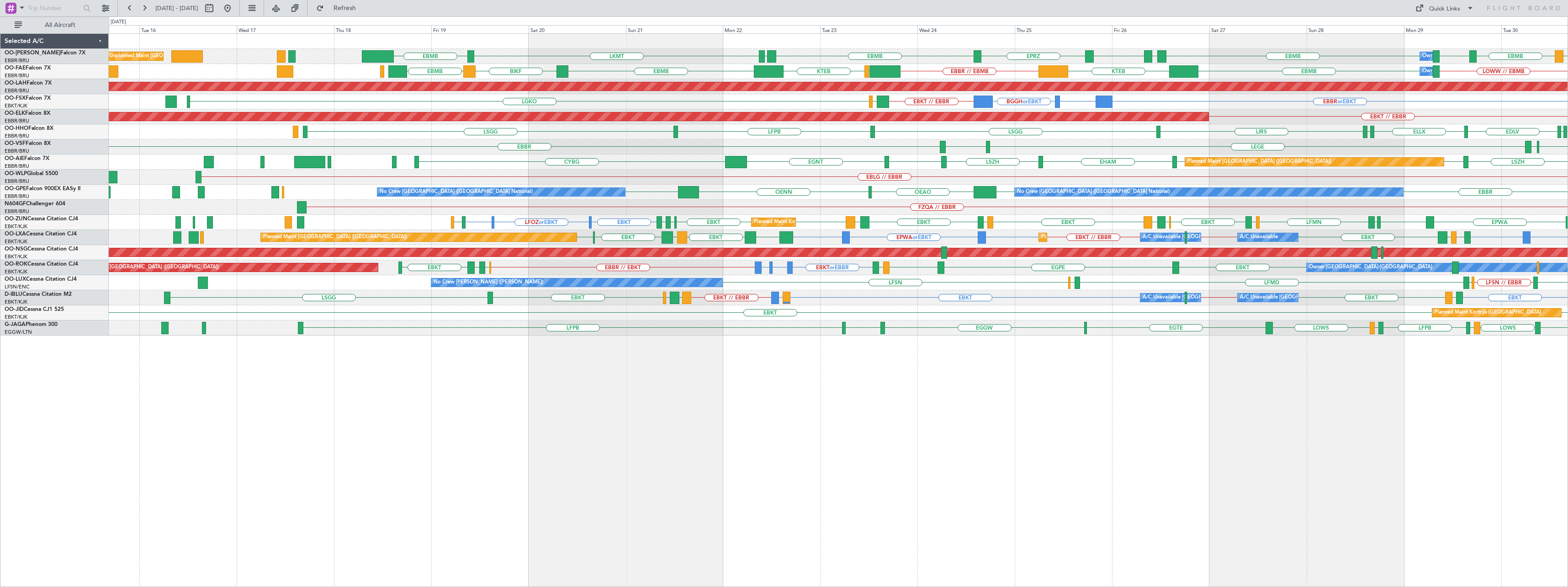
click at [850, 420] on div "Owner Melsbroek Air Base LEMD EBMB LOWW EBMB EBMB EYKA EBMB EPRZ EBMB EYSA LKMT…" at bounding box center [838, 310] width 1459 height 553
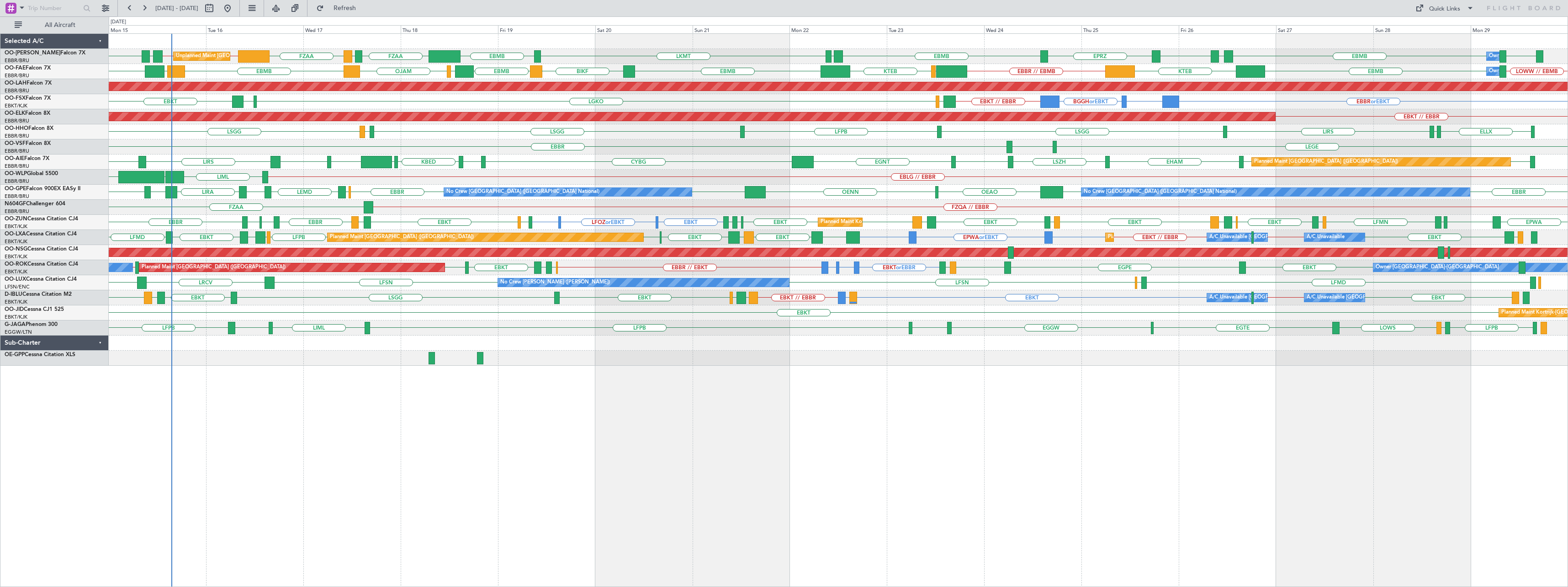
click at [695, 409] on div "Owner Melsbroek Air Base Unplanned Maint Brussels (Brussels National) EBMB LOWW…" at bounding box center [838, 310] width 1459 height 553
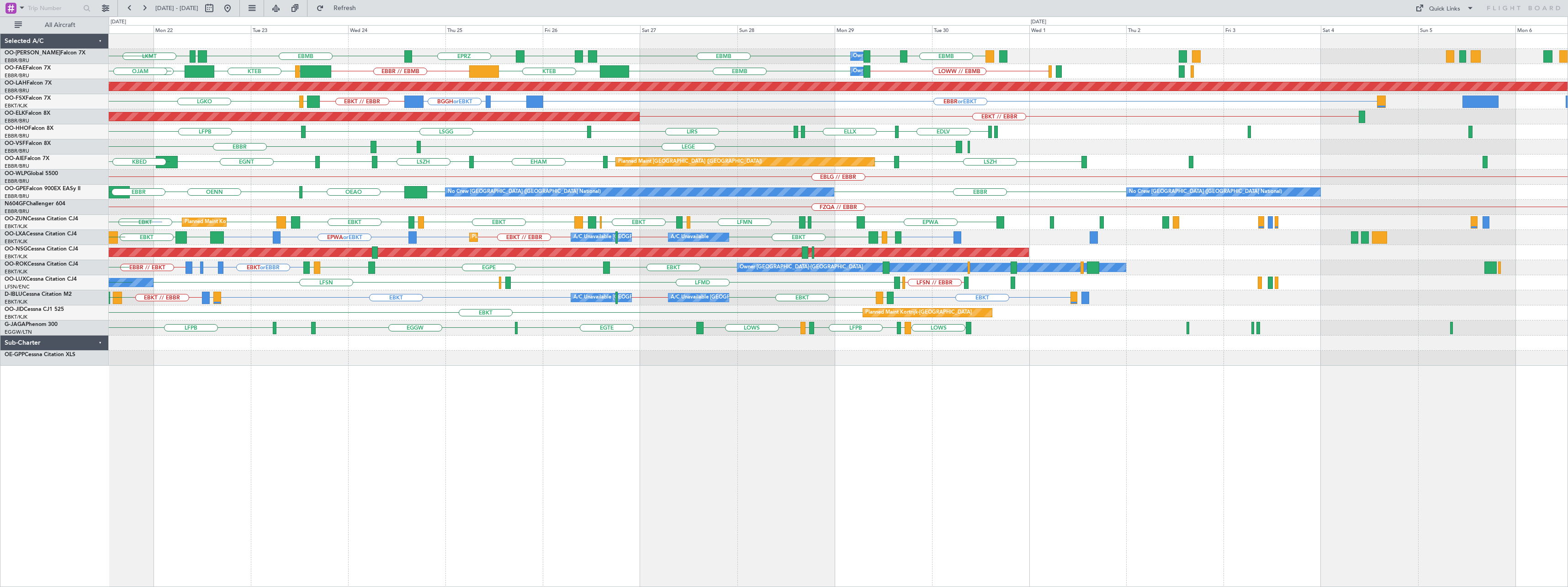
click at [448, 407] on div "Owner Melsbroek Air Base EBMB LOWW EBMB EBMB EYKA EBMB EPRZ EBMB EYSA LKMT EBMB…" at bounding box center [838, 310] width 1459 height 553
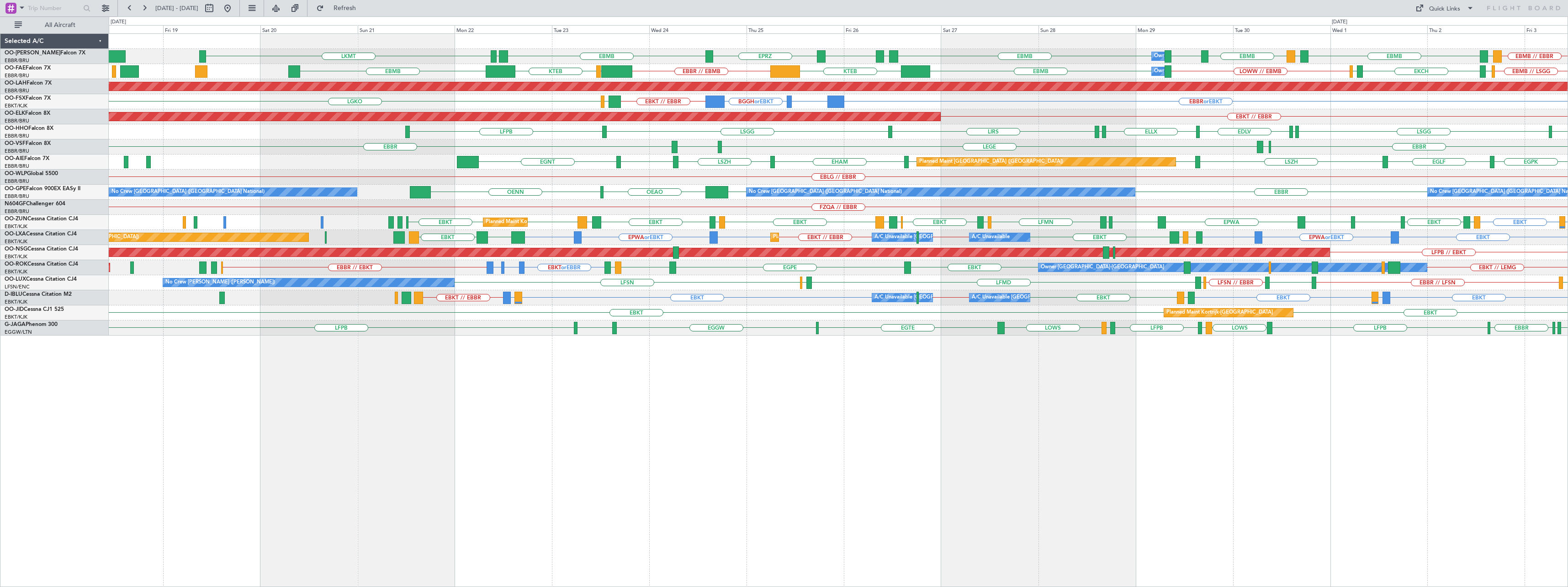
click at [952, 410] on div "Owner Melsbroek Air Base EBMB // EBBR EYKA EBMB LEMD EBMB LOWW EBMB EBMB EYKA E…" at bounding box center [838, 310] width 1459 height 553
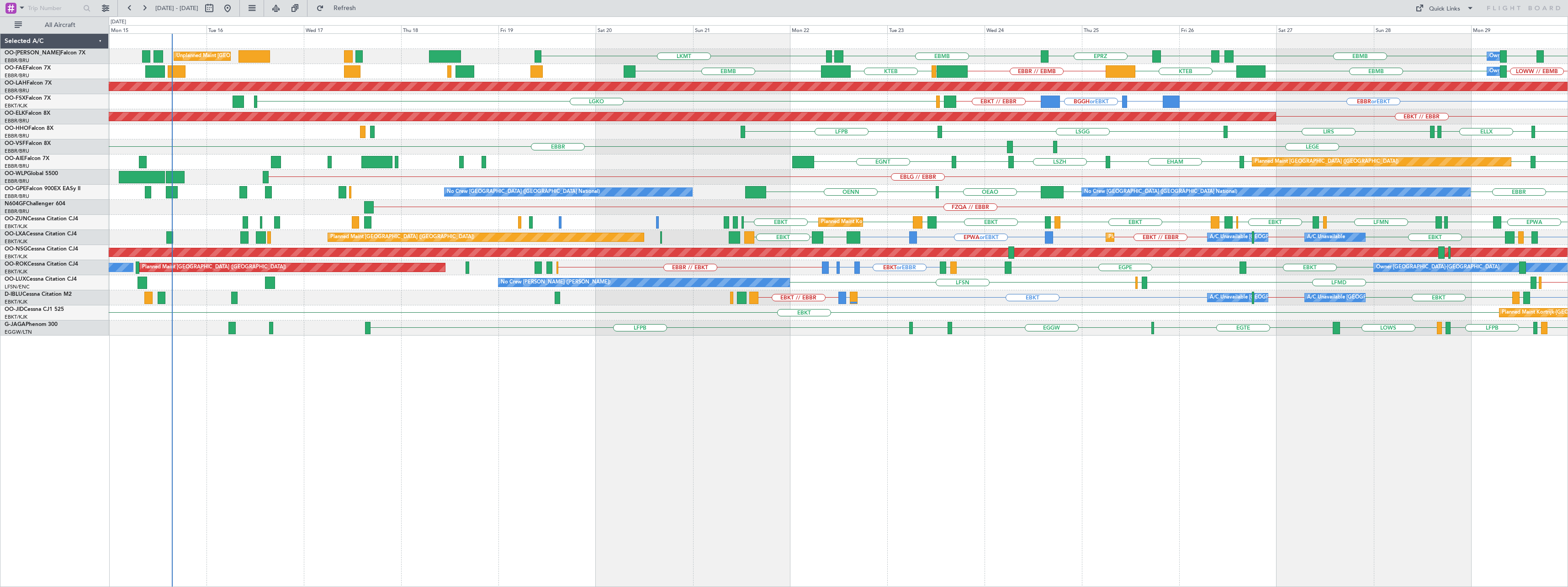
click at [684, 416] on div "Owner Melsbroek Air Base EBMB LOWW EBMB EBMB EYKA EBMB EPRZ EBMB EYSA LKMT Unpl…" at bounding box center [838, 310] width 1459 height 553
